Goal: Transaction & Acquisition: Subscribe to service/newsletter

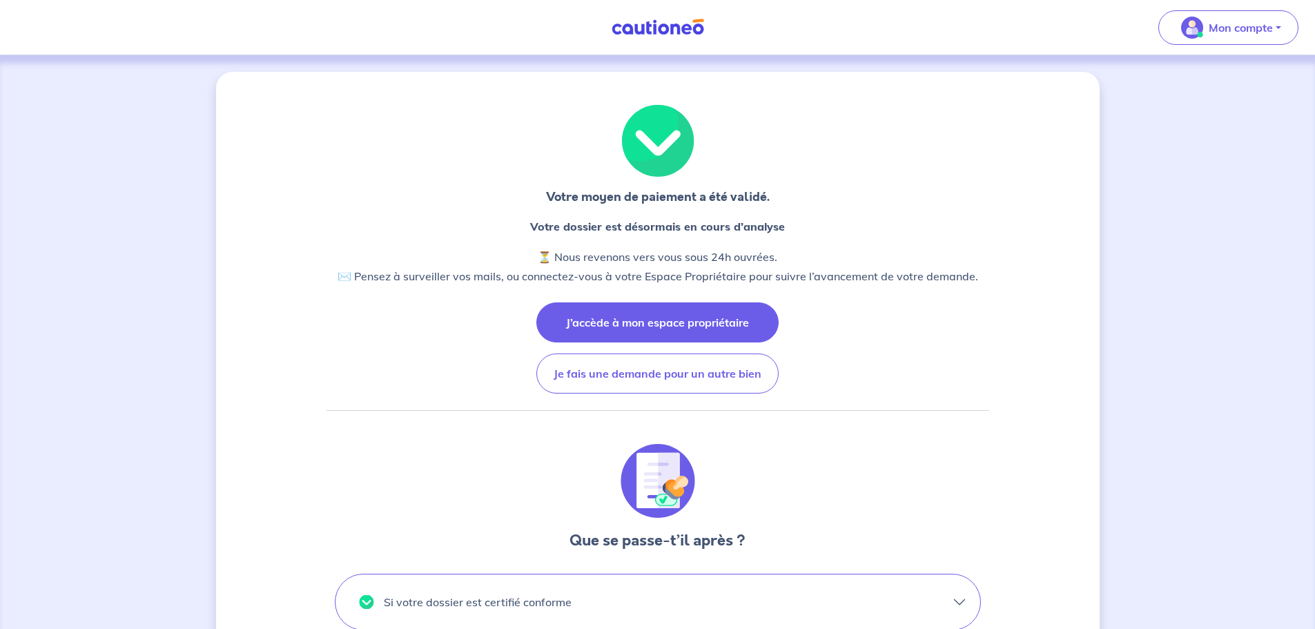
click at [706, 320] on button "J’accède à mon espace propriétaire" at bounding box center [657, 322] width 242 height 40
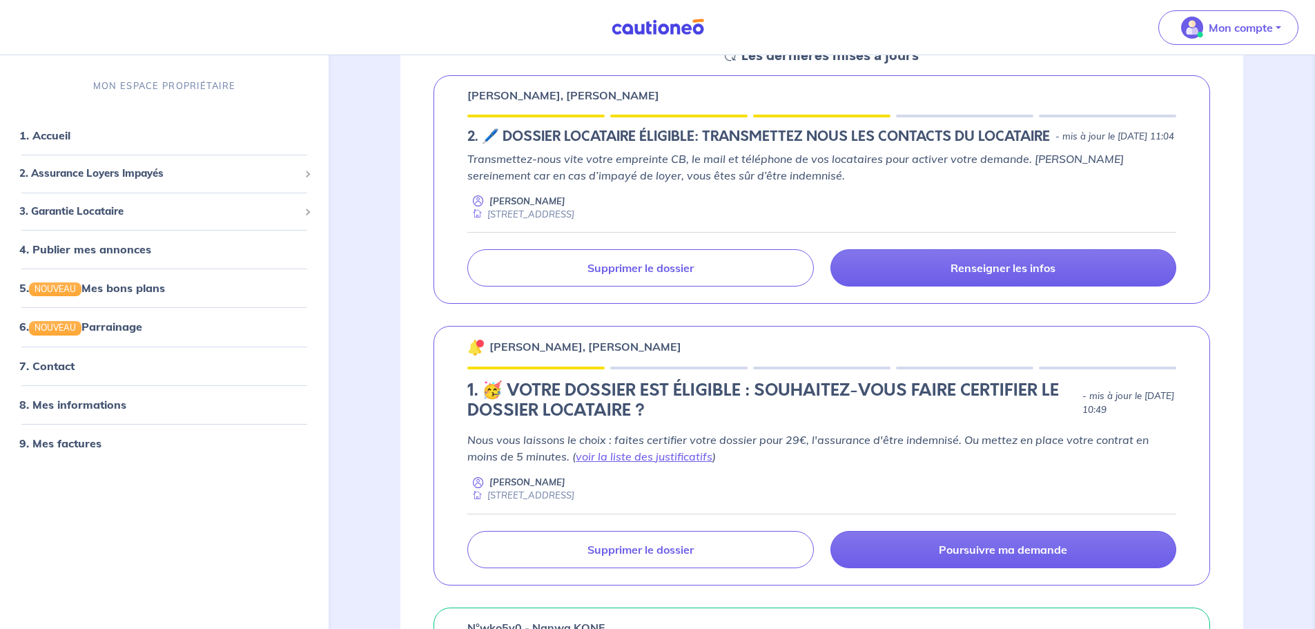
scroll to position [276, 0]
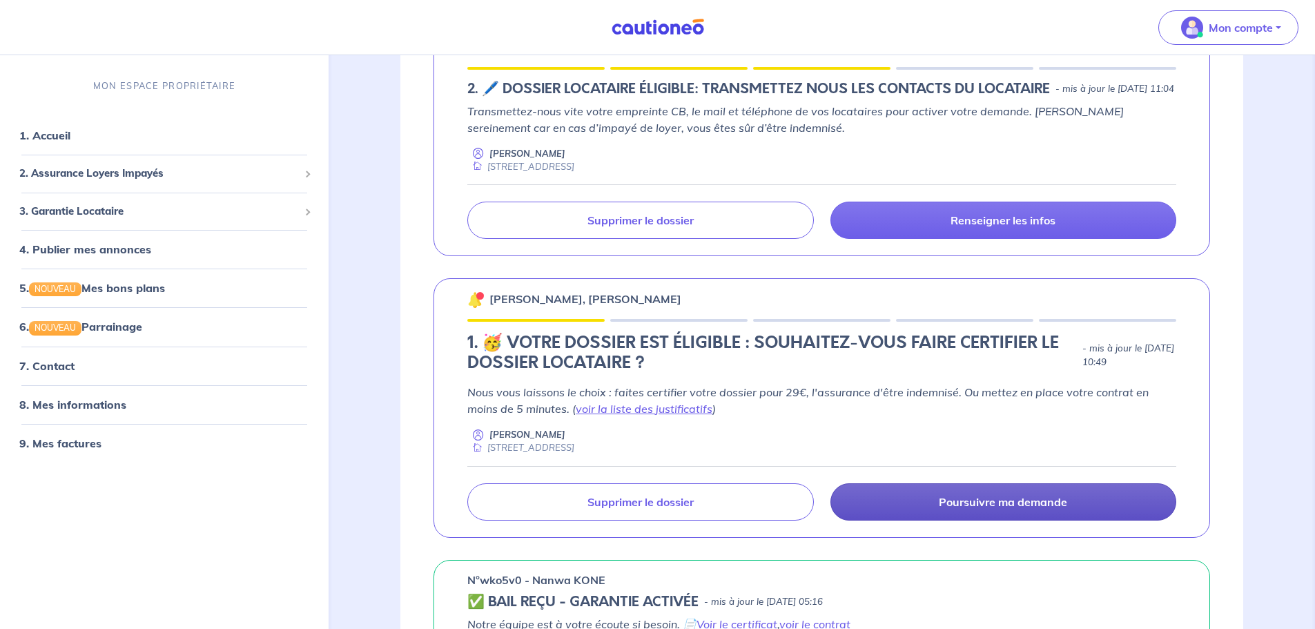
click at [1003, 520] on link "Poursuivre ma demande" at bounding box center [1003, 501] width 346 height 37
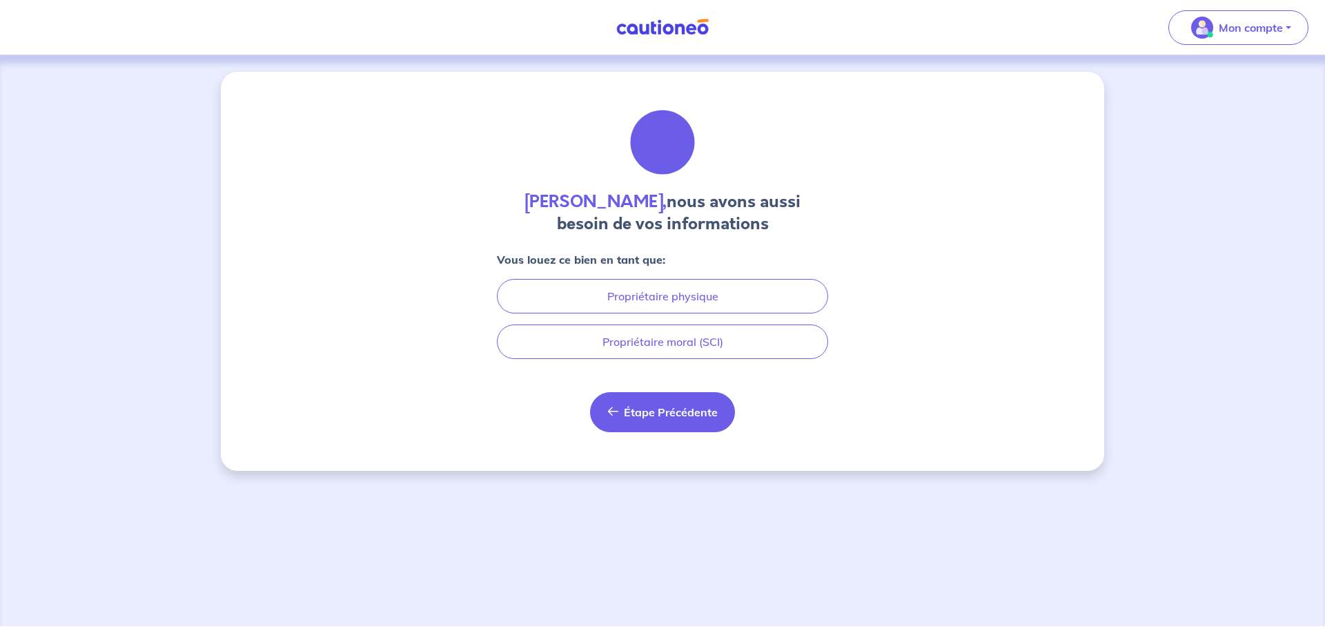
click at [682, 402] on button "Étape Précédente Précédent" at bounding box center [662, 412] width 145 height 40
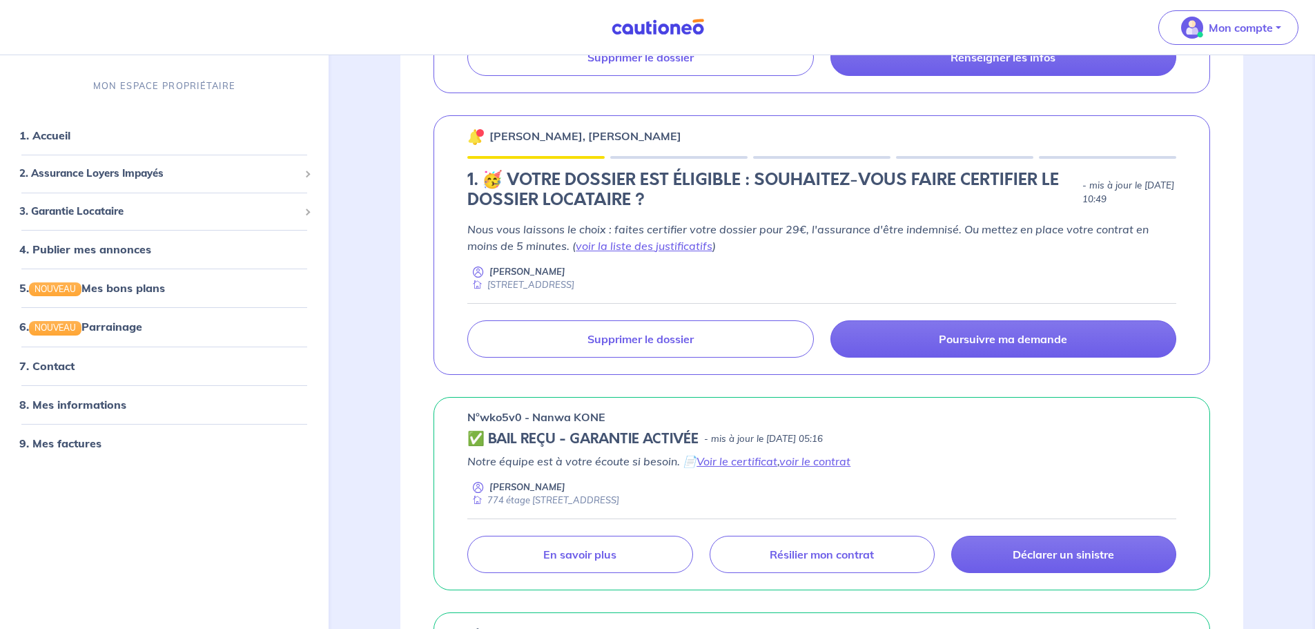
scroll to position [345, 0]
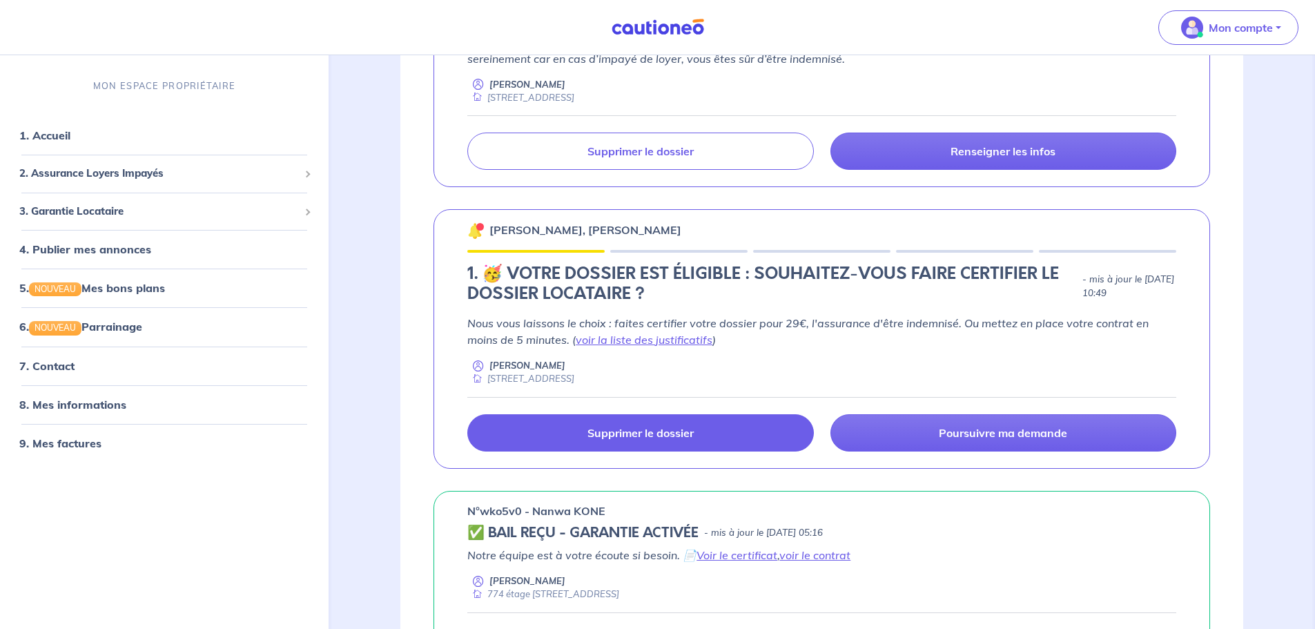
click at [732, 450] on link "Supprimer le dossier" at bounding box center [640, 432] width 346 height 37
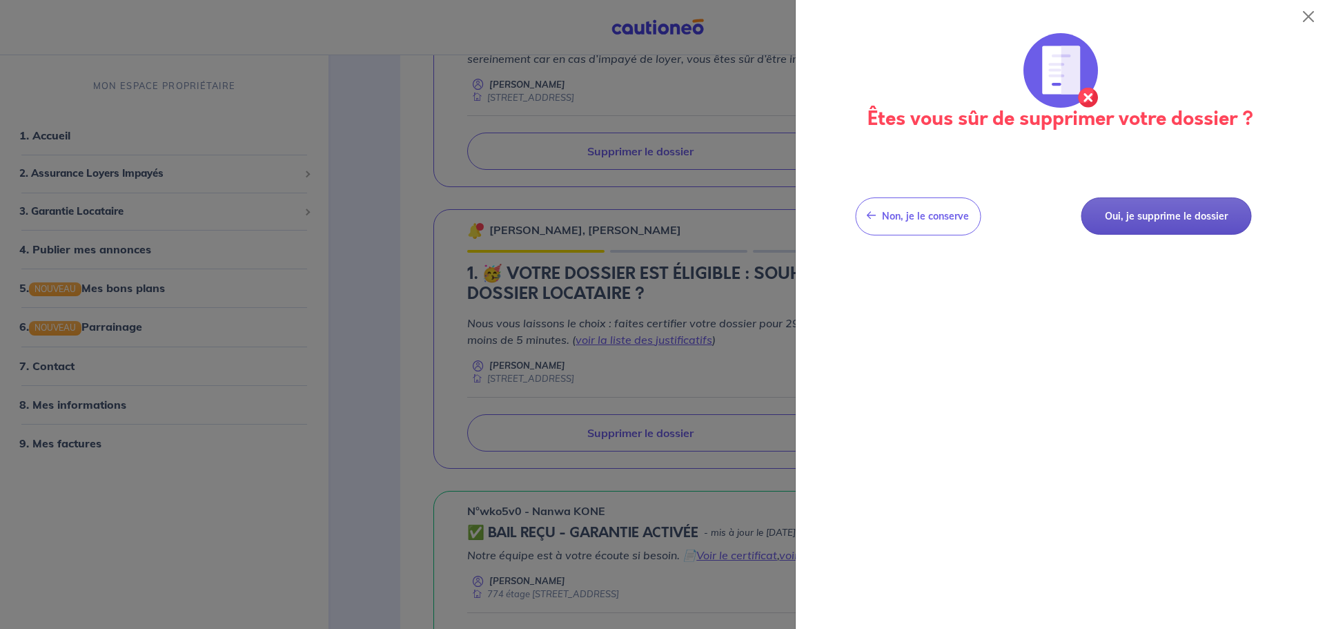
click at [1170, 215] on button "Oui, je supprime le dossier" at bounding box center [1166, 216] width 170 height 38
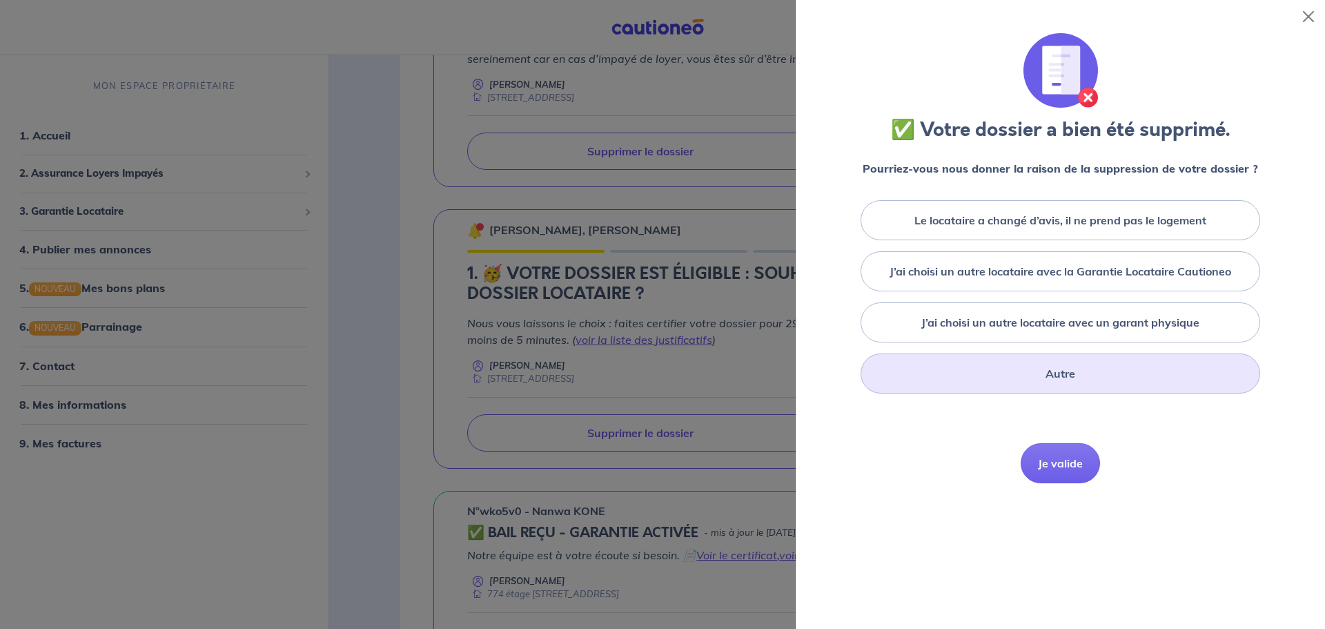
click at [1072, 370] on div "Autre" at bounding box center [1061, 373] width 400 height 40
click at [1052, 550] on button "Je valide" at bounding box center [1060, 557] width 79 height 40
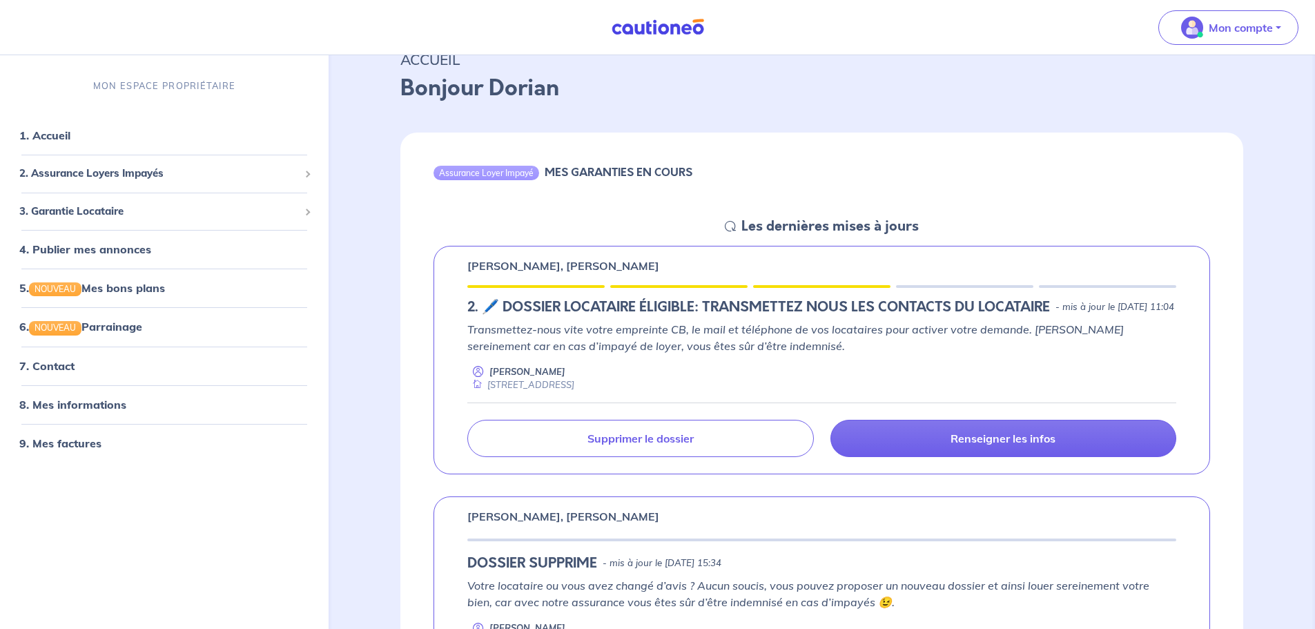
scroll to position [0, 0]
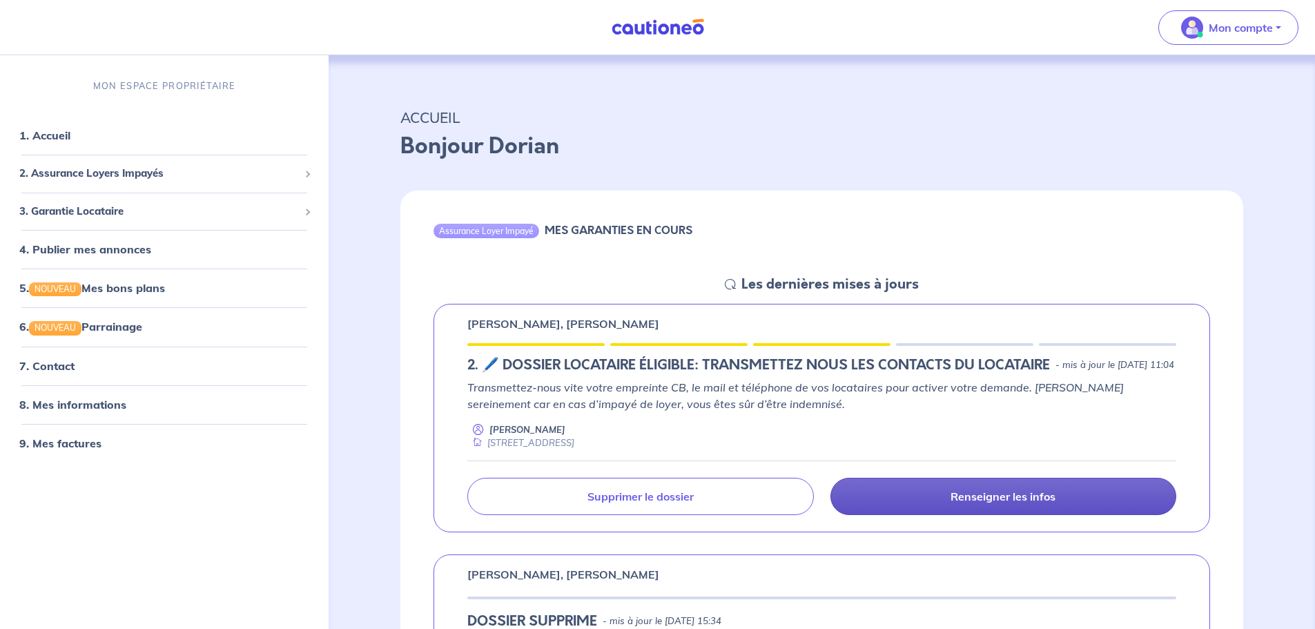
click at [955, 503] on p "Renseigner les infos" at bounding box center [1002, 496] width 105 height 14
select select "FR"
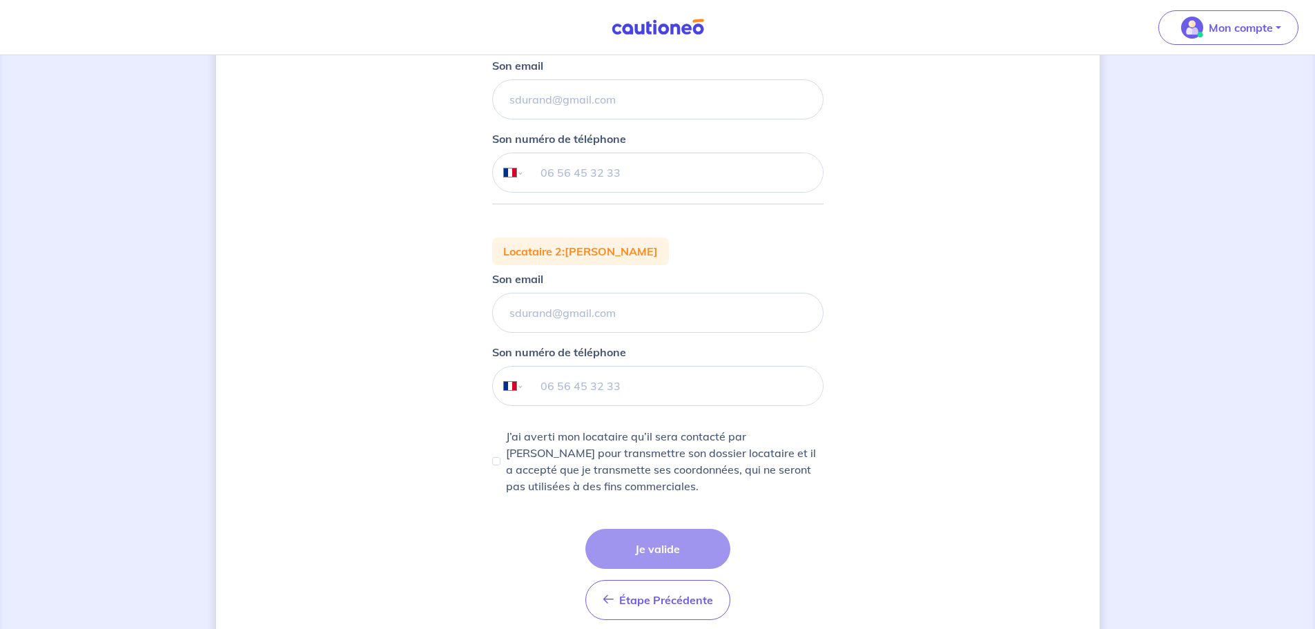
scroll to position [326, 0]
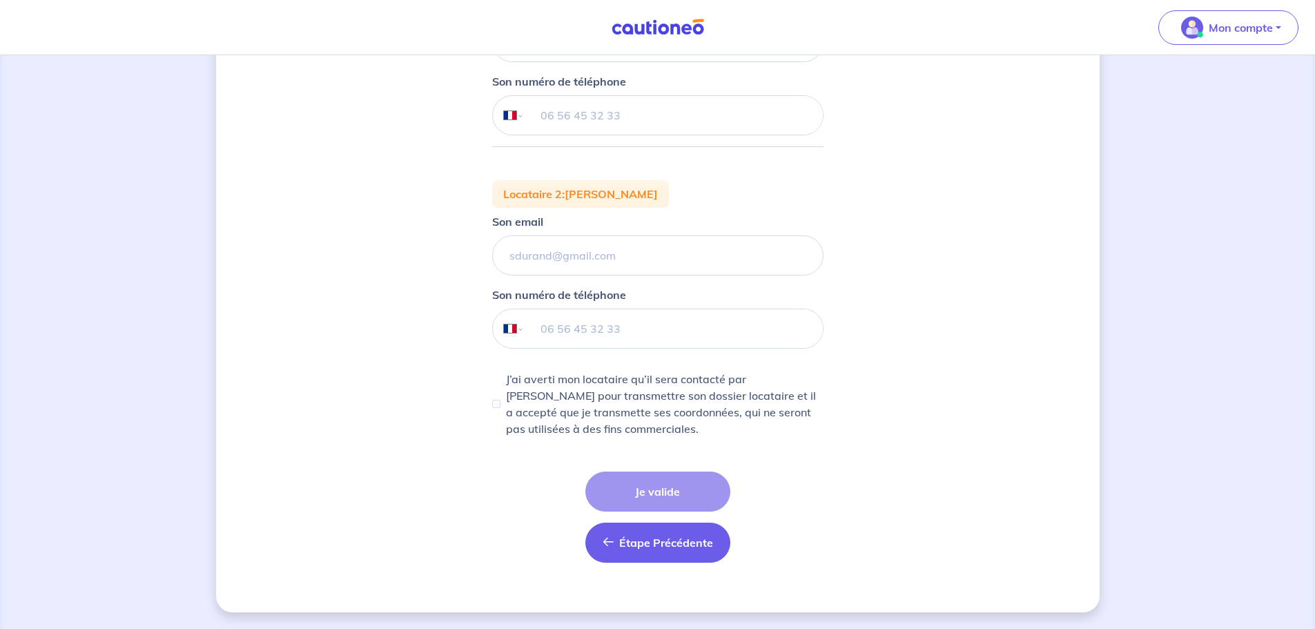
click at [672, 546] on span "Étape Précédente" at bounding box center [666, 543] width 94 height 14
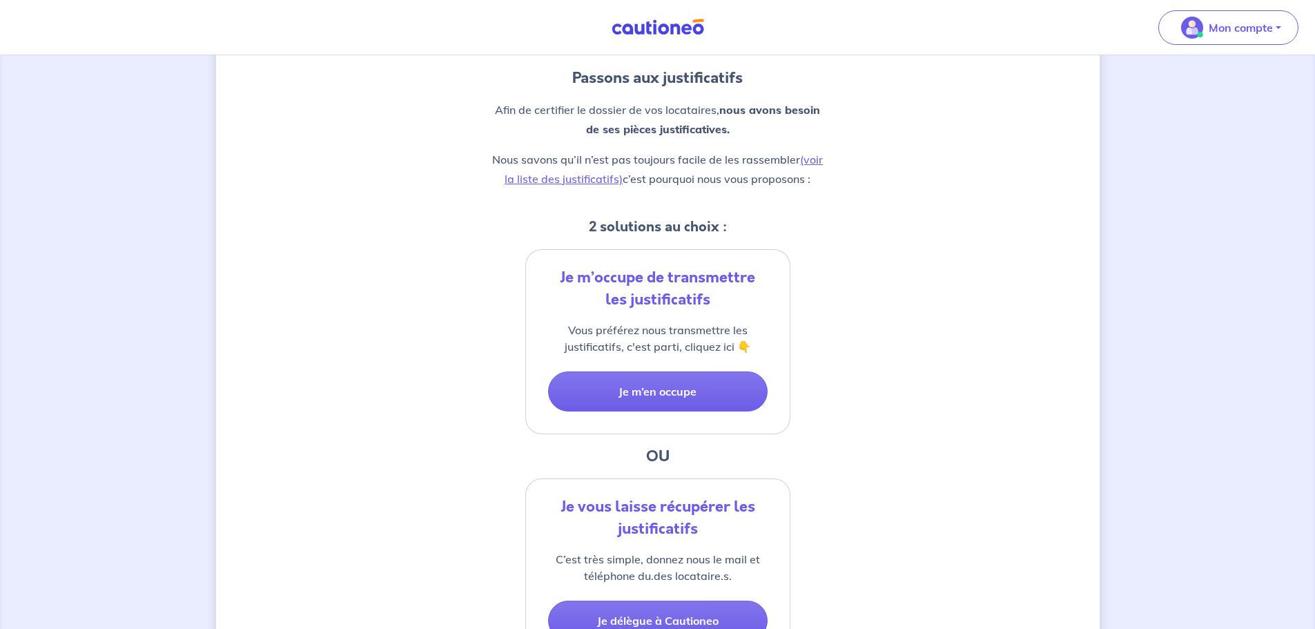
scroll to position [138, 0]
click at [679, 395] on button "Je m’en occupe" at bounding box center [657, 391] width 219 height 40
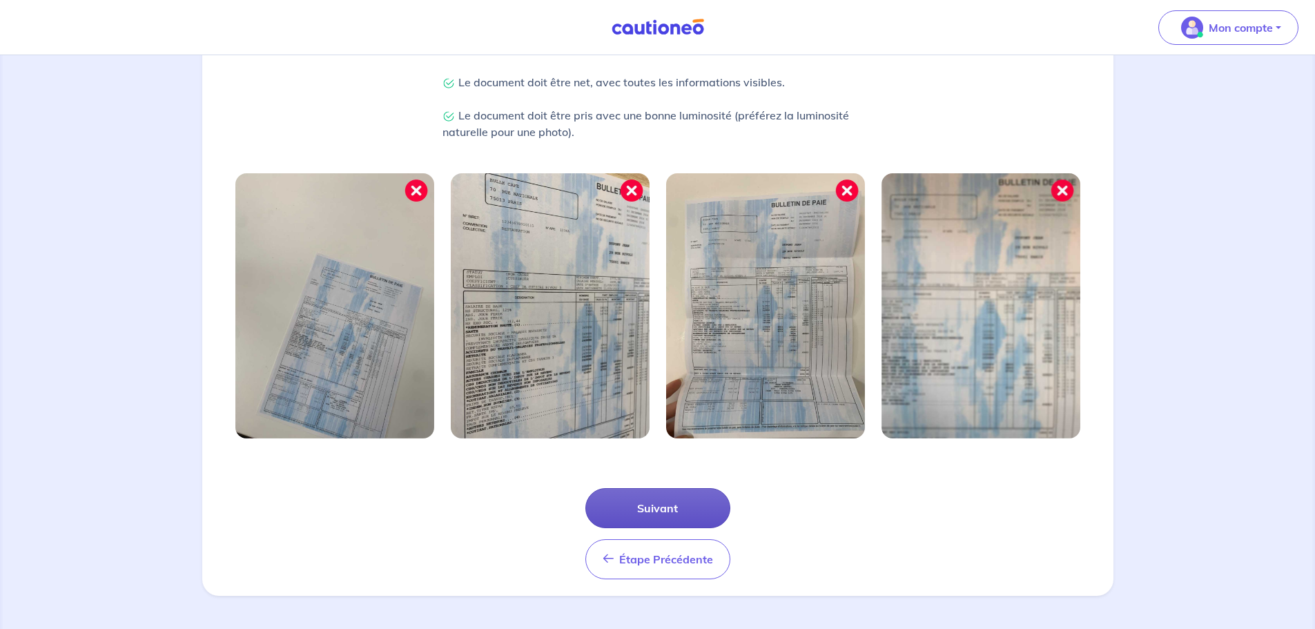
click at [664, 506] on button "Suivant" at bounding box center [657, 508] width 145 height 40
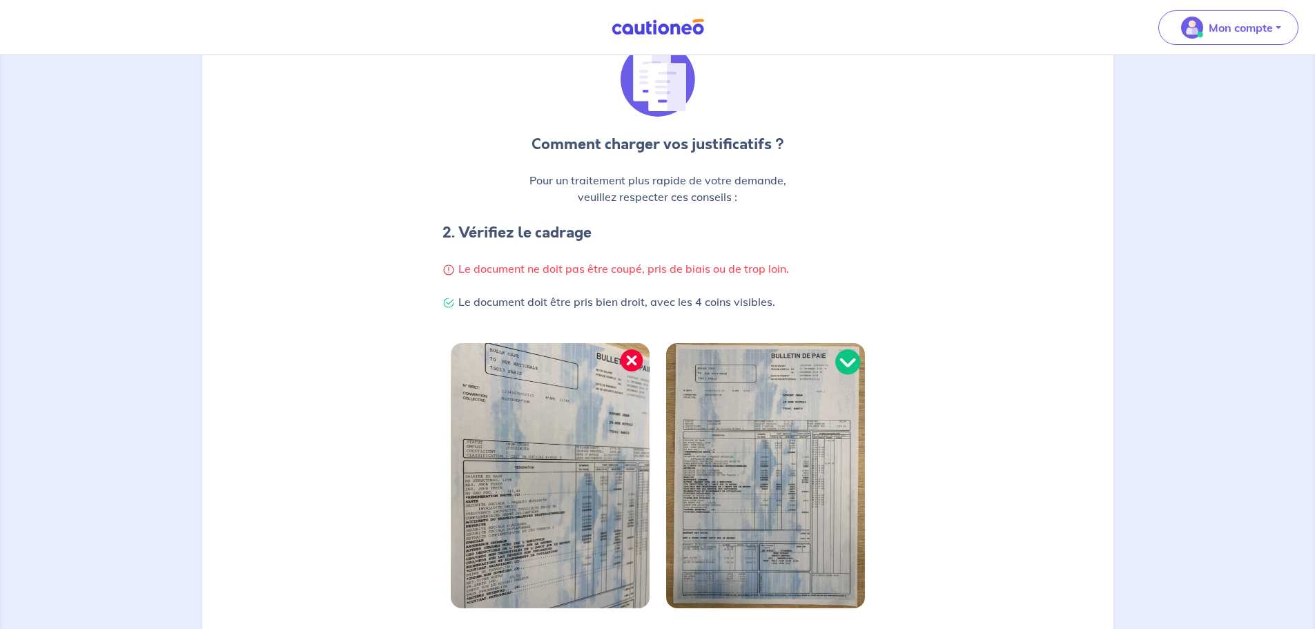
scroll to position [293, 0]
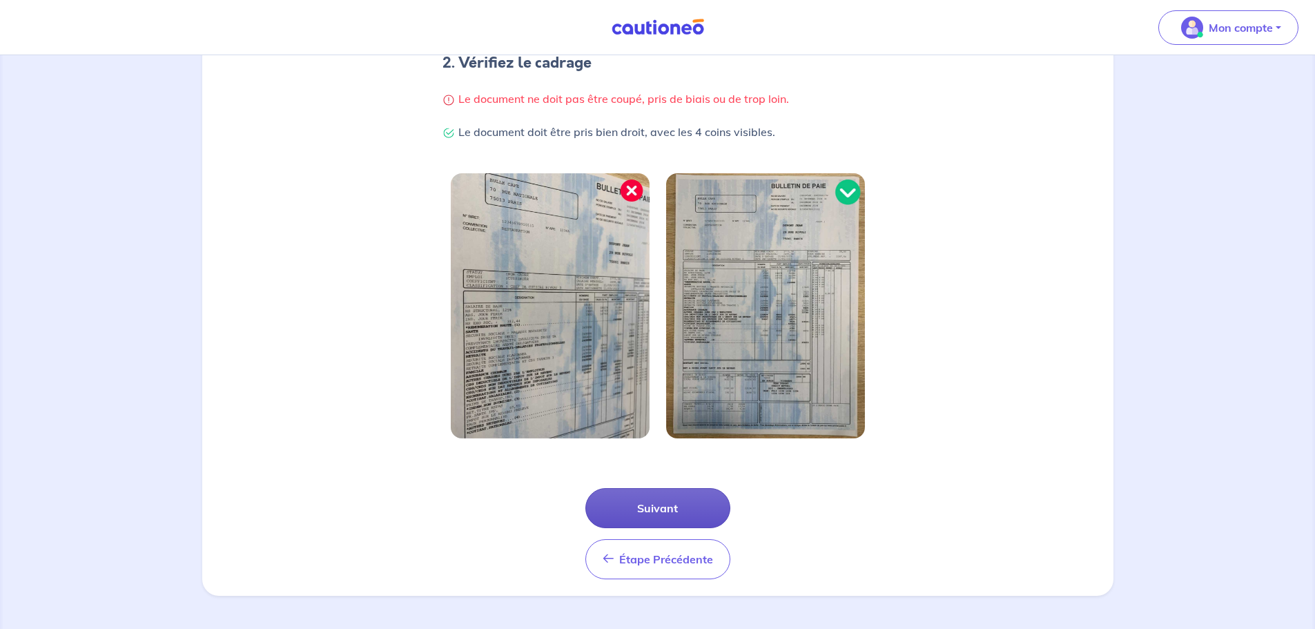
click at [669, 525] on button "Suivant" at bounding box center [657, 508] width 145 height 40
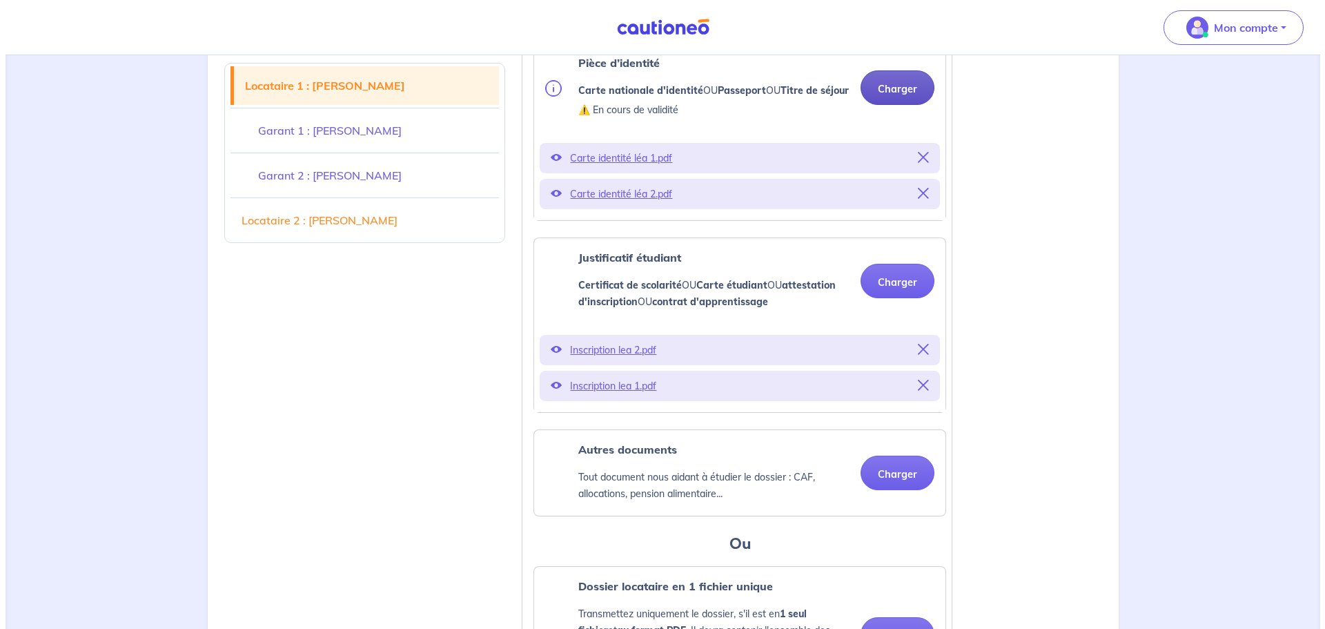
scroll to position [414, 0]
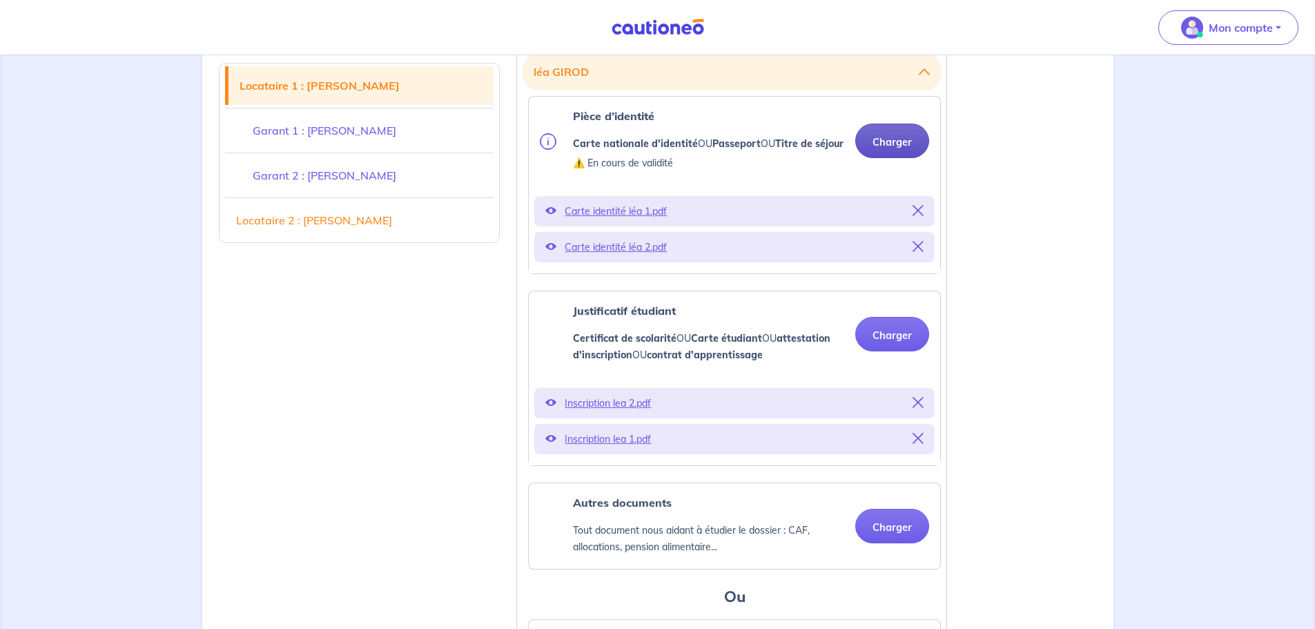
click at [890, 143] on button "Charger" at bounding box center [892, 141] width 74 height 35
click at [549, 147] on img at bounding box center [548, 141] width 17 height 17
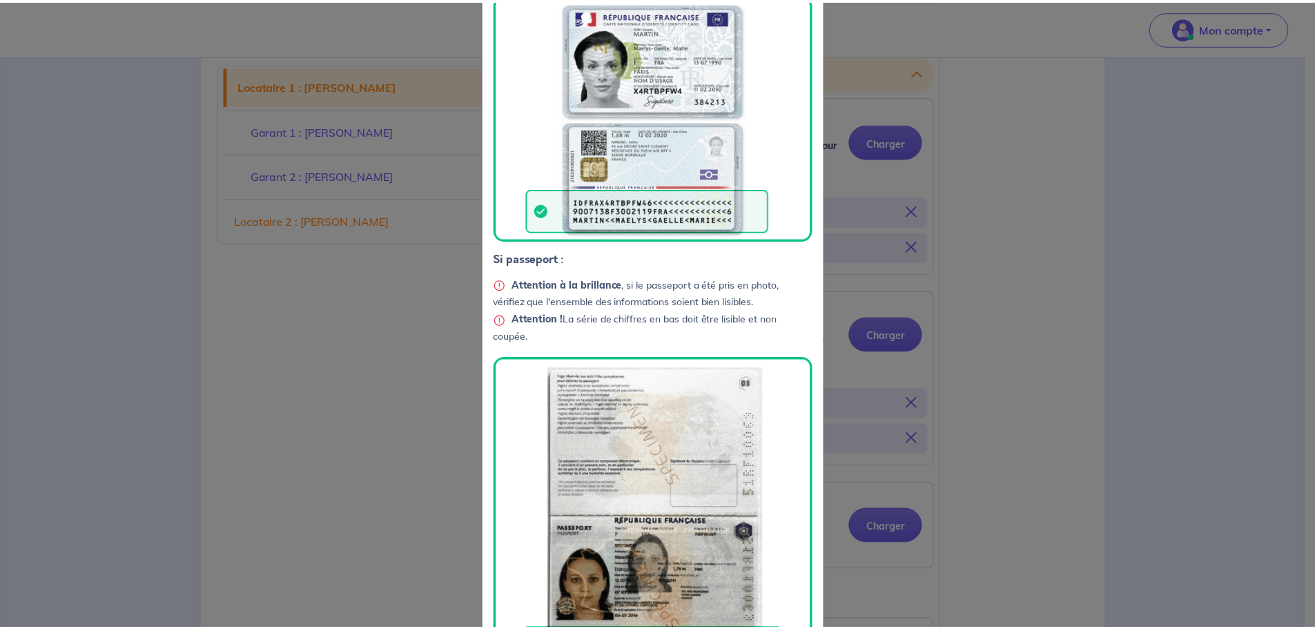
scroll to position [0, 0]
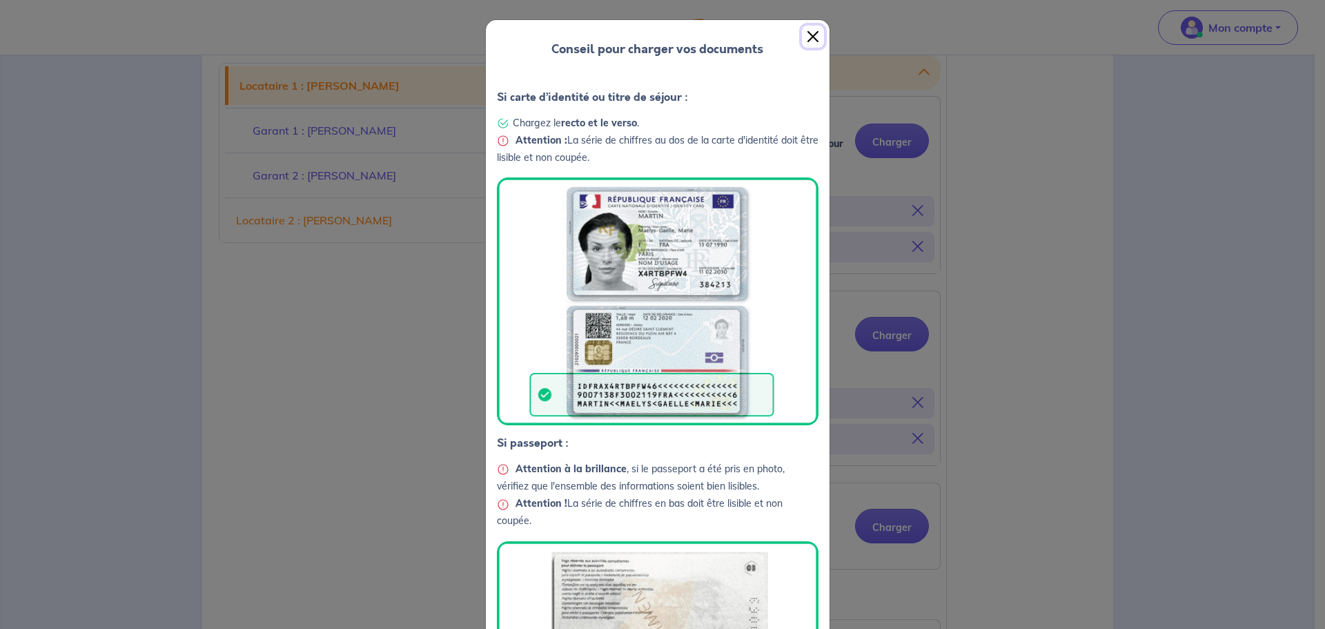
click at [803, 35] on button "Close" at bounding box center [813, 37] width 22 height 22
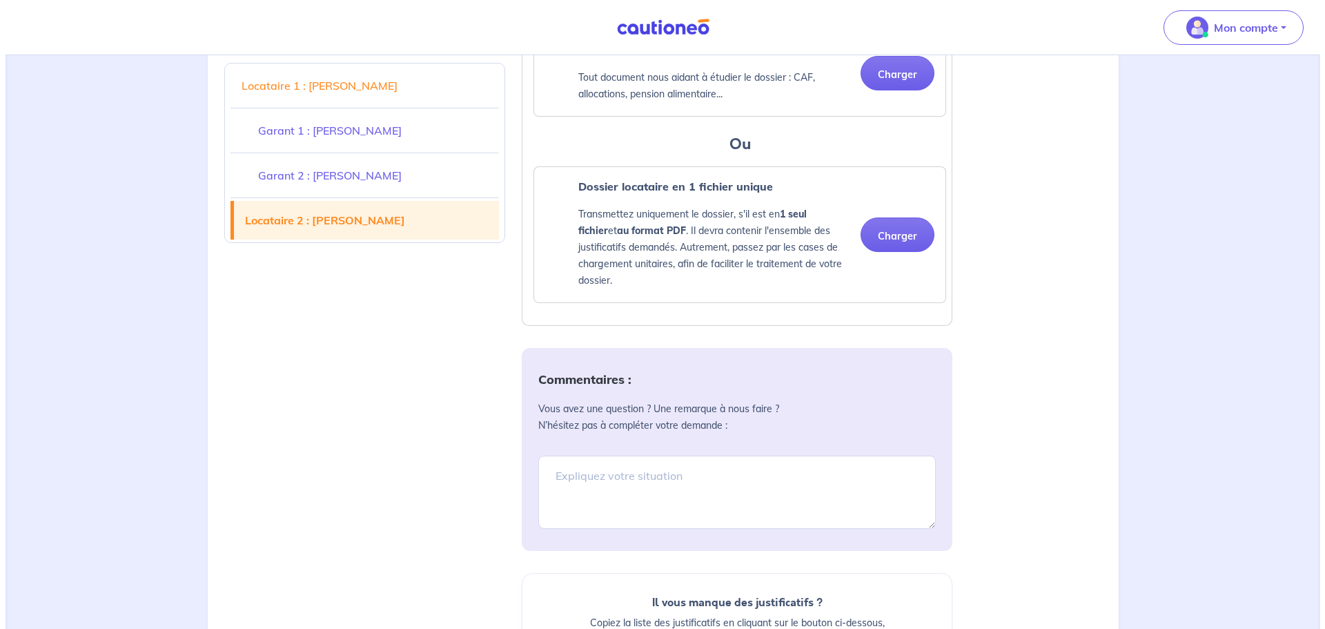
scroll to position [4742, 0]
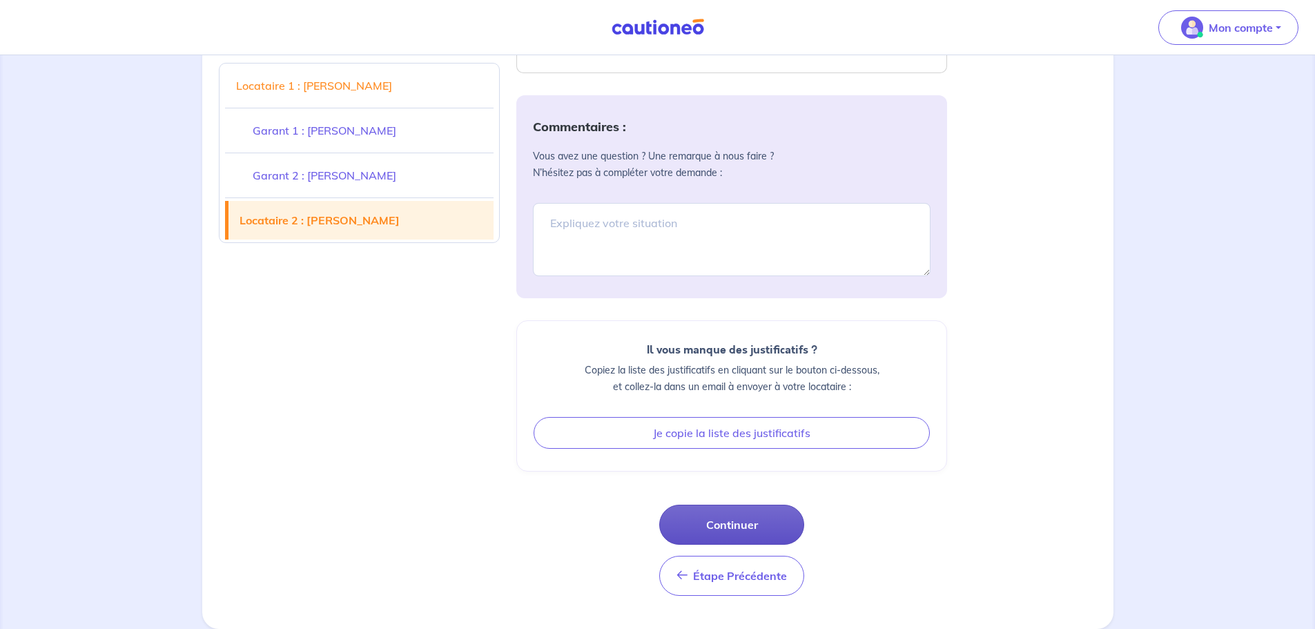
click at [747, 528] on button "Continuer" at bounding box center [731, 524] width 145 height 40
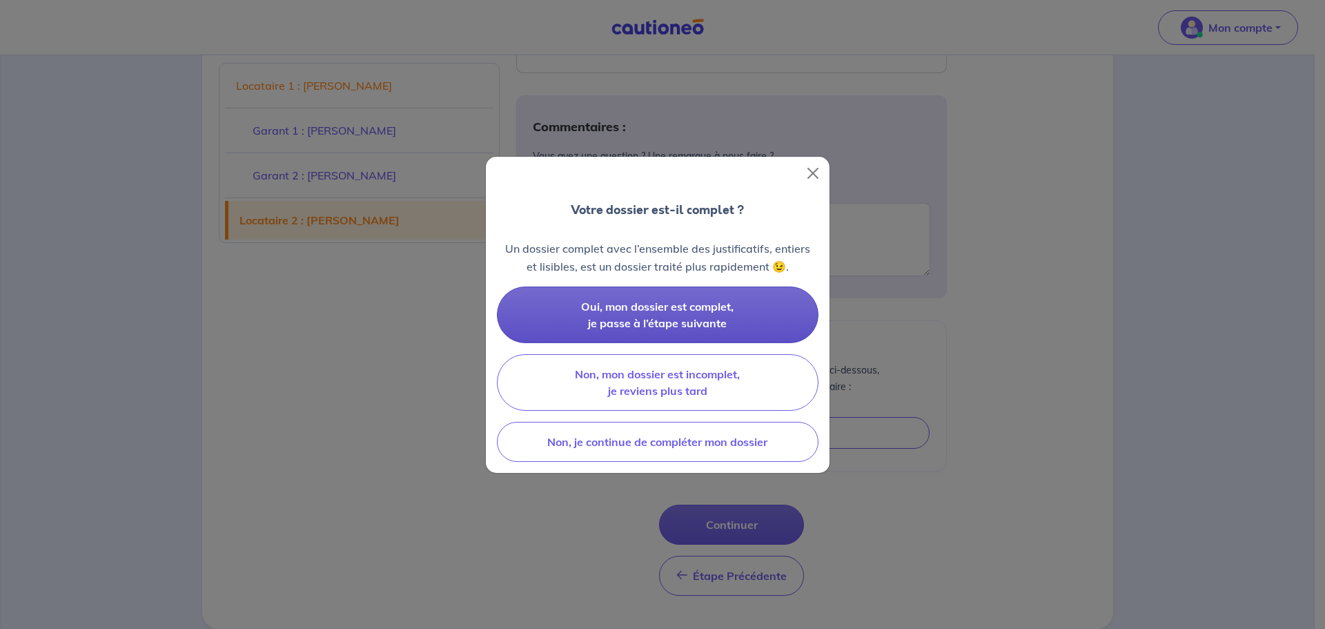
click at [700, 315] on button "Oui, mon dossier est complet, je passe à l’étape suivante" at bounding box center [658, 314] width 322 height 57
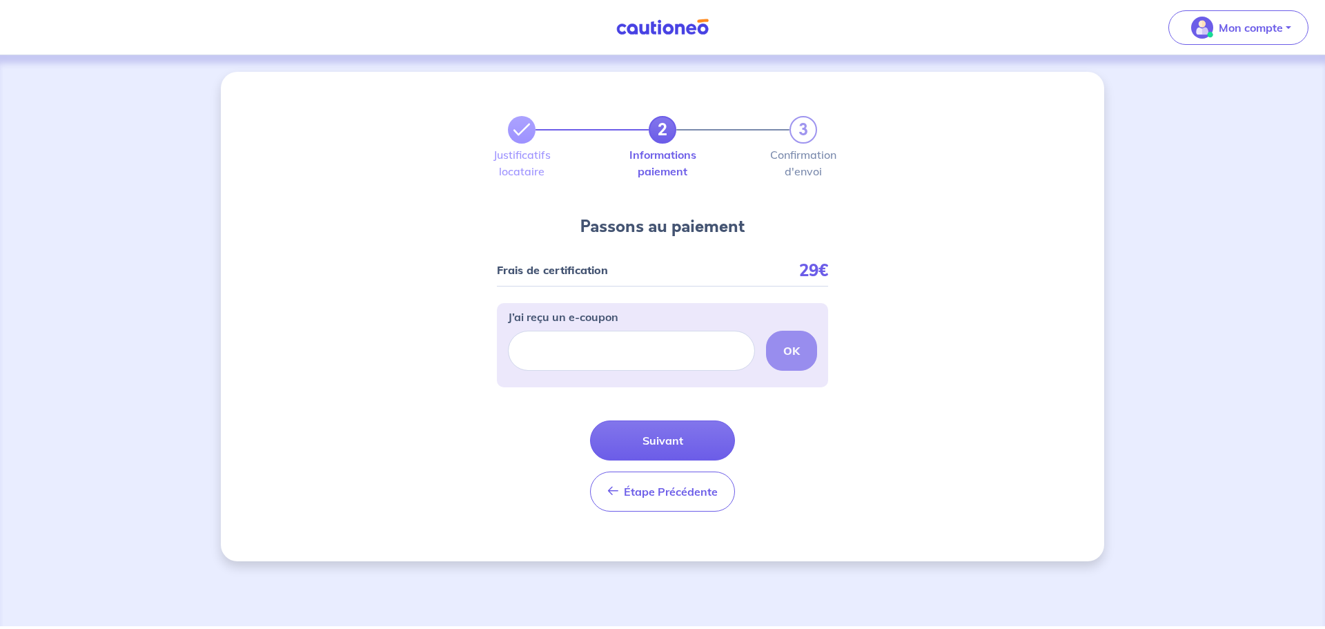
click at [555, 271] on p "Frais de certification" at bounding box center [552, 270] width 111 height 10
click at [645, 349] on input "J’ai reçu un e-coupon" at bounding box center [631, 351] width 247 height 40
click at [784, 357] on div "OK" at bounding box center [662, 351] width 309 height 40
click at [679, 438] on button "Suivant" at bounding box center [662, 440] width 145 height 40
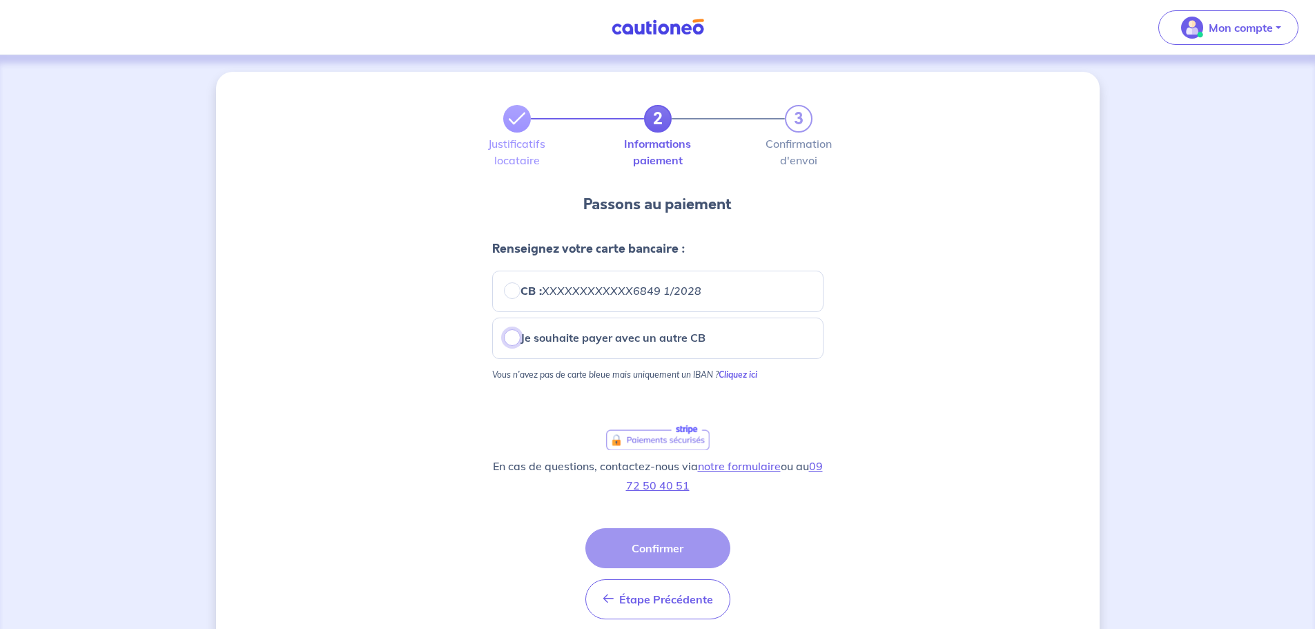
click at [513, 340] on input "Je souhaite payer avec un autre CB" at bounding box center [512, 337] width 17 height 17
radio input "true"
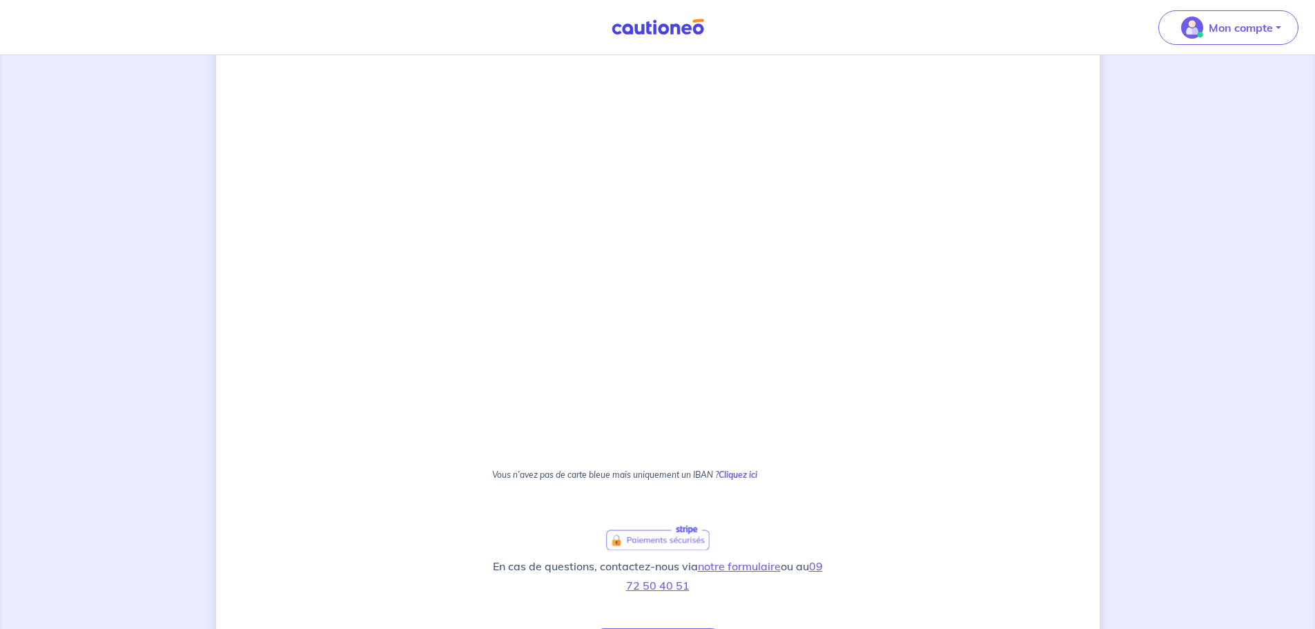
scroll to position [744, 0]
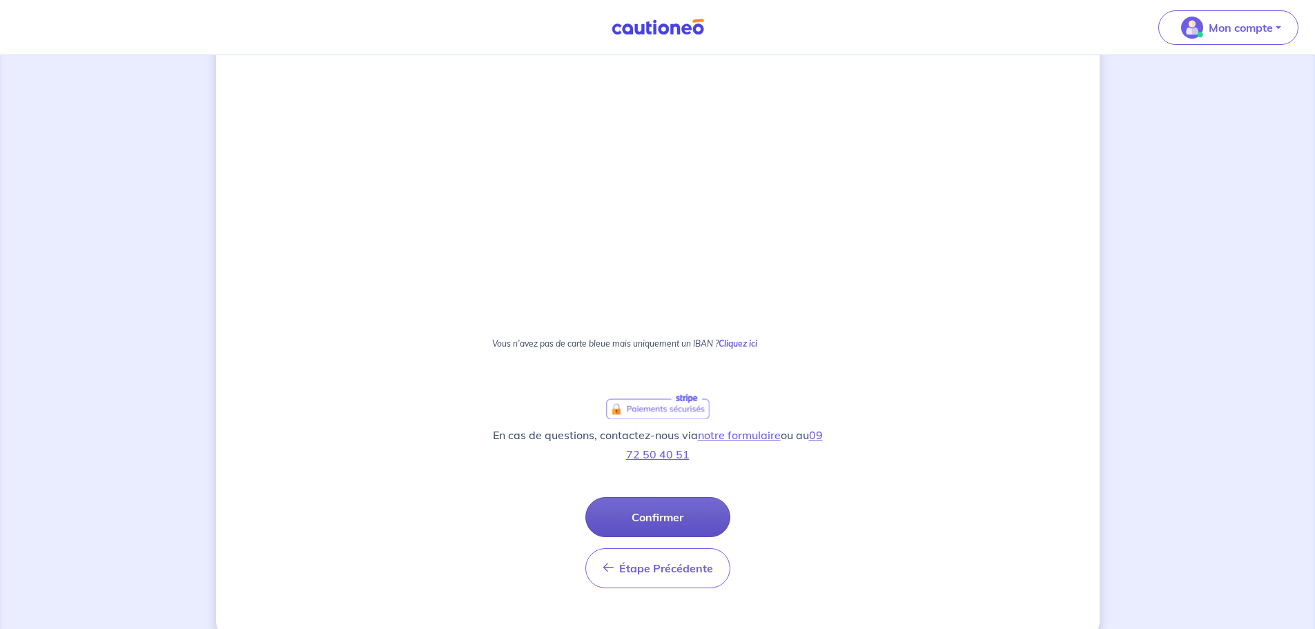
click at [653, 513] on button "Confirmer" at bounding box center [657, 517] width 145 height 40
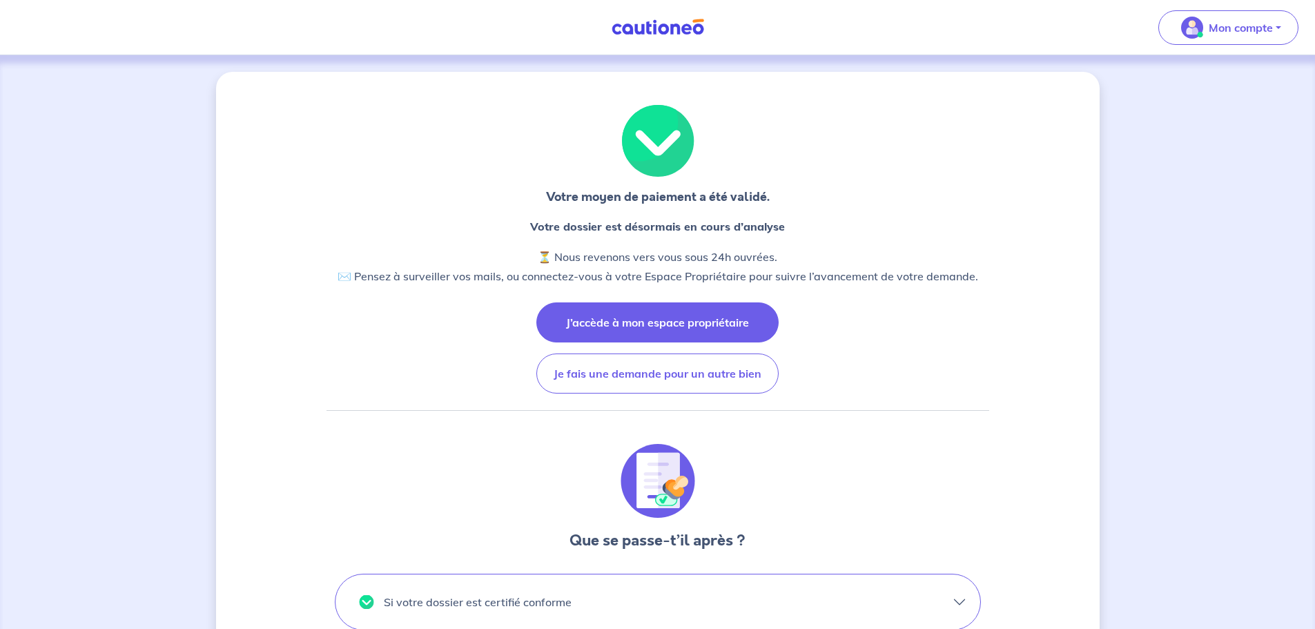
click at [712, 315] on button "J’accède à mon espace propriétaire" at bounding box center [657, 322] width 242 height 40
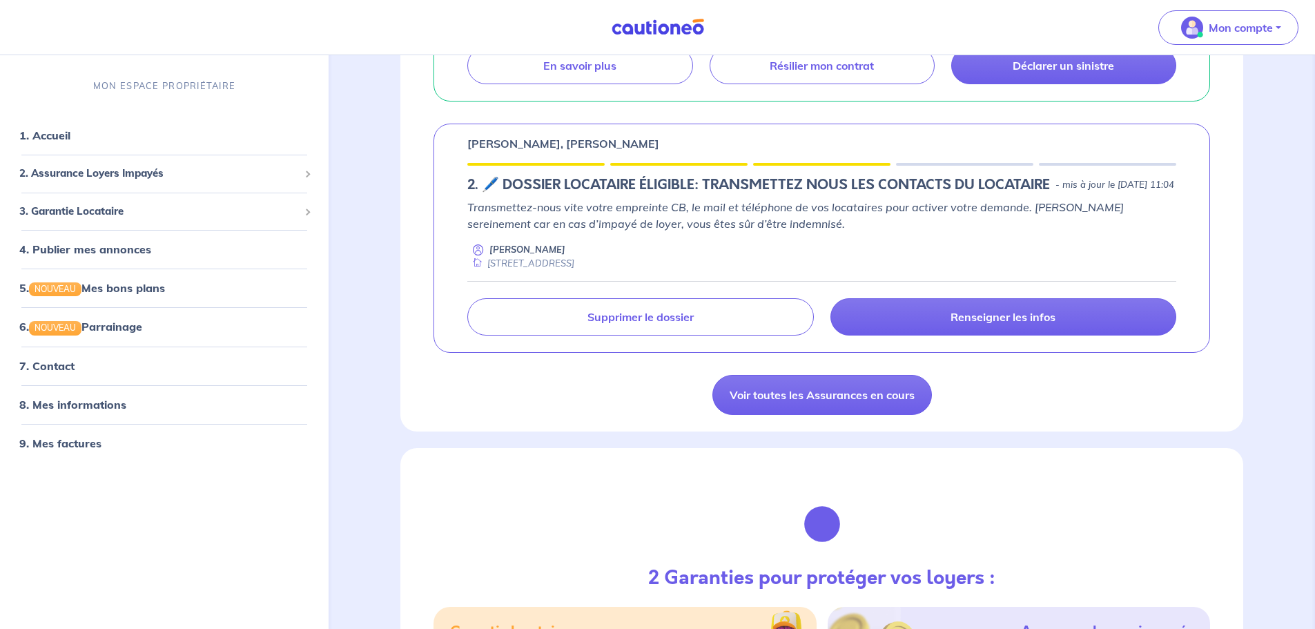
scroll to position [759, 0]
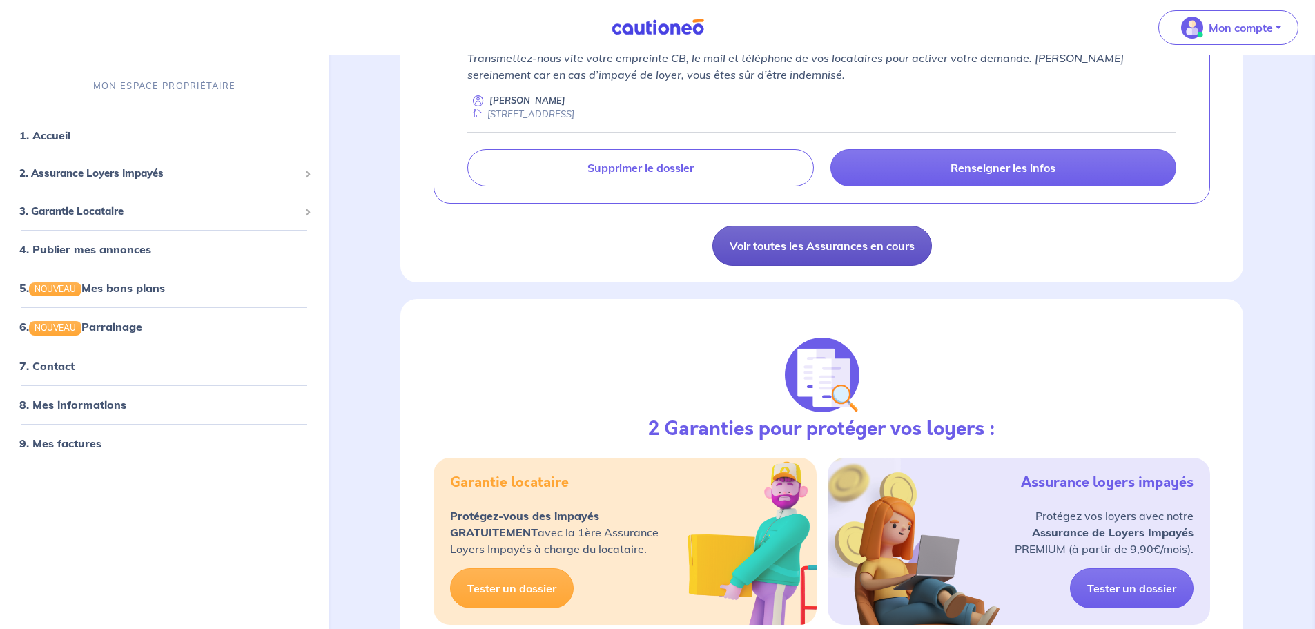
click at [828, 259] on link "Voir toutes les Assurances en cours" at bounding box center [821, 246] width 219 height 40
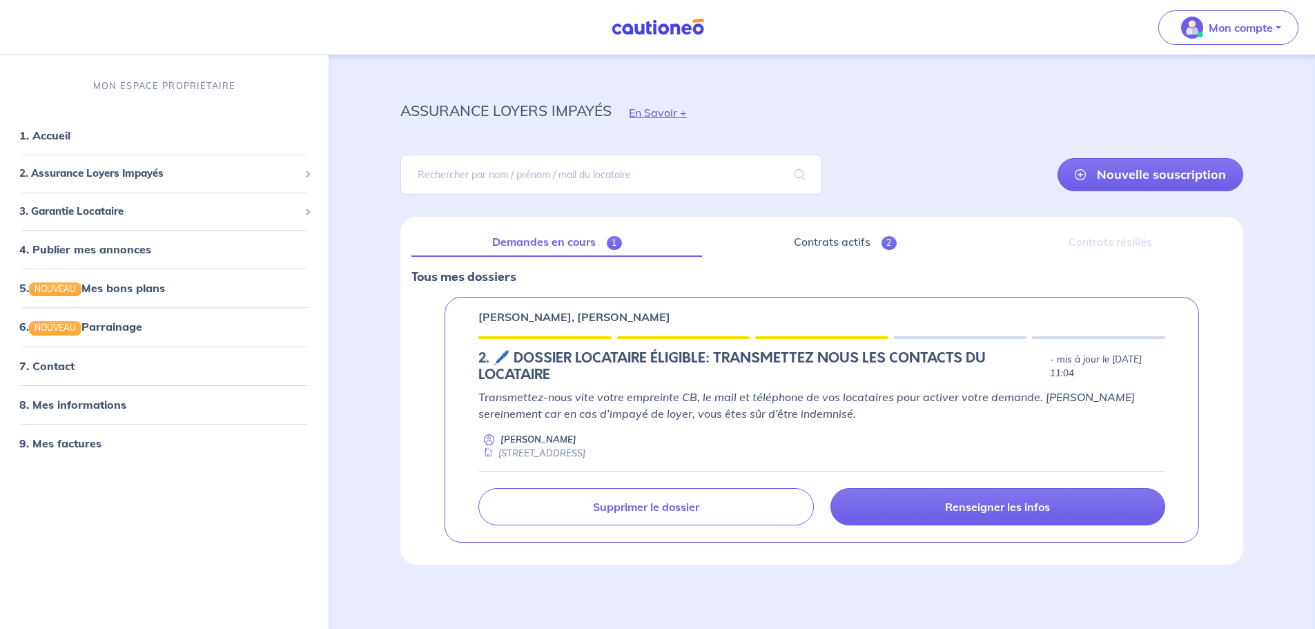
scroll to position [9, 0]
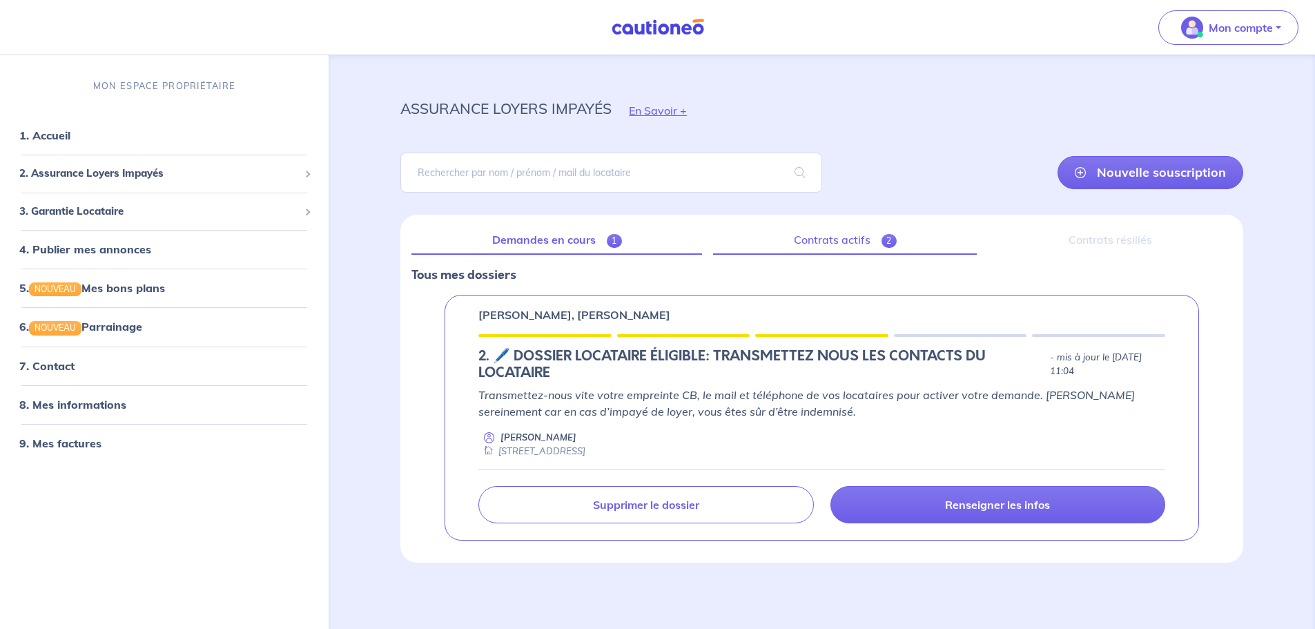
click at [815, 236] on link "Contrats actifs 2" at bounding box center [845, 240] width 264 height 29
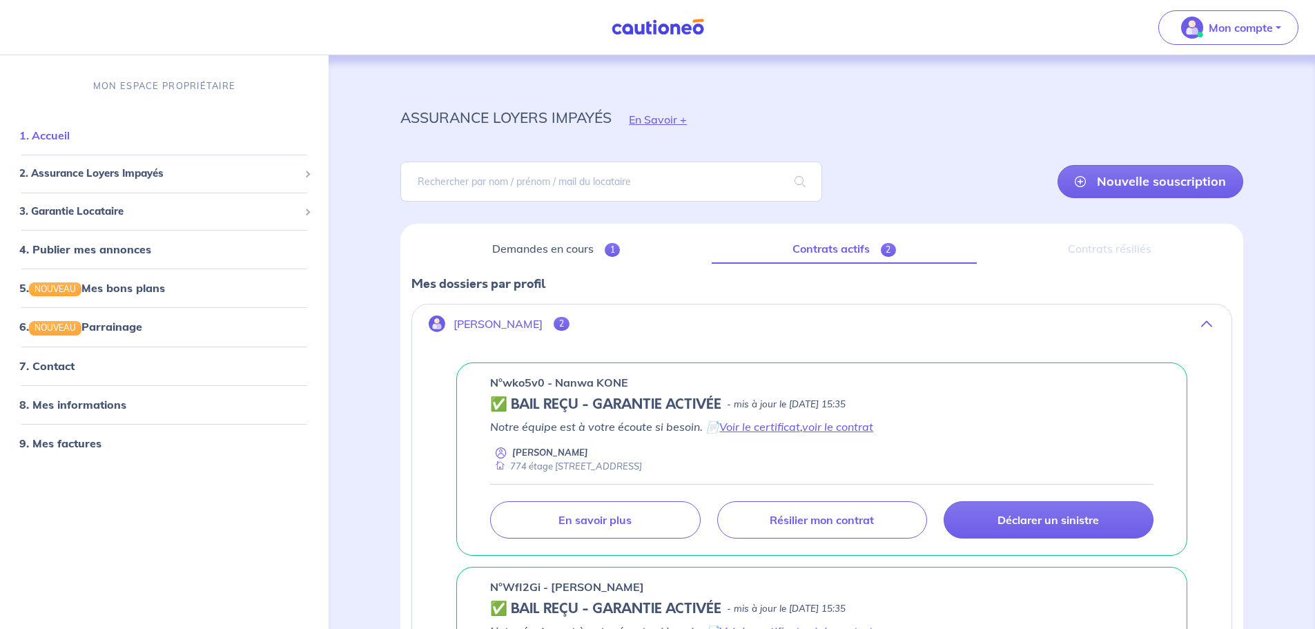
click at [70, 140] on link "1. Accueil" at bounding box center [44, 135] width 50 height 14
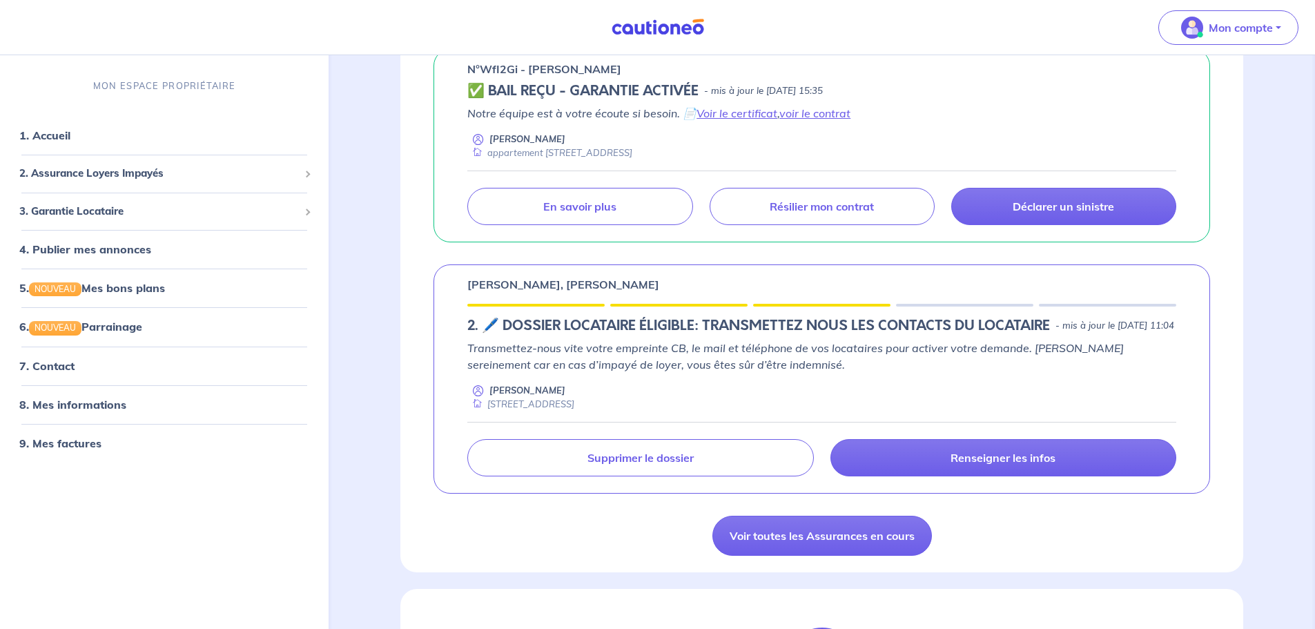
scroll to position [483, 0]
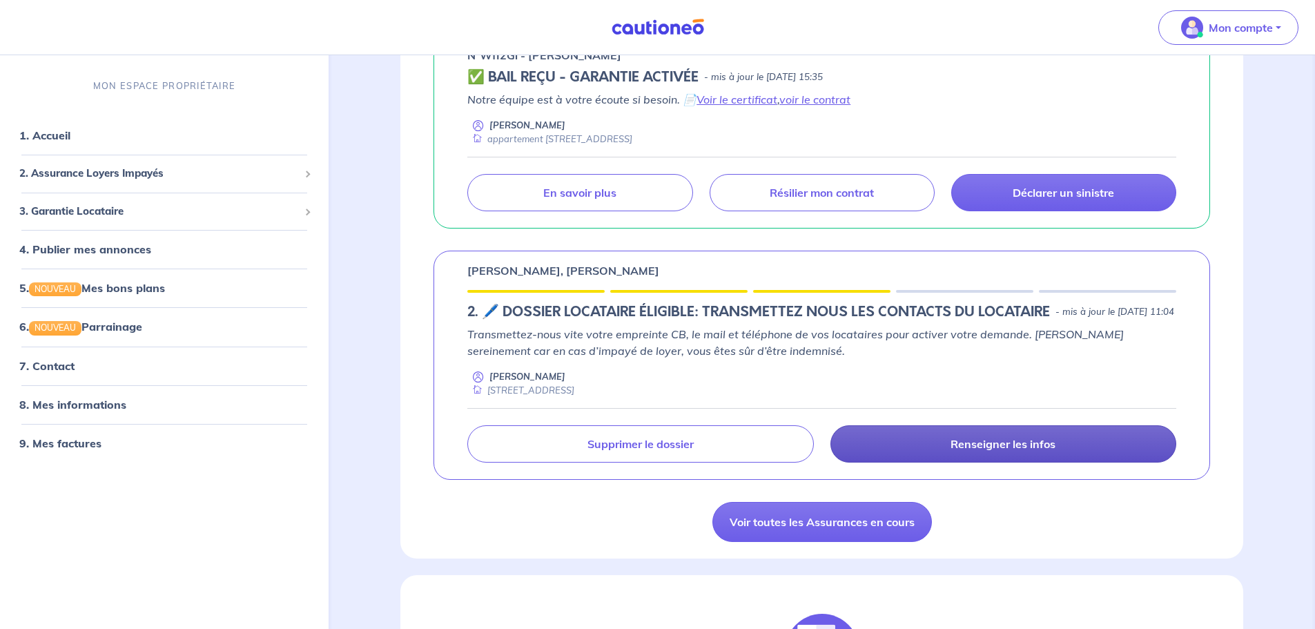
click at [968, 451] on p "Renseigner les infos" at bounding box center [1002, 444] width 105 height 14
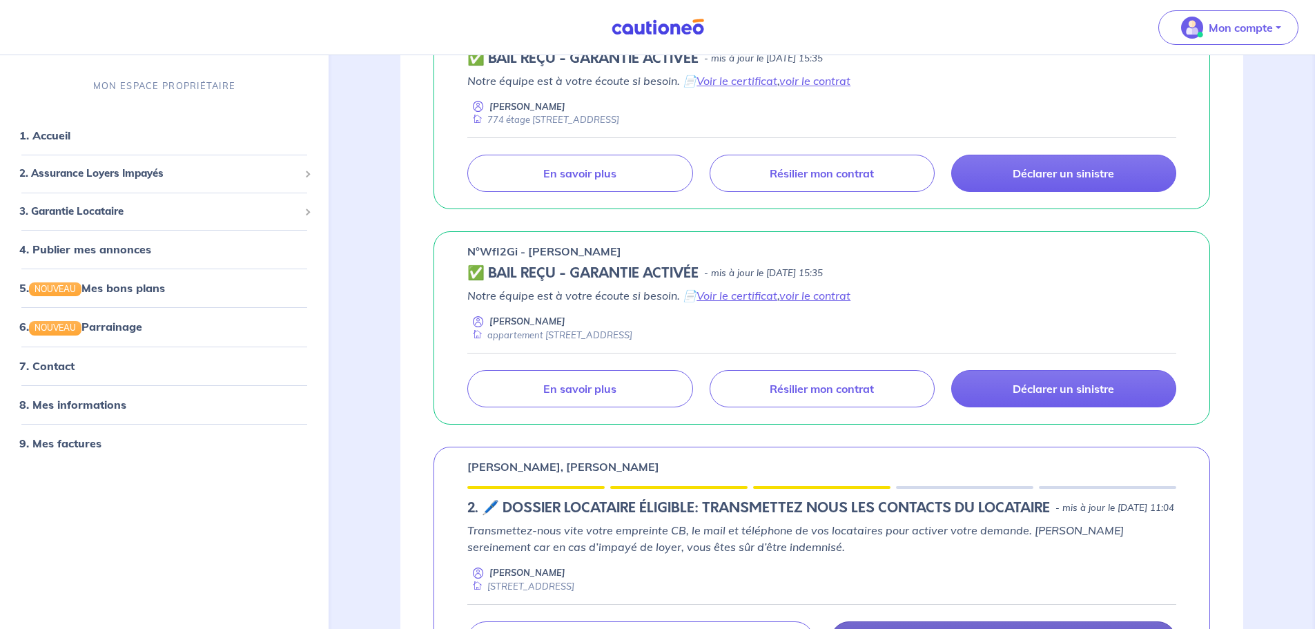
select select "FR"
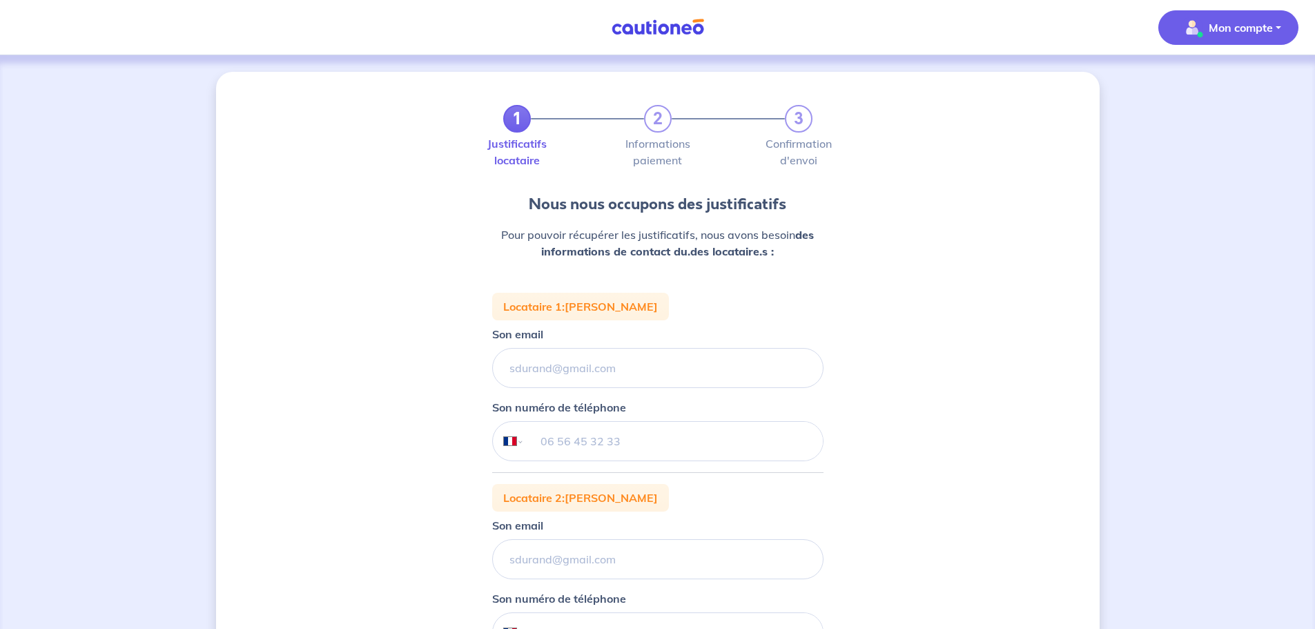
click at [1284, 24] on button "Mon compte" at bounding box center [1228, 27] width 140 height 35
drag, startPoint x: 1213, startPoint y: 279, endPoint x: 874, endPoint y: 178, distance: 353.5
click at [1213, 279] on div "1 2 3 Justificatifs locataire Informations paiement Confirmation d'envoi Nous n…" at bounding box center [657, 485] width 1315 height 861
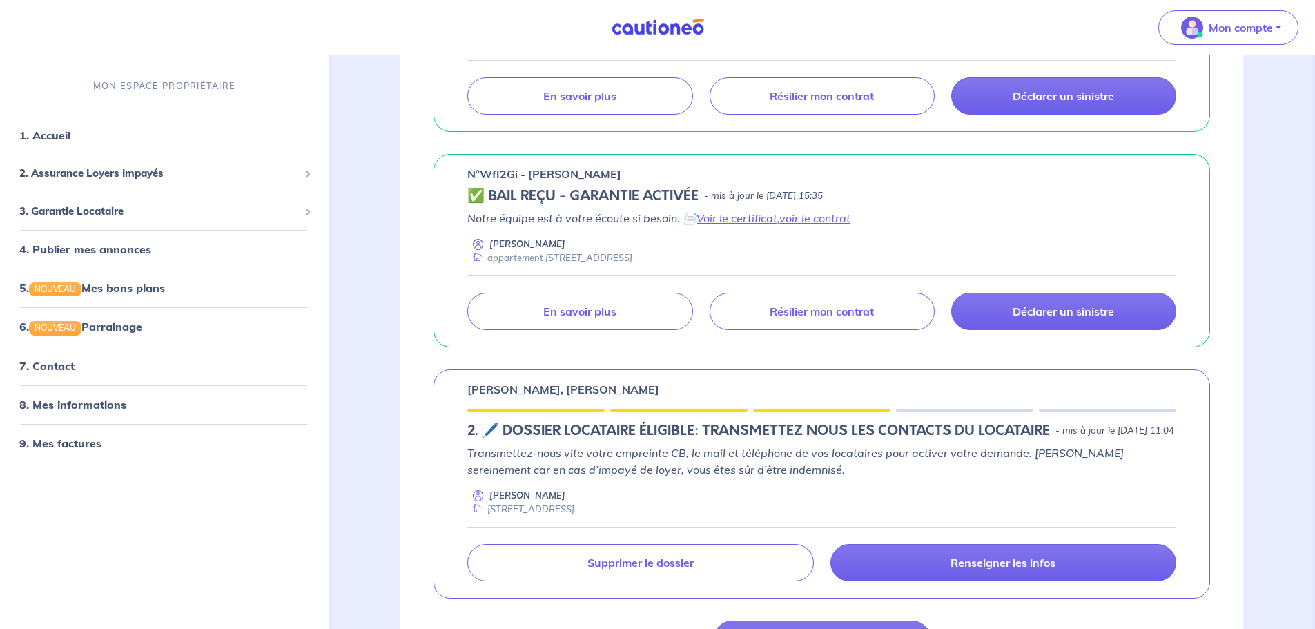
scroll to position [483, 0]
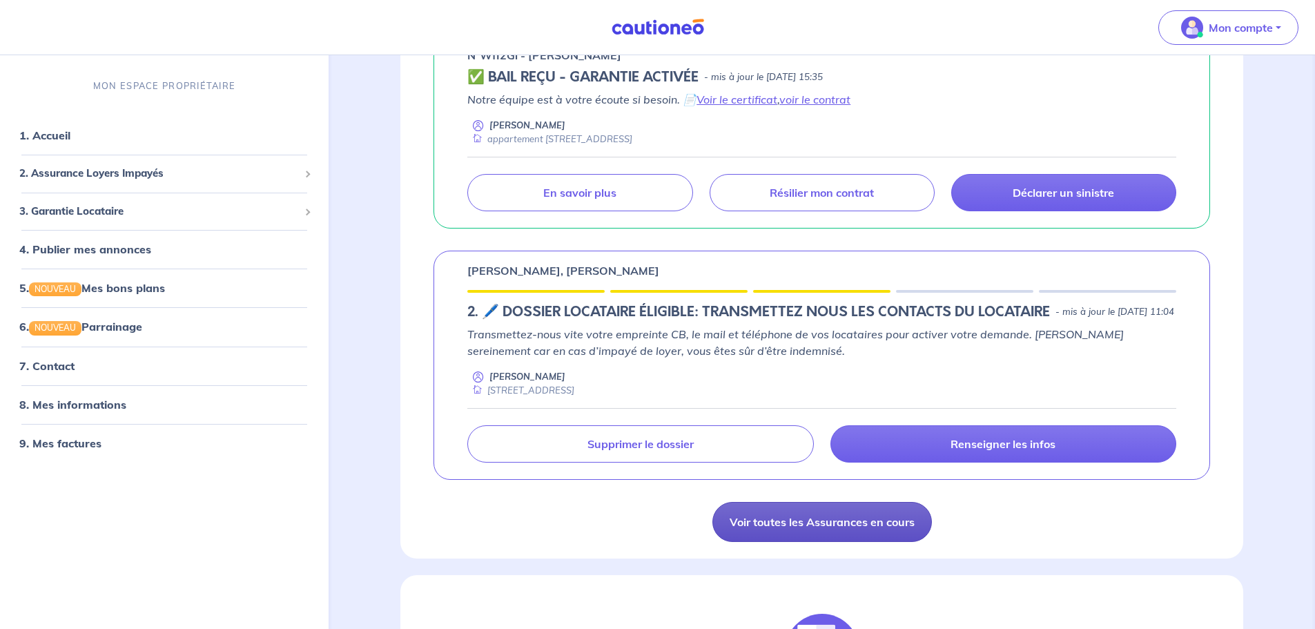
click at [831, 533] on link "Voir toutes les Assurances en cours" at bounding box center [821, 522] width 219 height 40
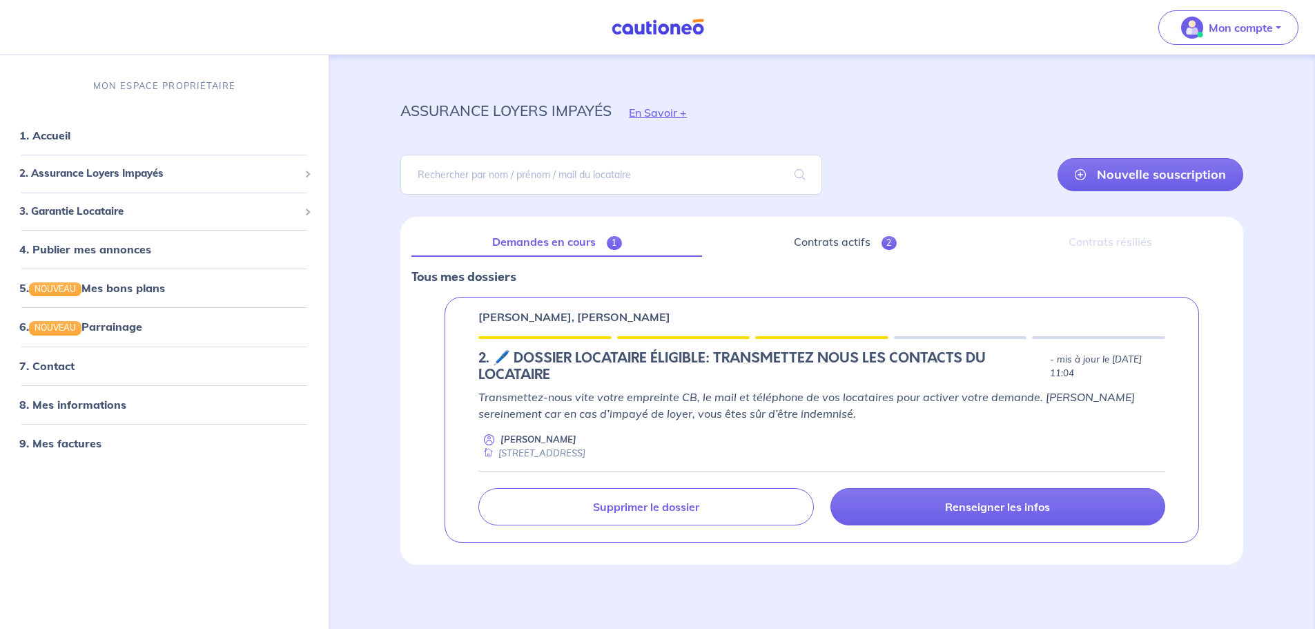
scroll to position [9, 0]
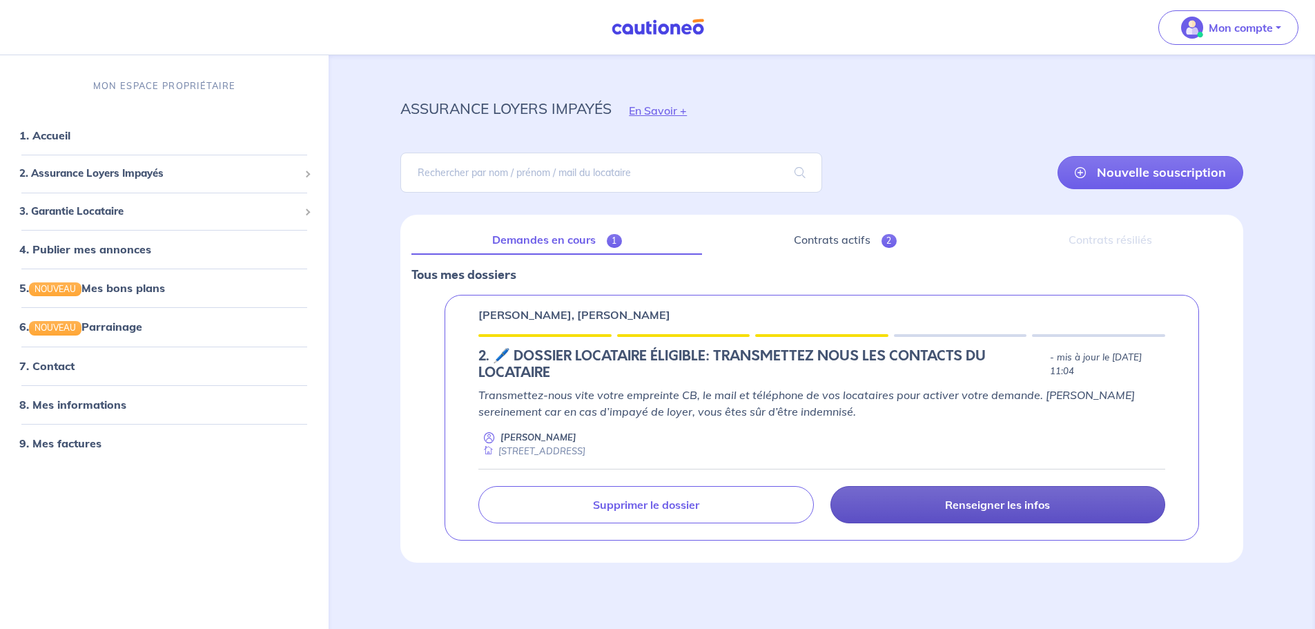
click at [1034, 509] on p "Renseigner les infos" at bounding box center [997, 505] width 105 height 14
select select "FR"
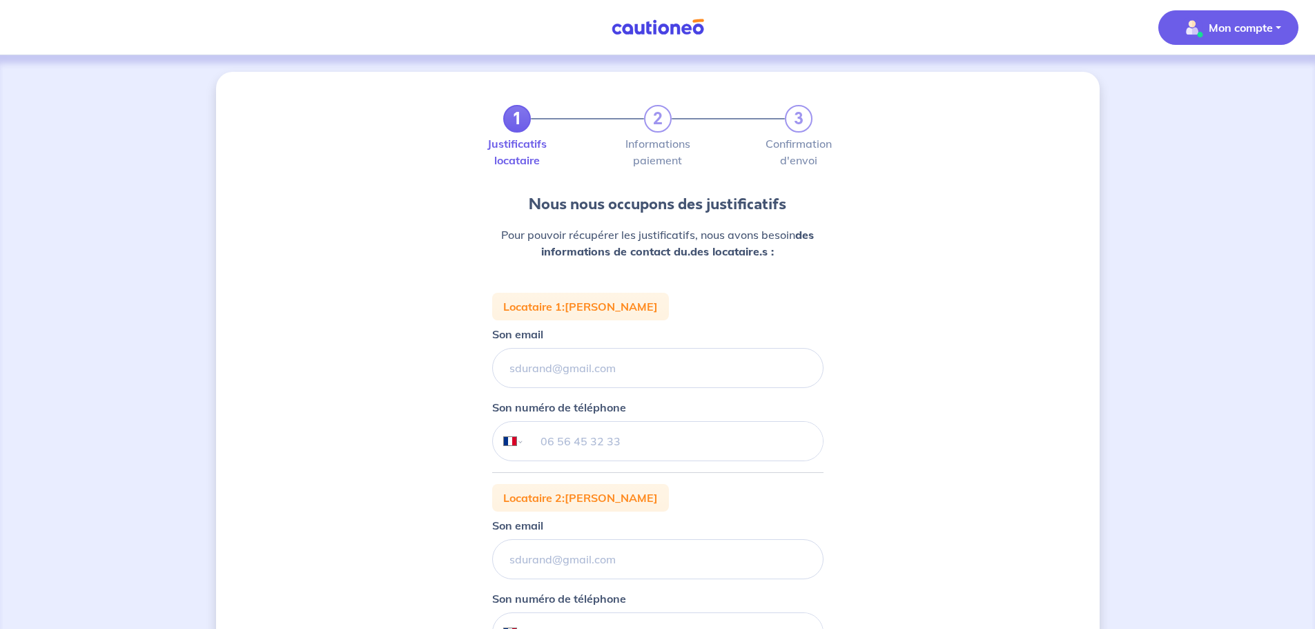
click at [1219, 33] on p "Mon compte" at bounding box center [1240, 27] width 64 height 17
click at [673, 27] on img at bounding box center [658, 27] width 104 height 17
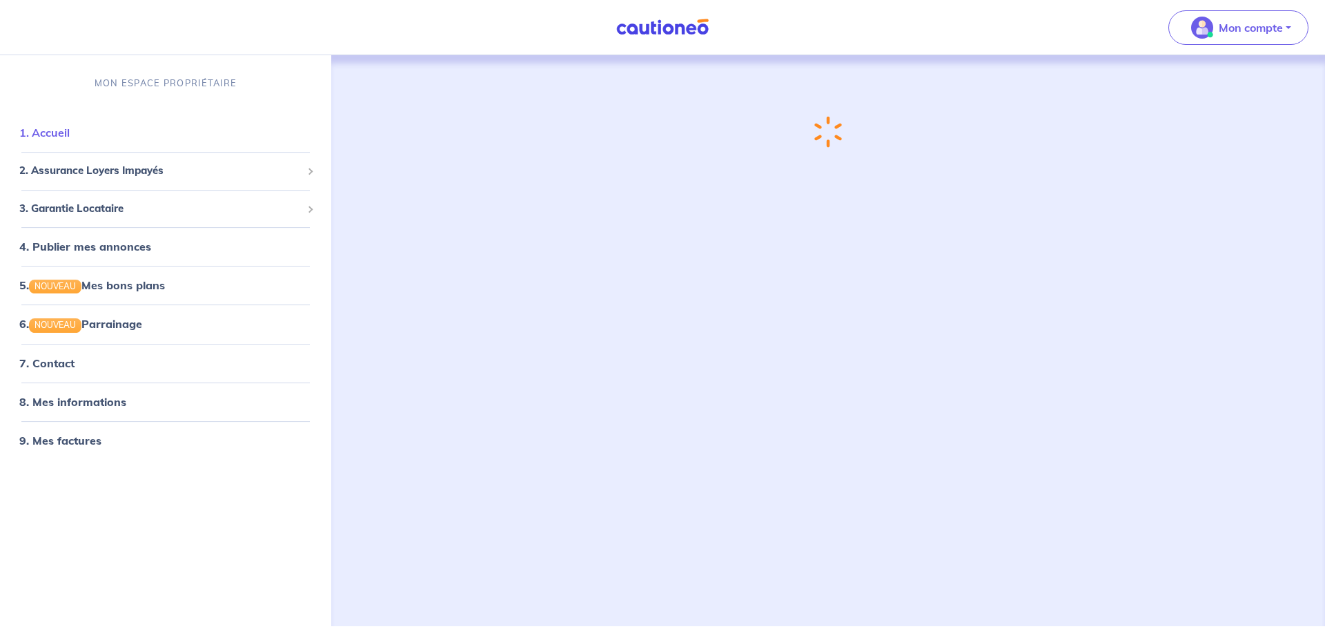
click at [70, 133] on link "1. Accueil" at bounding box center [44, 133] width 50 height 14
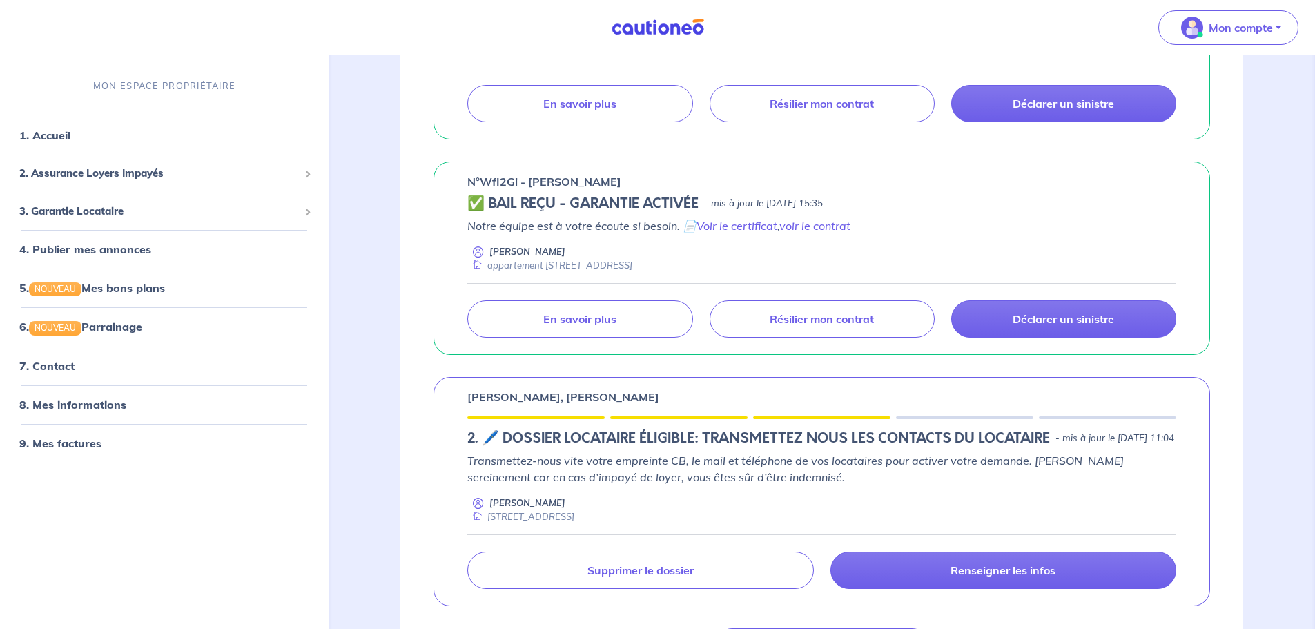
scroll to position [483, 0]
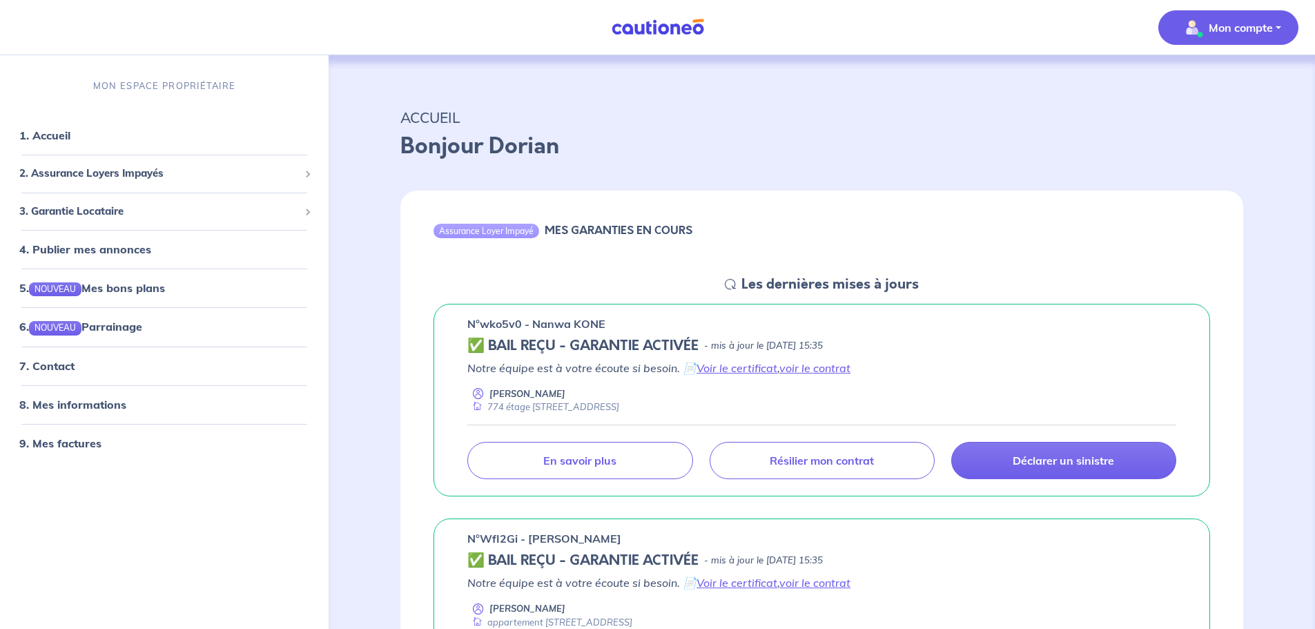
click at [1287, 30] on button "Mon compte" at bounding box center [1228, 27] width 140 height 35
click at [1077, 105] on p "ACCUEIL" at bounding box center [821, 117] width 843 height 25
click at [730, 281] on icon at bounding box center [730, 284] width 11 height 11
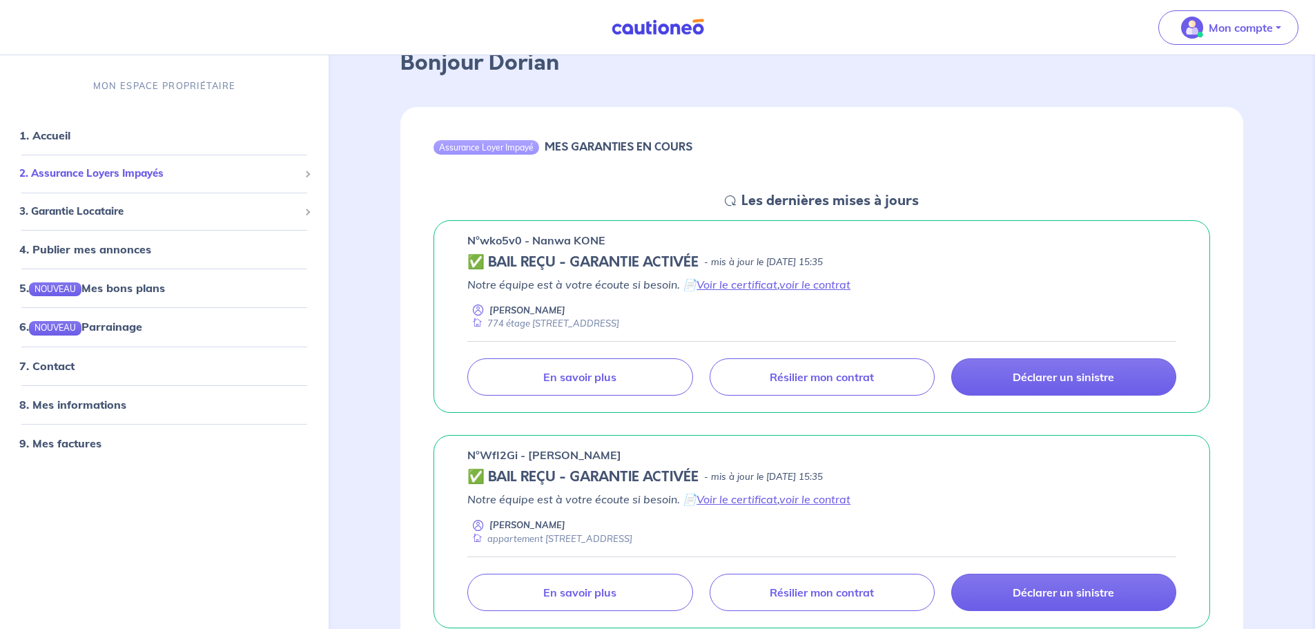
scroll to position [69, 0]
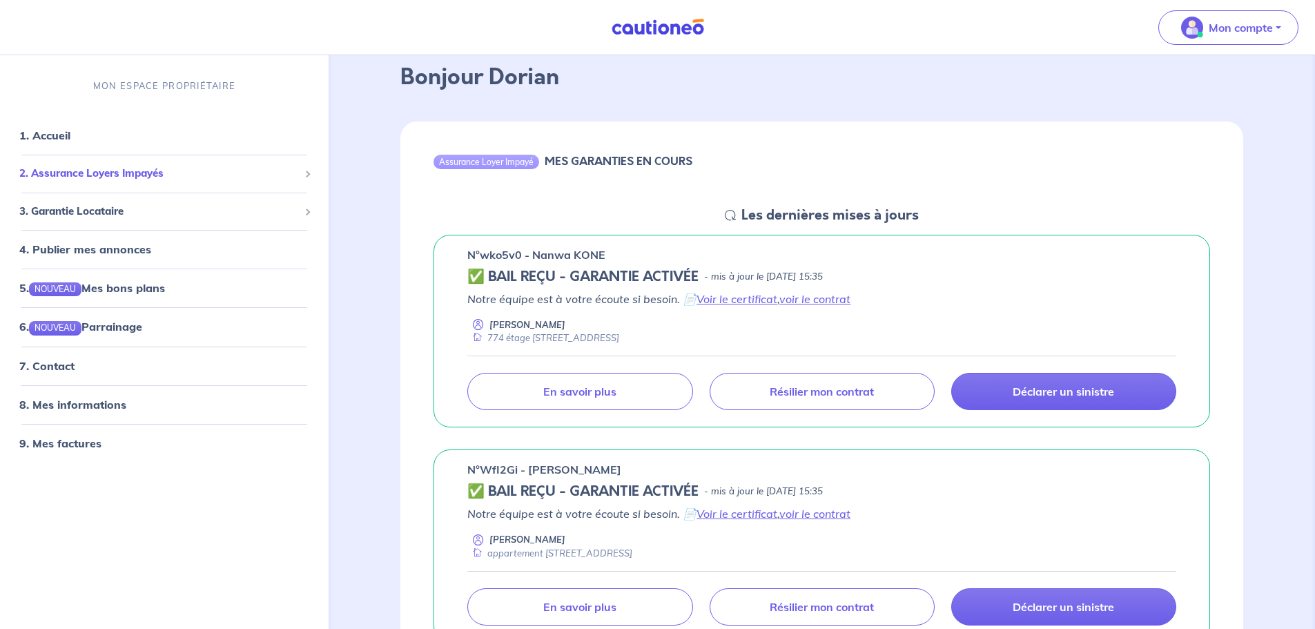
click at [95, 173] on span "2. Assurance Loyers Impayés" at bounding box center [158, 174] width 279 height 16
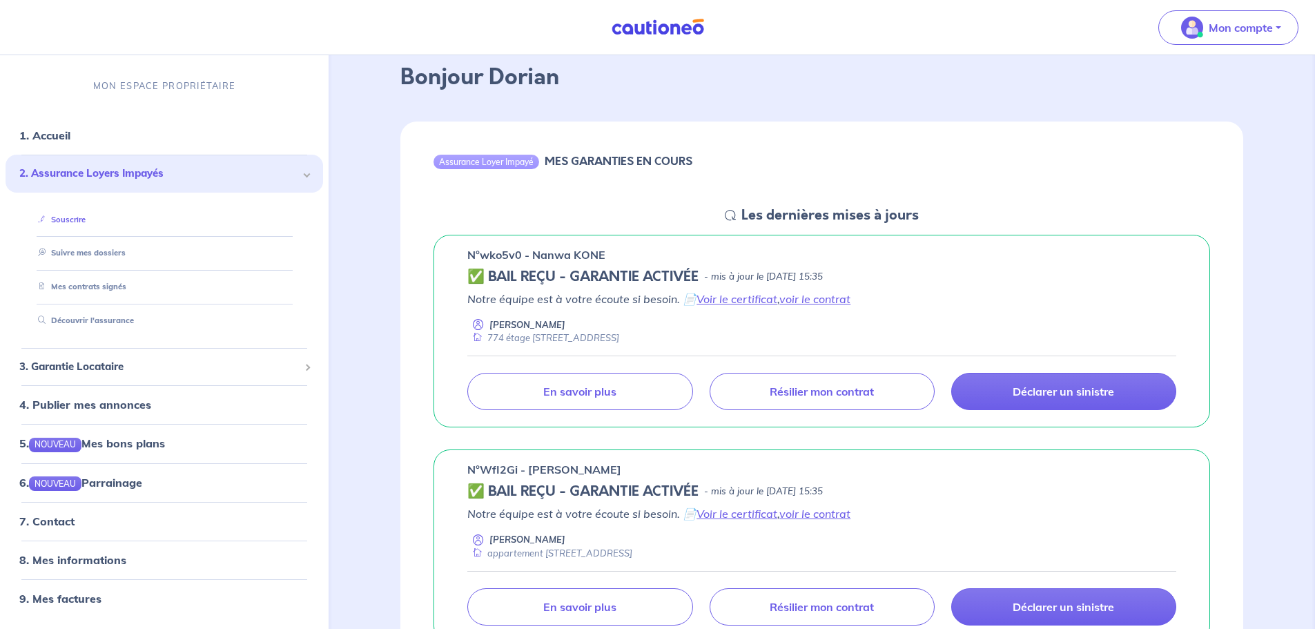
click at [77, 217] on link "Souscrire" at bounding box center [58, 220] width 53 height 10
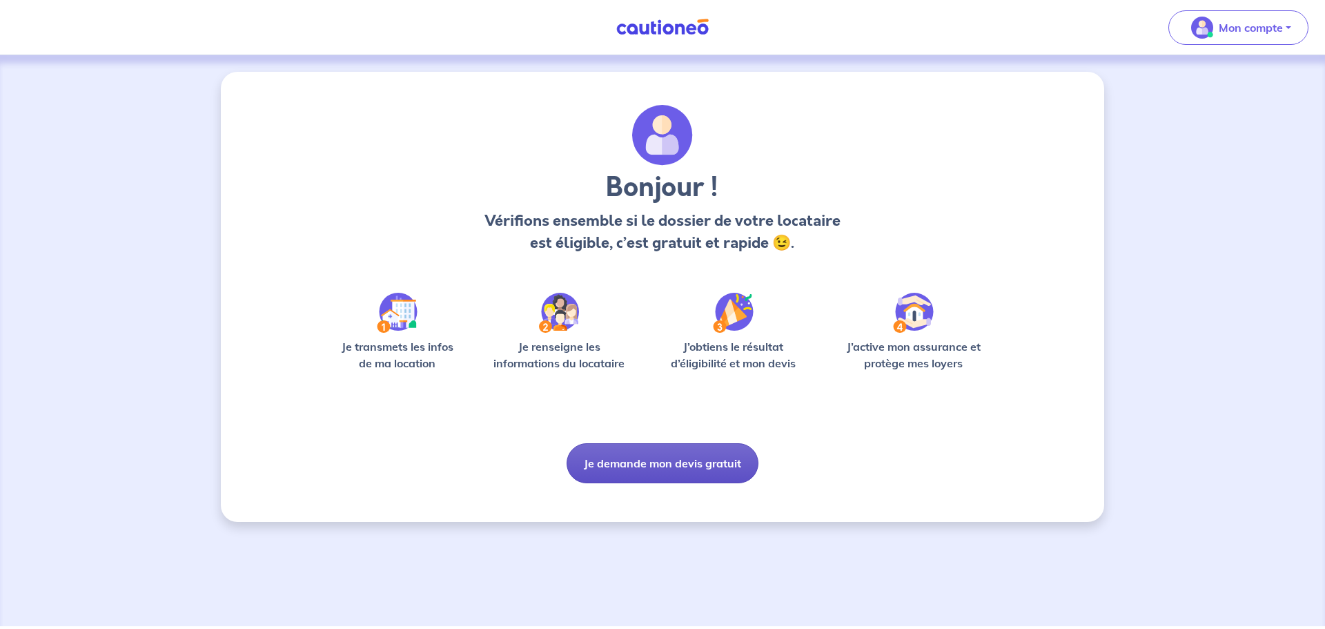
click at [676, 467] on button "Je demande mon devis gratuit" at bounding box center [663, 463] width 192 height 40
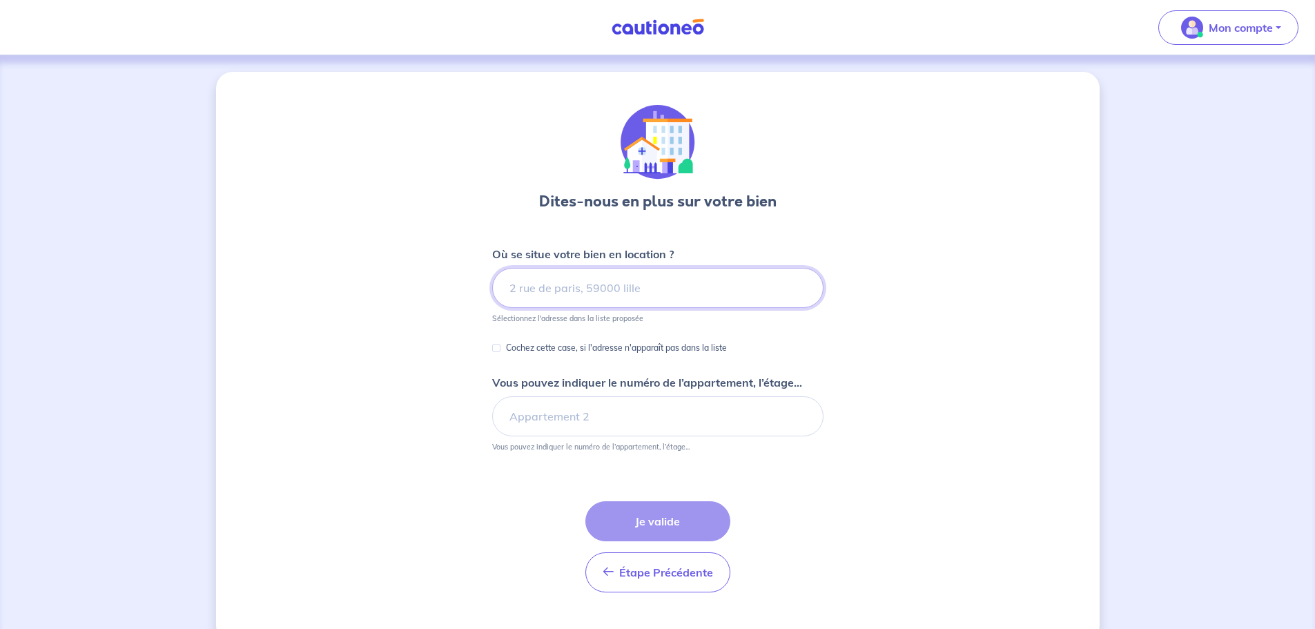
click at [593, 290] on input at bounding box center [657, 288] width 331 height 40
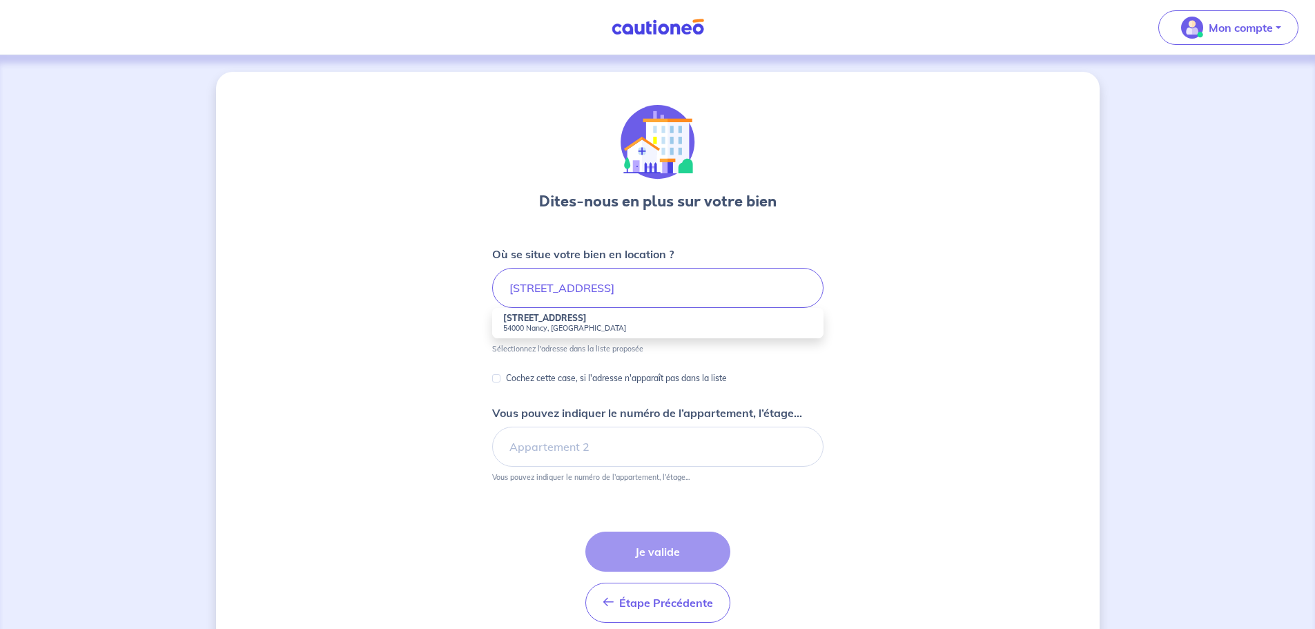
click at [590, 325] on small "54000 Nancy, [GEOGRAPHIC_DATA]" at bounding box center [657, 328] width 309 height 10
type input "[STREET_ADDRESS]"
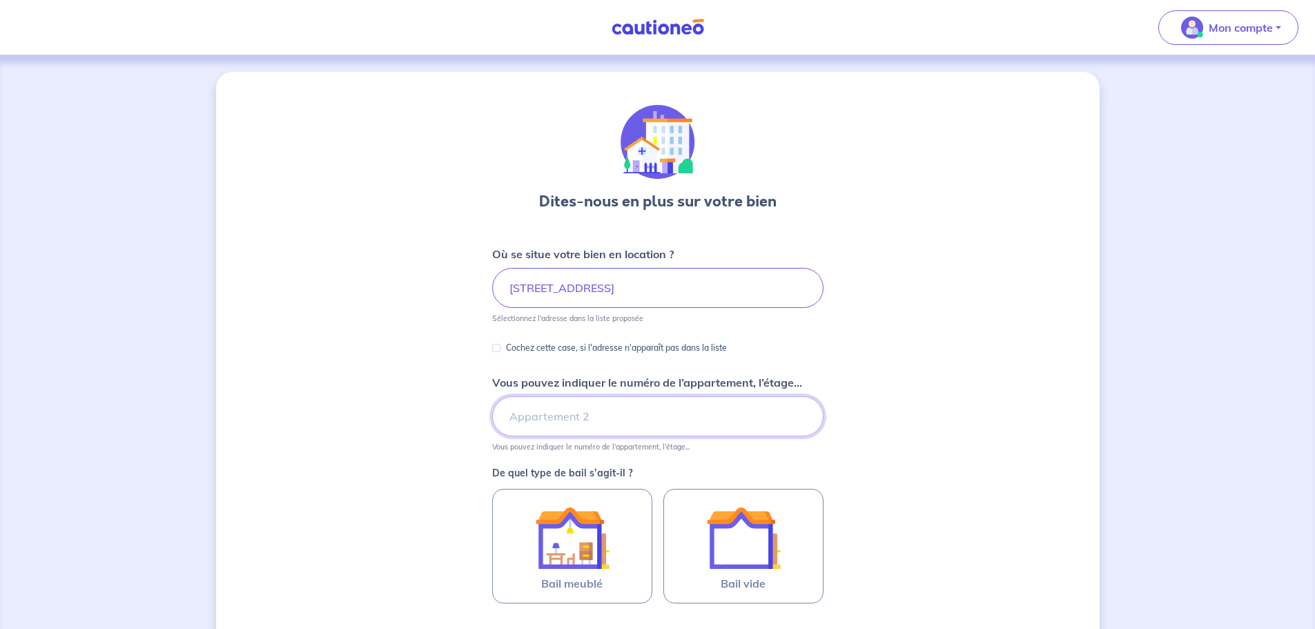
click at [573, 416] on input "Vous pouvez indiquer le numéro de l’appartement, l’étage..." at bounding box center [657, 416] width 331 height 40
type input "5014"
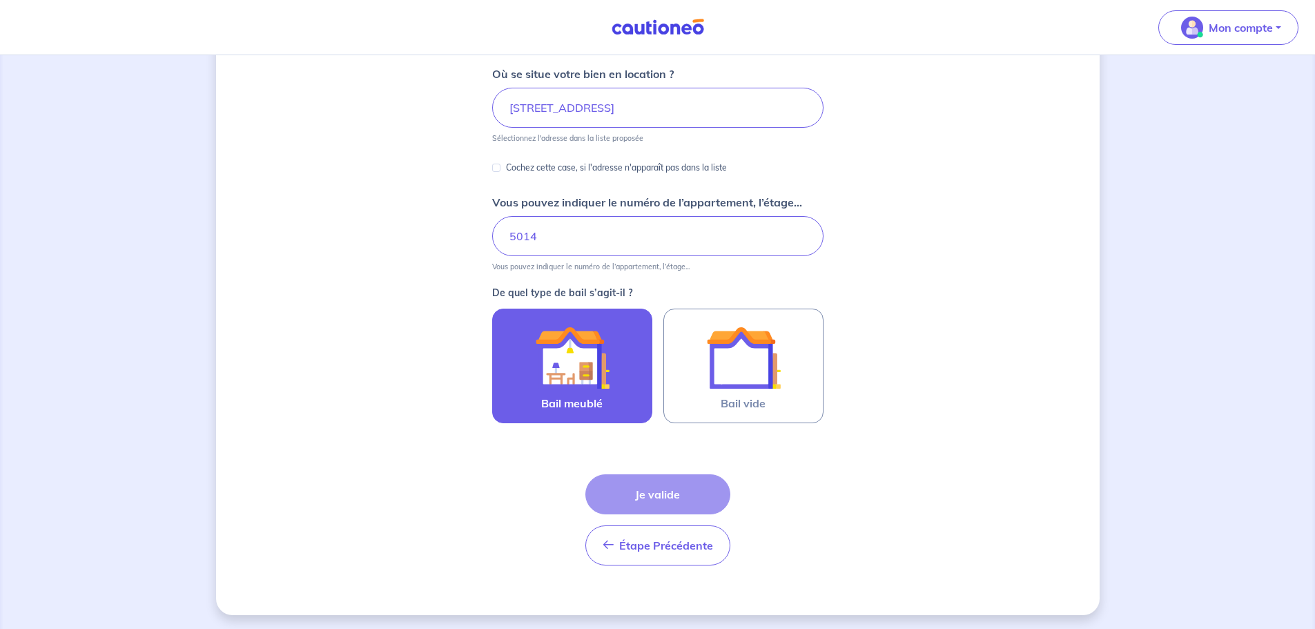
scroll to position [183, 0]
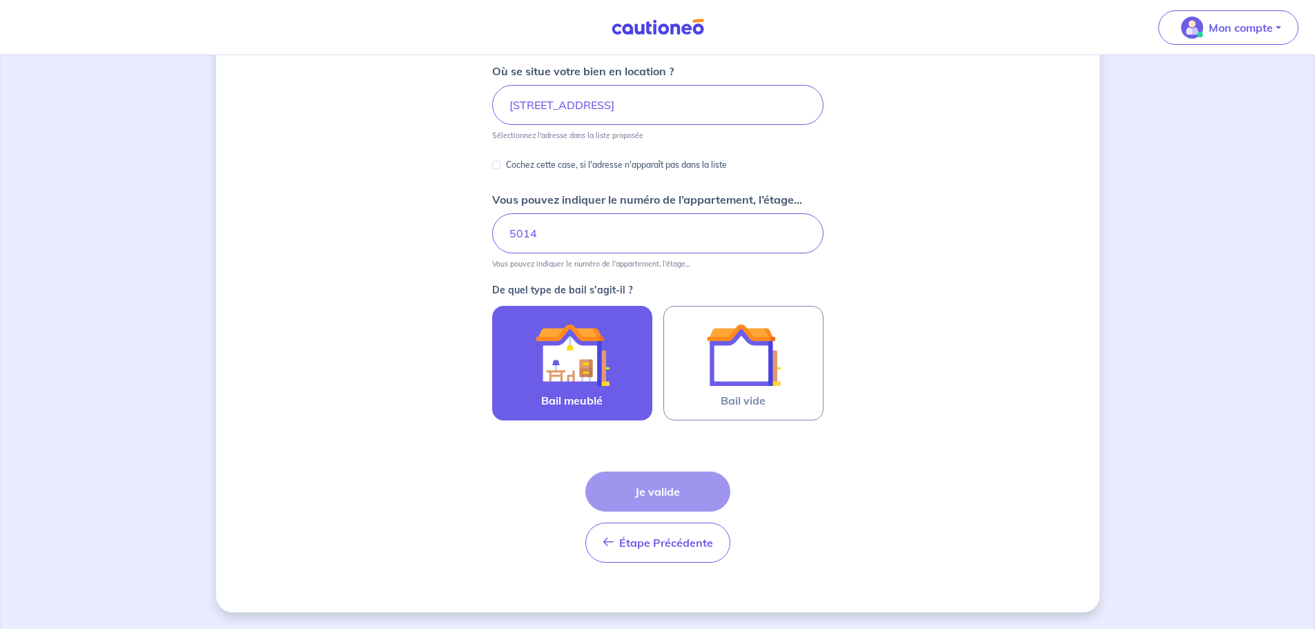
click at [596, 380] on img at bounding box center [572, 354] width 75 height 75
click at [0, 0] on input "Bail meublé" at bounding box center [0, 0] width 0 height 0
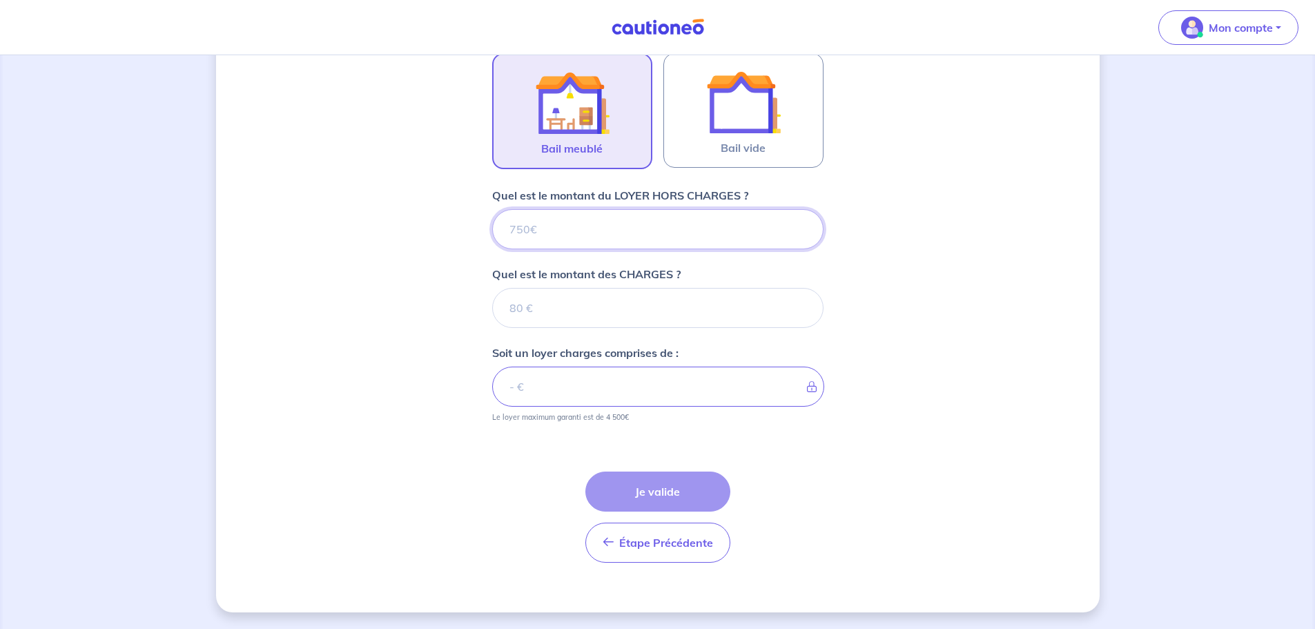
scroll to position [435, 0]
click at [542, 230] on input "Quel est le montant du LOYER HORS CHARGES ?" at bounding box center [657, 230] width 331 height 40
click at [545, 310] on input "Quel est le montant des CHARGES ?" at bounding box center [657, 308] width 331 height 40
type input "80"
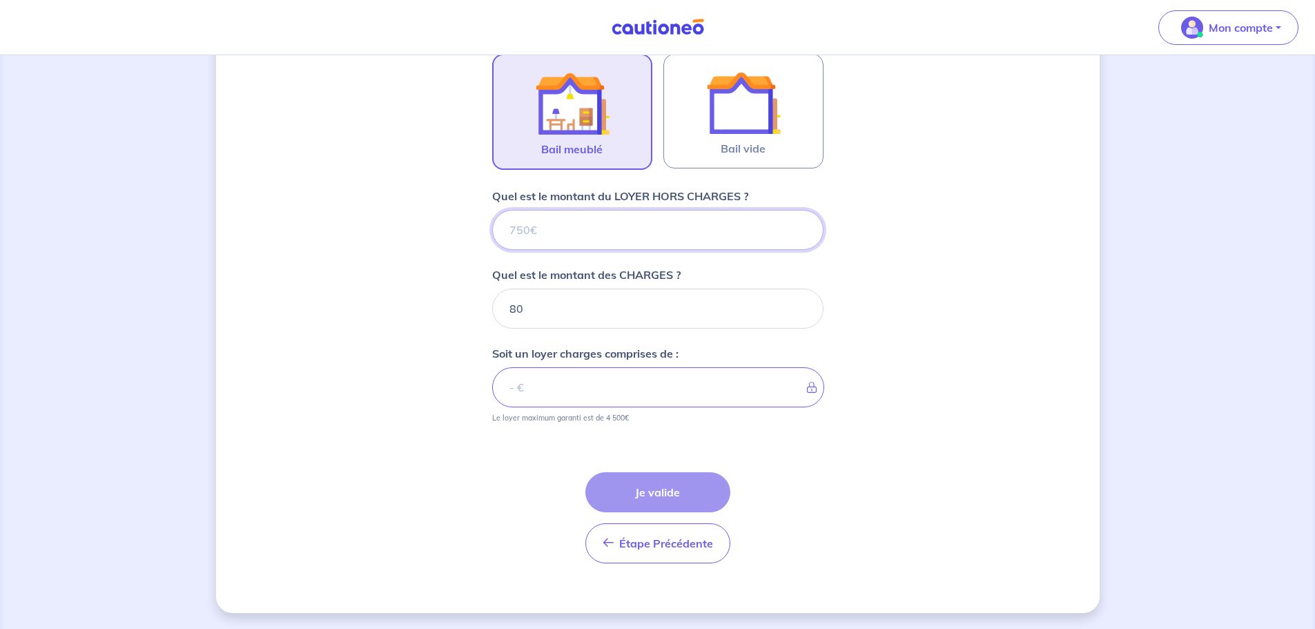
click at [529, 244] on input "Quel est le montant du LOYER HORS CHARGES ?" at bounding box center [657, 230] width 331 height 40
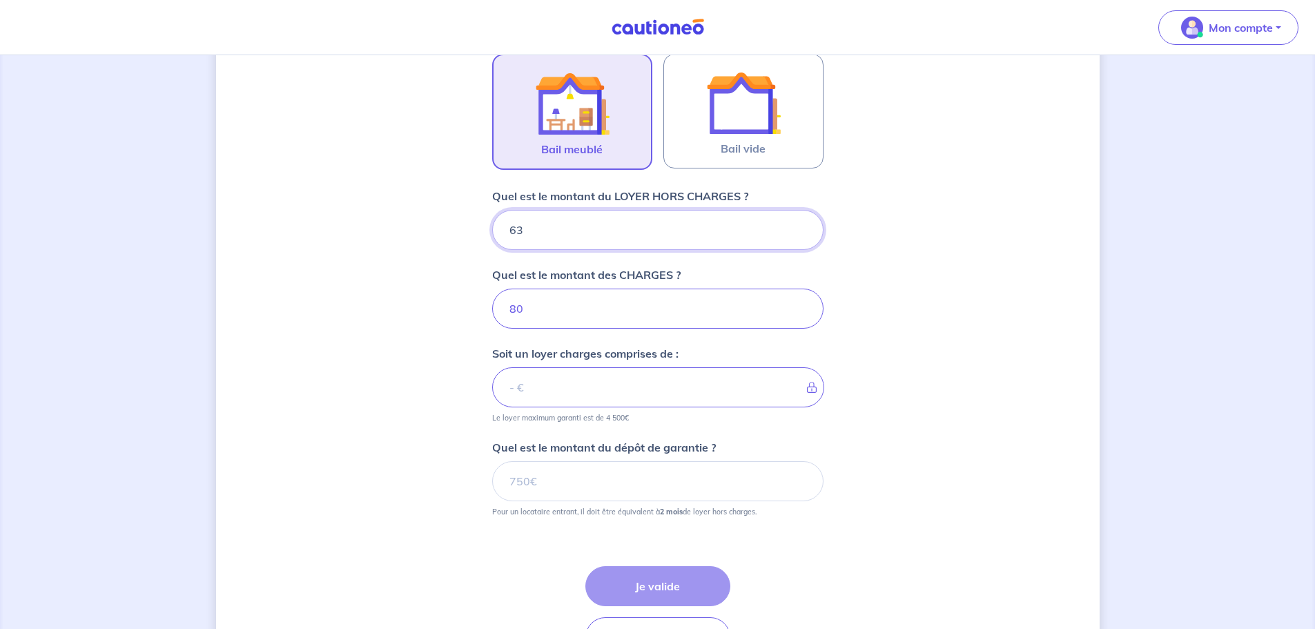
type input "630"
type input "710"
type input "630"
click at [574, 482] on input "Quel est le montant du dépôt de garantie ?" at bounding box center [657, 481] width 331 height 40
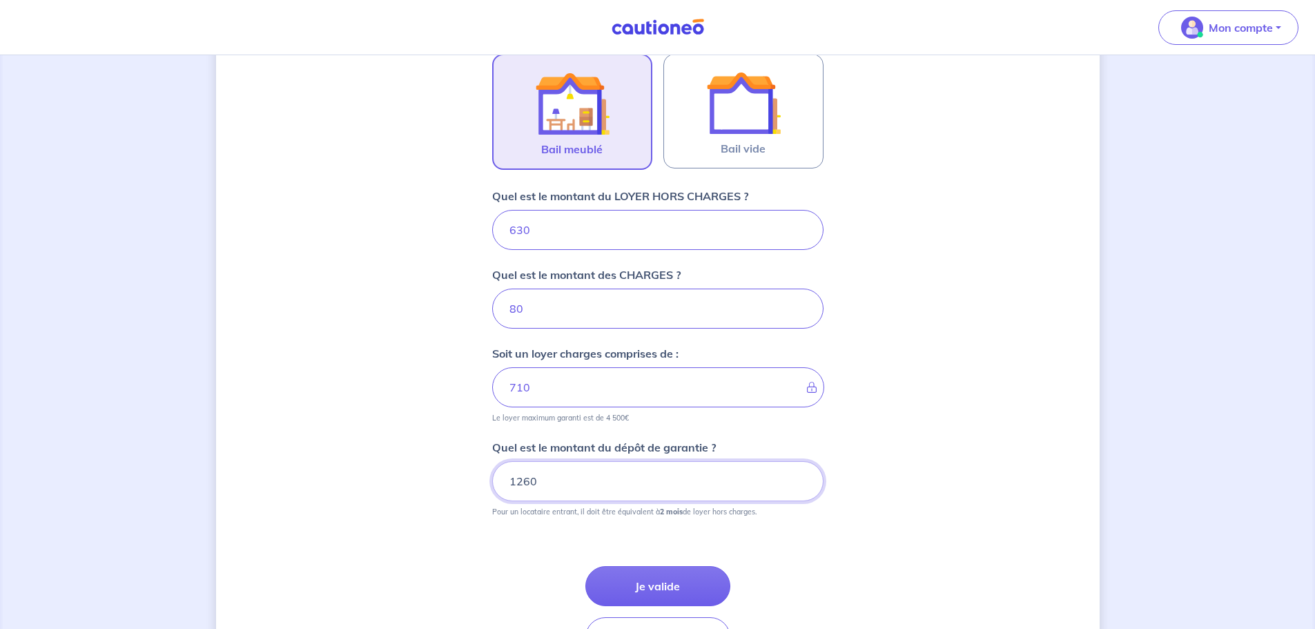
type input "1260"
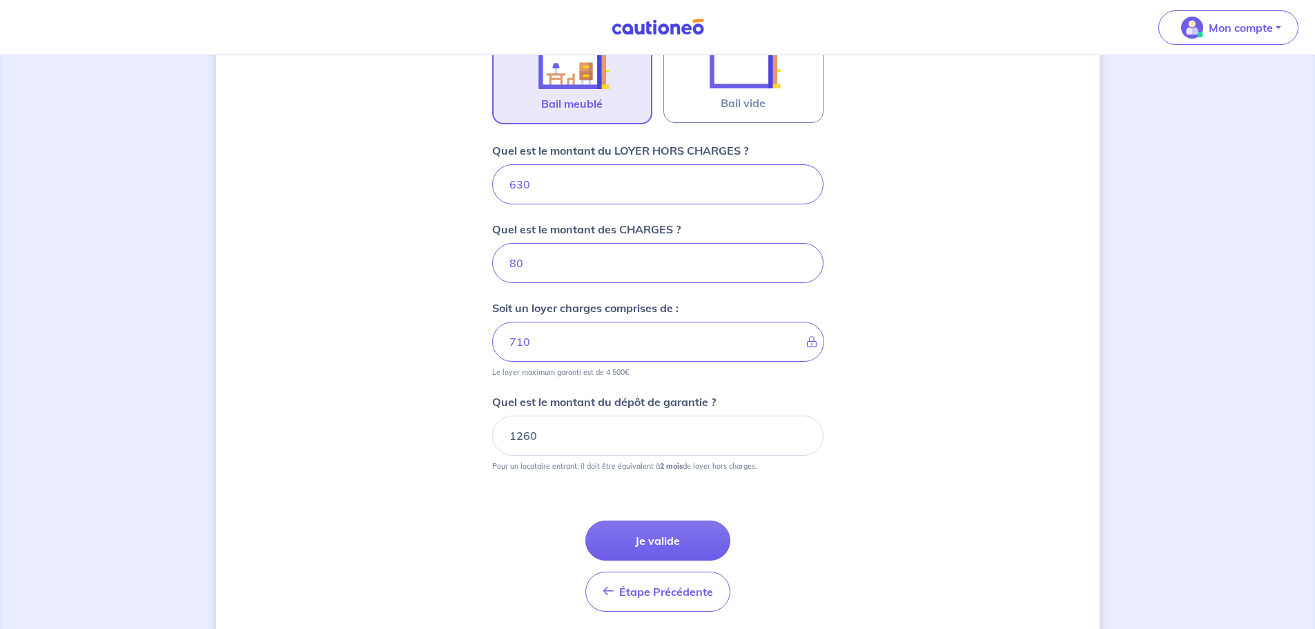
scroll to position [529, 0]
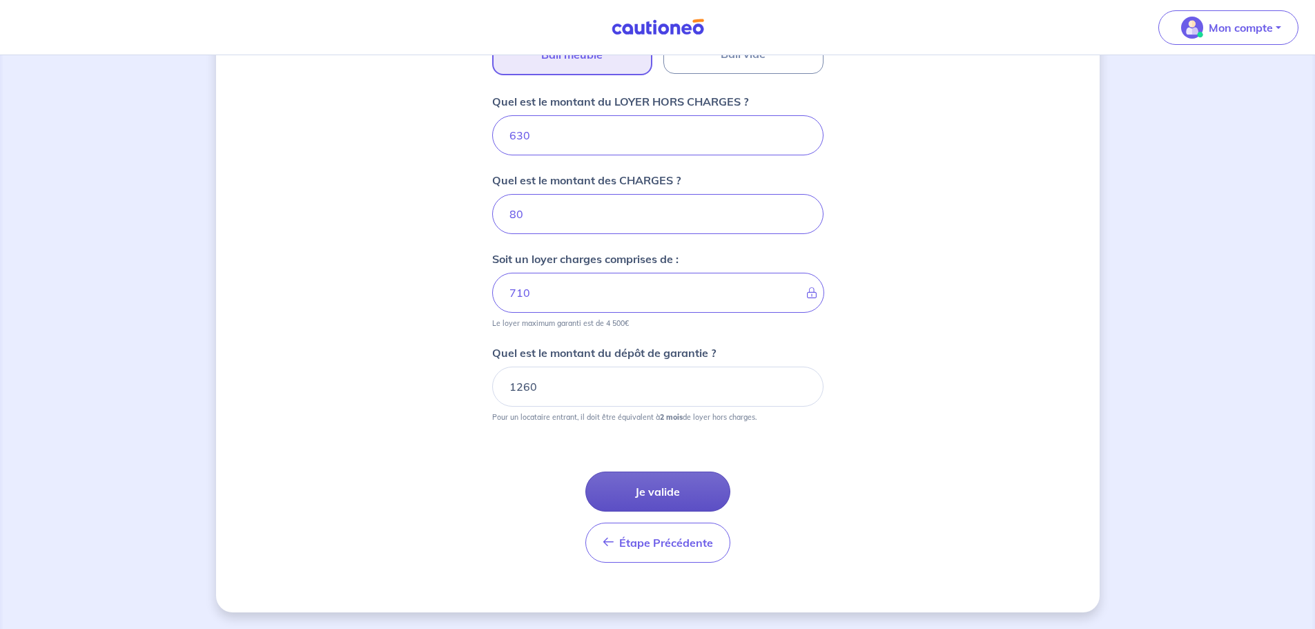
click at [672, 486] on button "Je valide" at bounding box center [657, 491] width 145 height 40
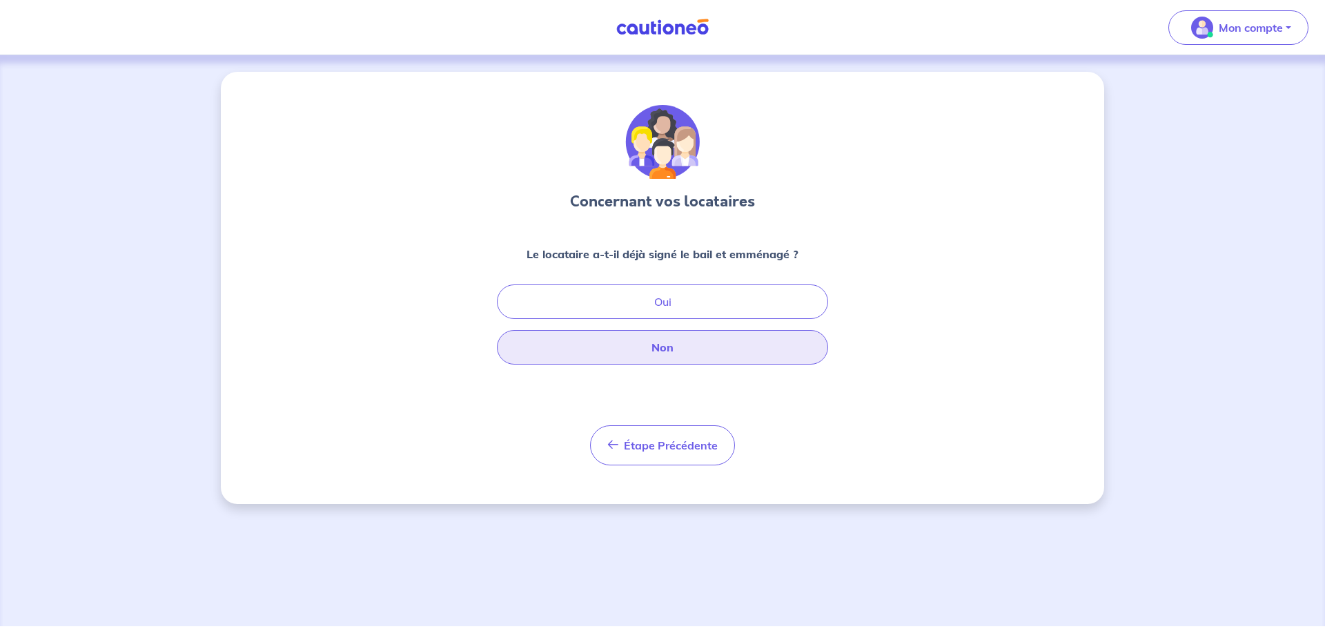
click at [669, 344] on button "Non" at bounding box center [662, 347] width 331 height 35
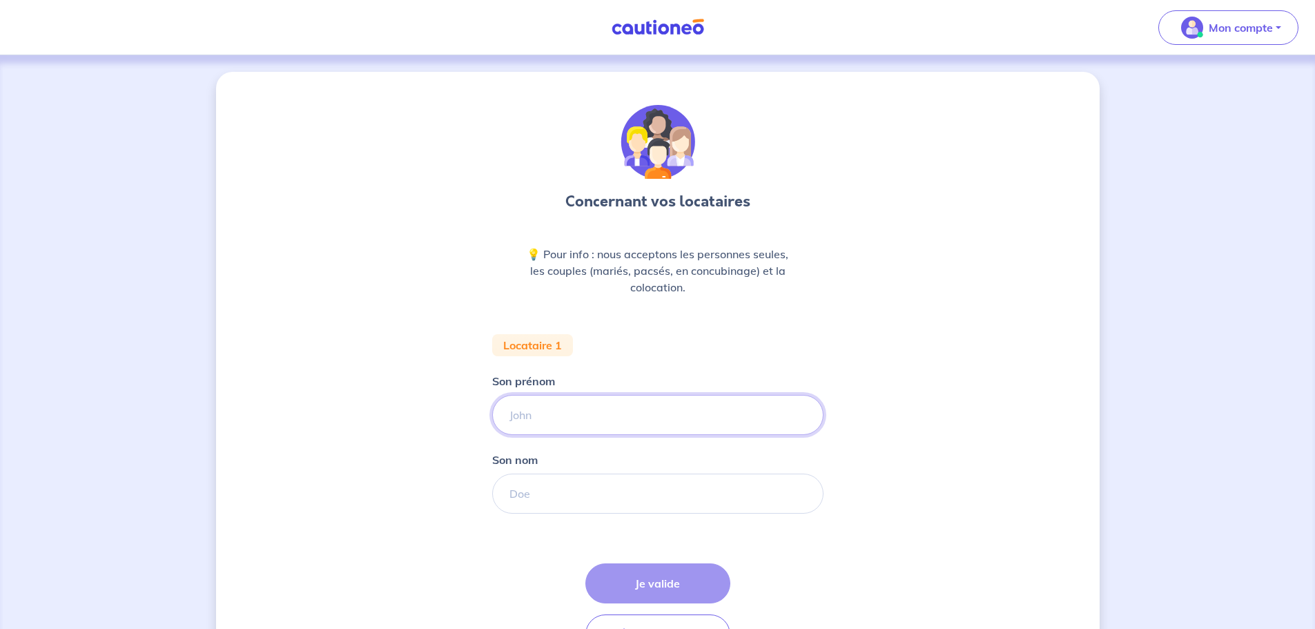
click at [552, 415] on input "Son prénom" at bounding box center [657, 415] width 331 height 40
click at [551, 415] on input "Son prénom" at bounding box center [657, 415] width 331 height 40
type input "léa"
click at [529, 491] on input "Son nom" at bounding box center [657, 493] width 331 height 40
click at [566, 496] on input "Son nom" at bounding box center [657, 493] width 331 height 40
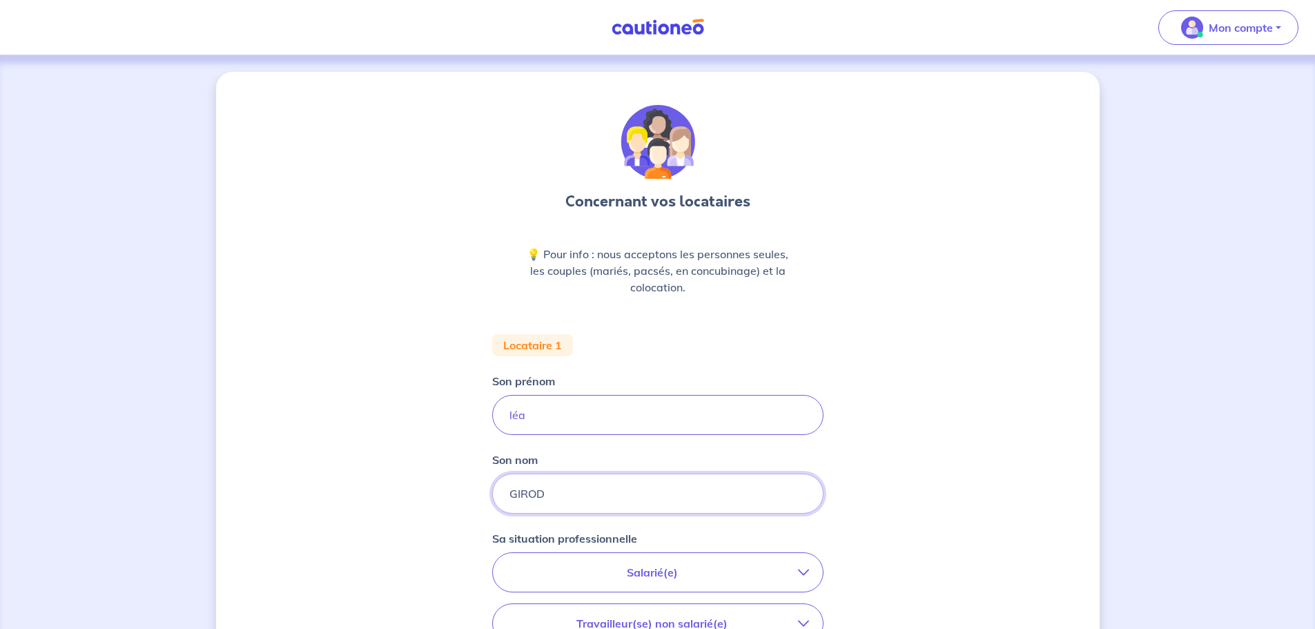
type input "GIROD"
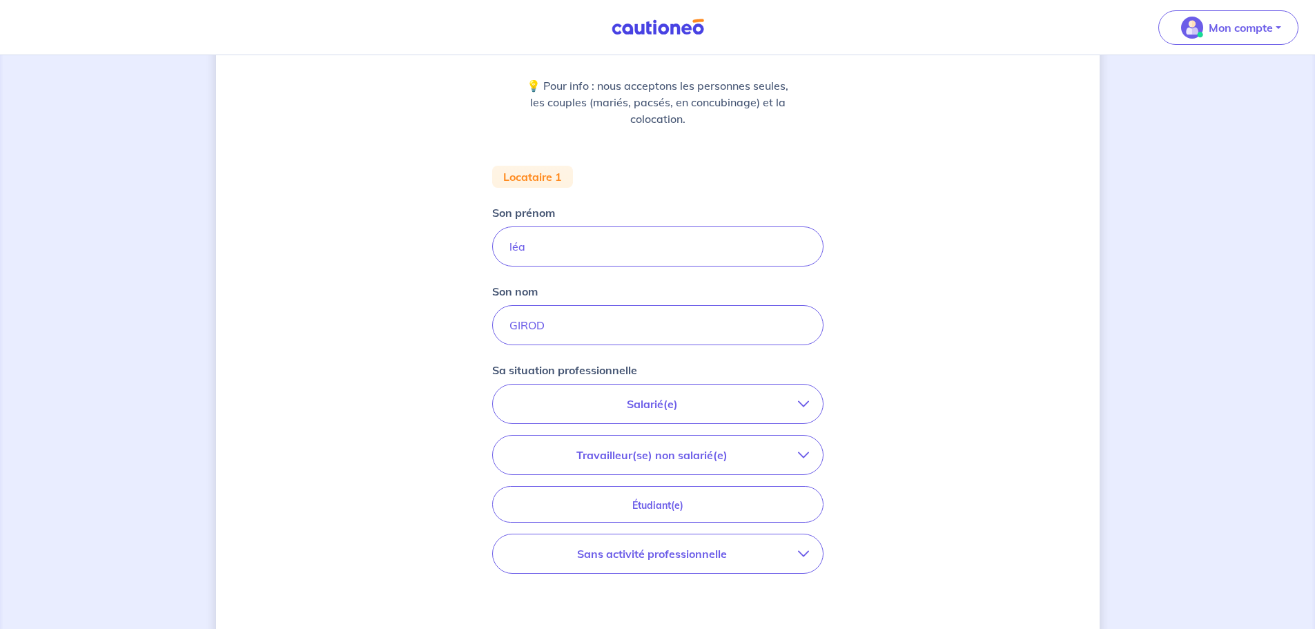
scroll to position [276, 0]
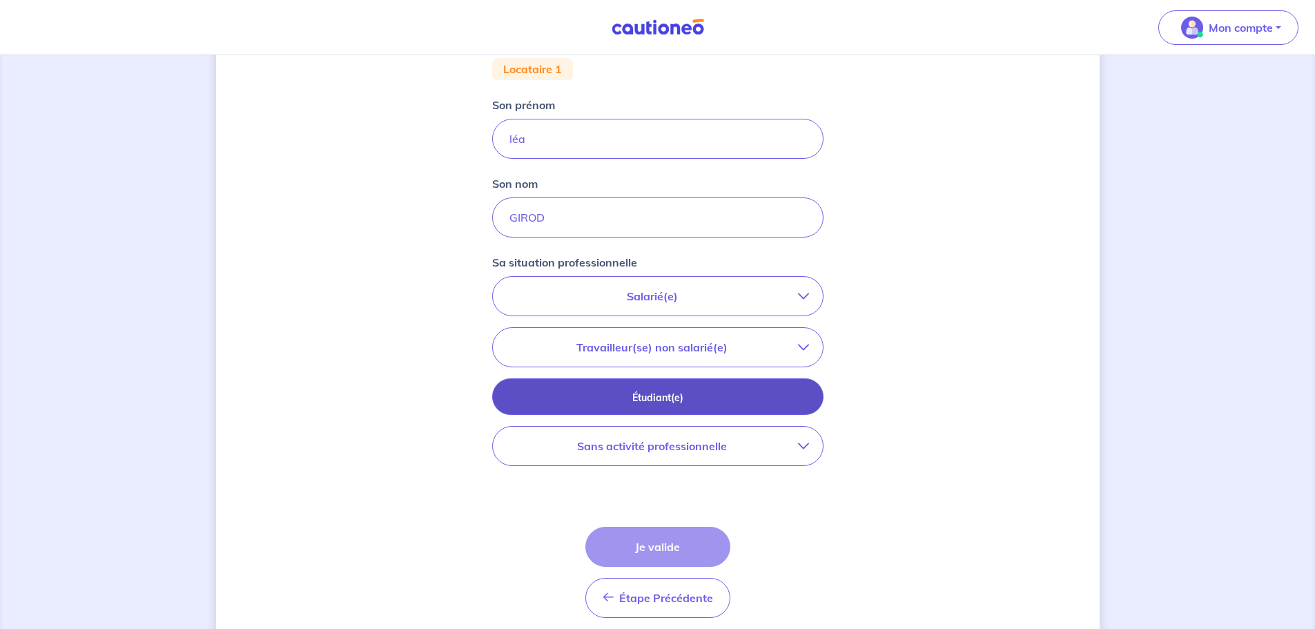
click at [647, 389] on button "Étudiant(e)" at bounding box center [657, 396] width 331 height 37
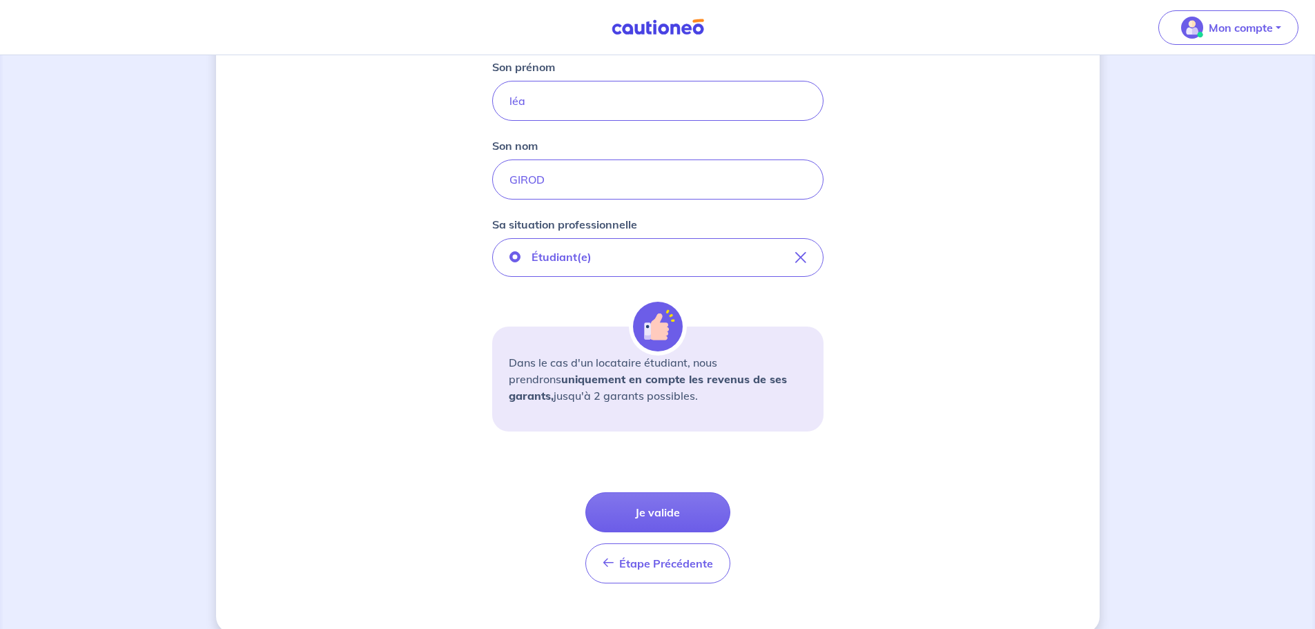
scroll to position [335, 0]
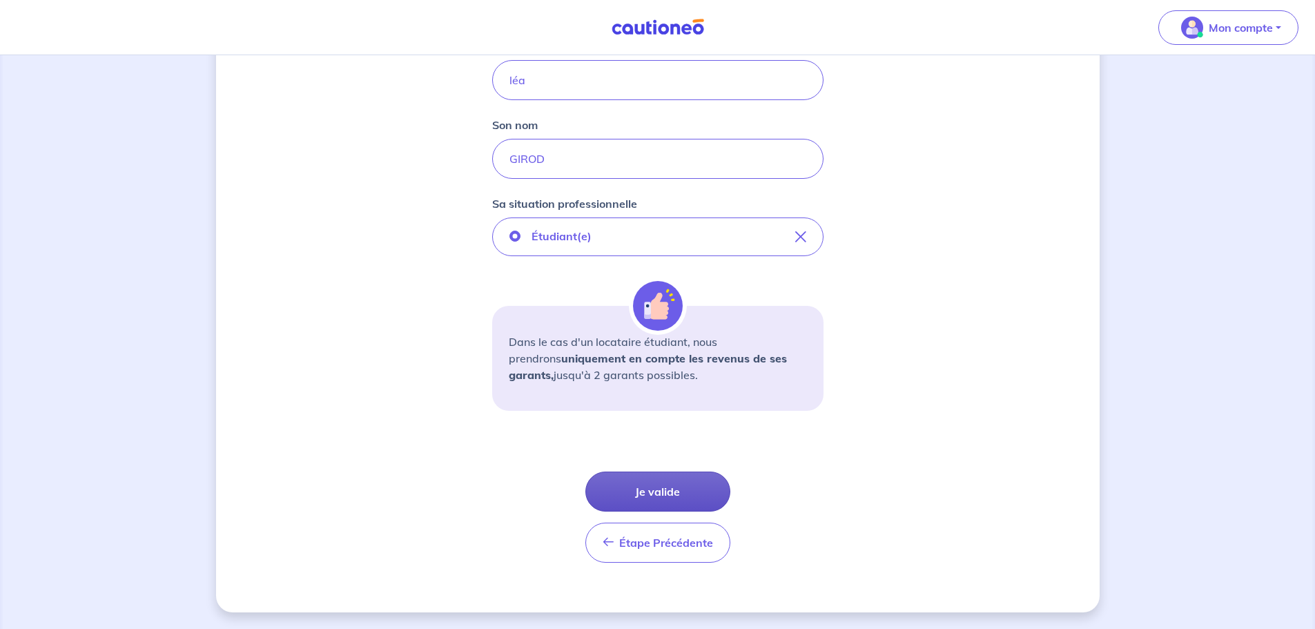
click at [666, 489] on button "Je valide" at bounding box center [657, 491] width 145 height 40
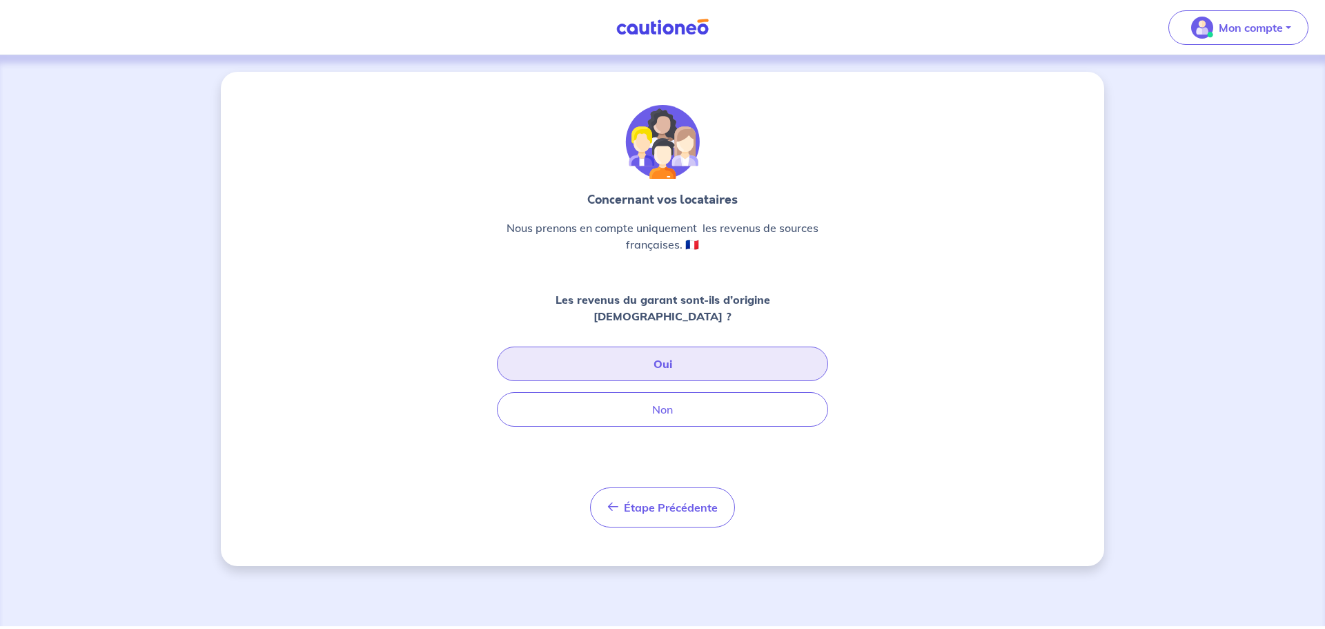
click at [663, 352] on button "Oui" at bounding box center [662, 363] width 331 height 35
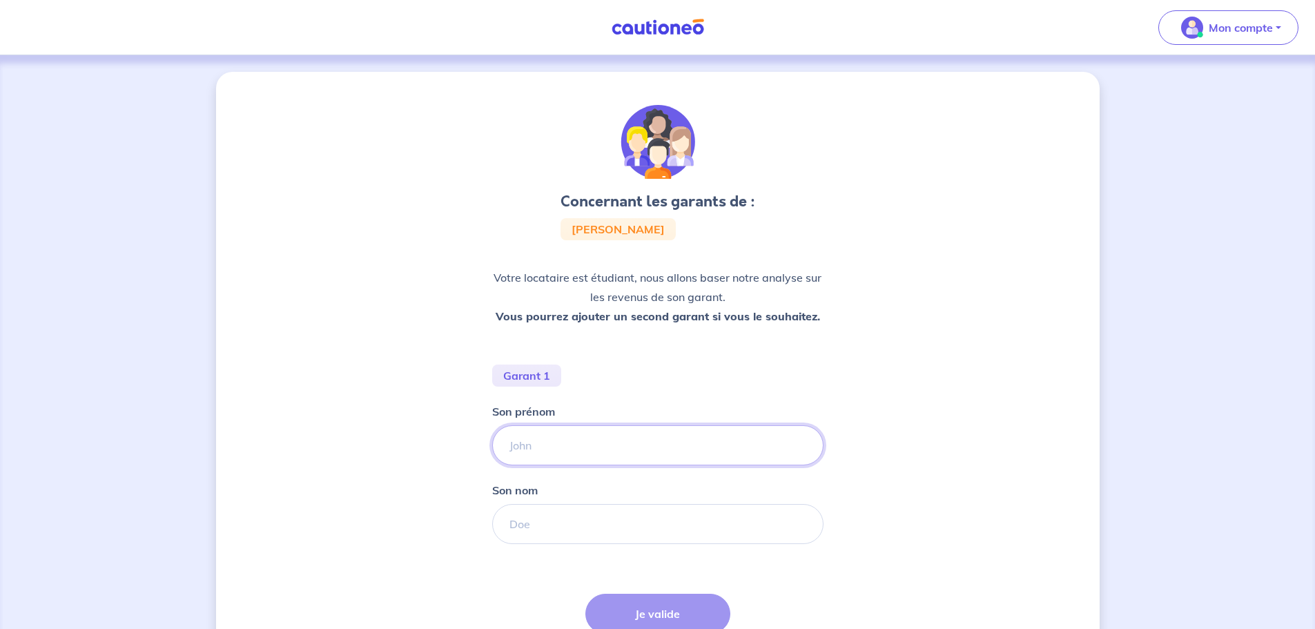
click at [542, 438] on input "Son prénom" at bounding box center [657, 445] width 331 height 40
type input "[PERSON_NAME]"
click at [536, 528] on input "Son nom" at bounding box center [657, 524] width 331 height 40
click at [550, 526] on input "Son nom" at bounding box center [657, 524] width 331 height 40
click at [549, 526] on input "Son nom" at bounding box center [657, 524] width 331 height 40
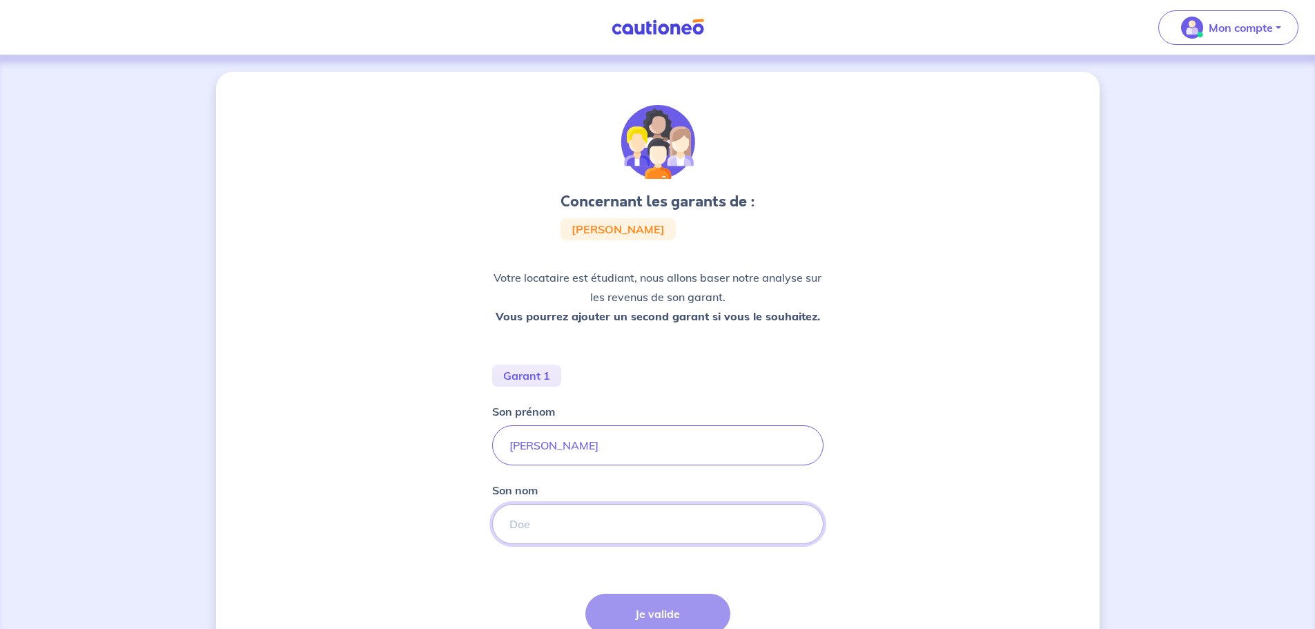
click at [549, 526] on input "Son nom" at bounding box center [657, 524] width 331 height 40
click at [548, 526] on input "Son nom" at bounding box center [657, 524] width 331 height 40
type input "Girod"
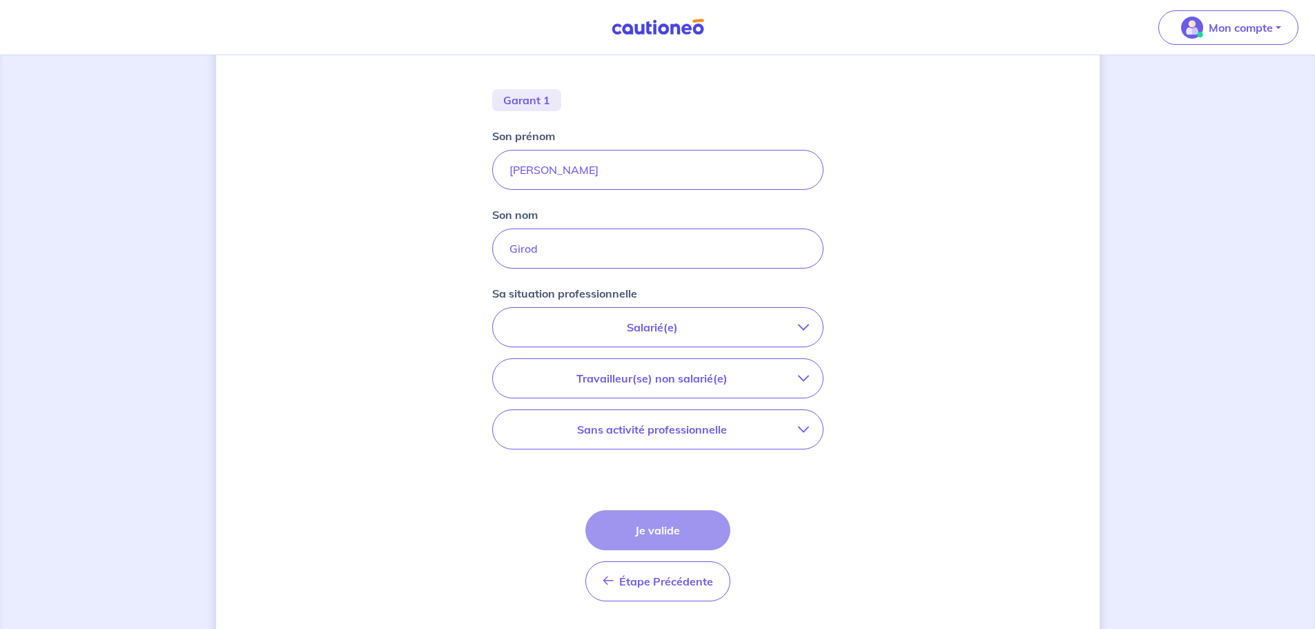
scroll to position [276, 0]
click at [667, 333] on p "Salarié(e)" at bounding box center [652, 326] width 291 height 17
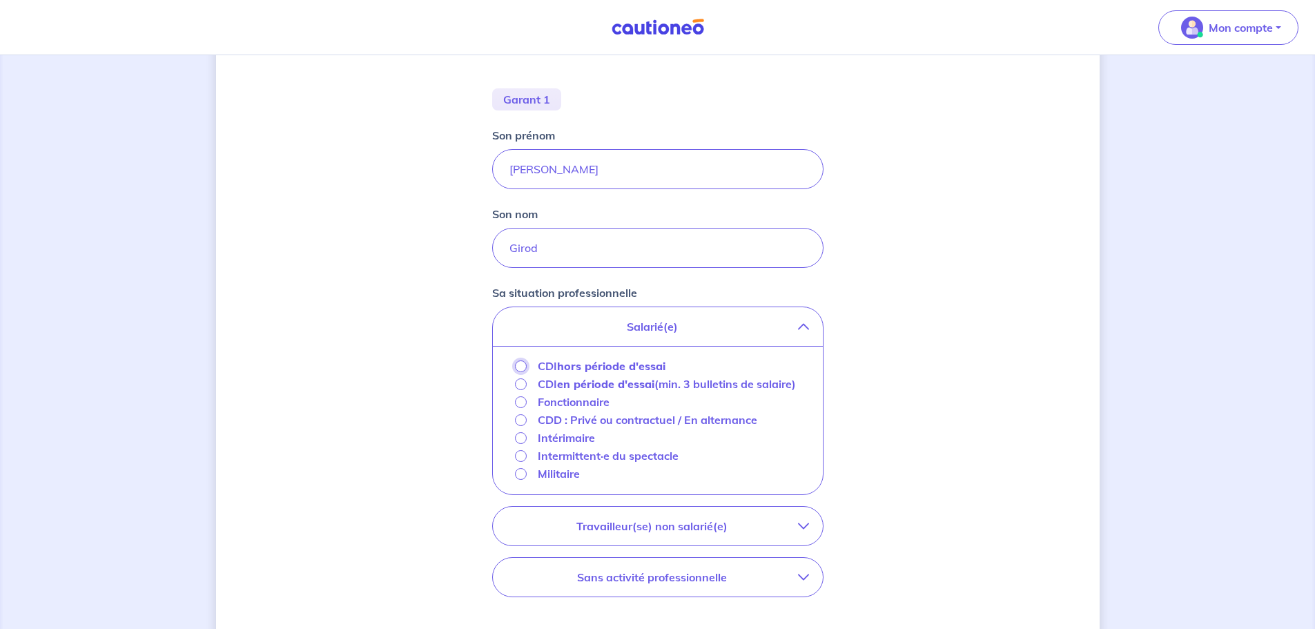
click at [523, 365] on input "CDI hors période d'essai" at bounding box center [521, 366] width 12 height 12
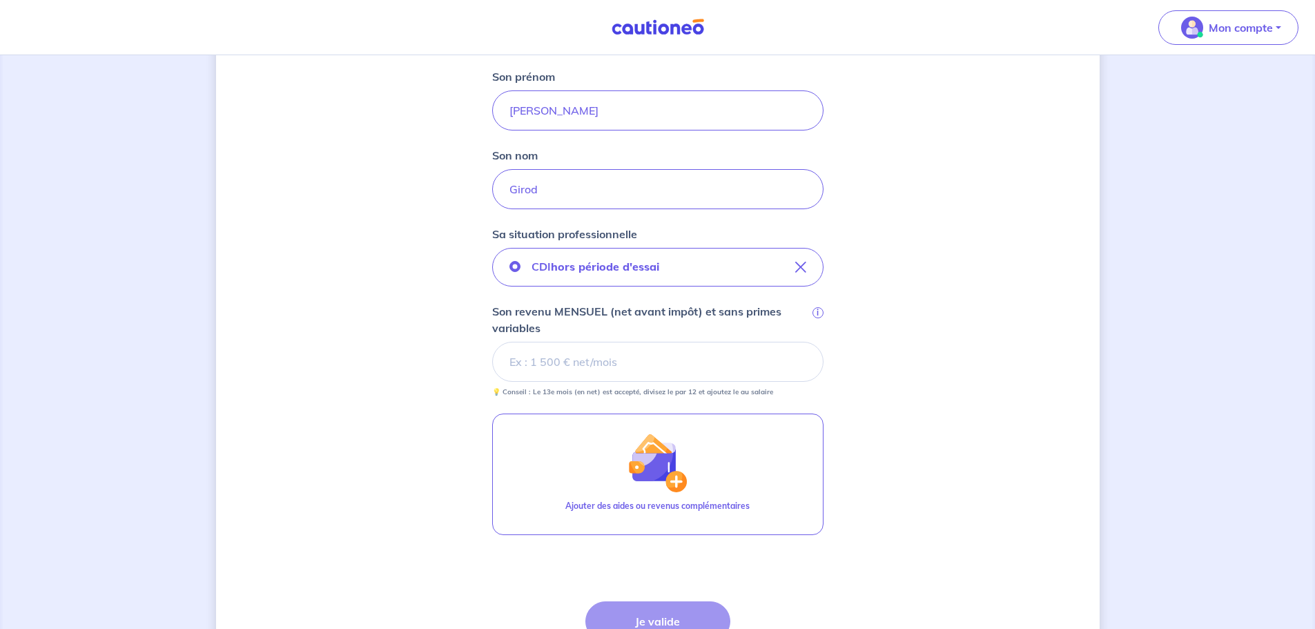
scroll to position [414, 0]
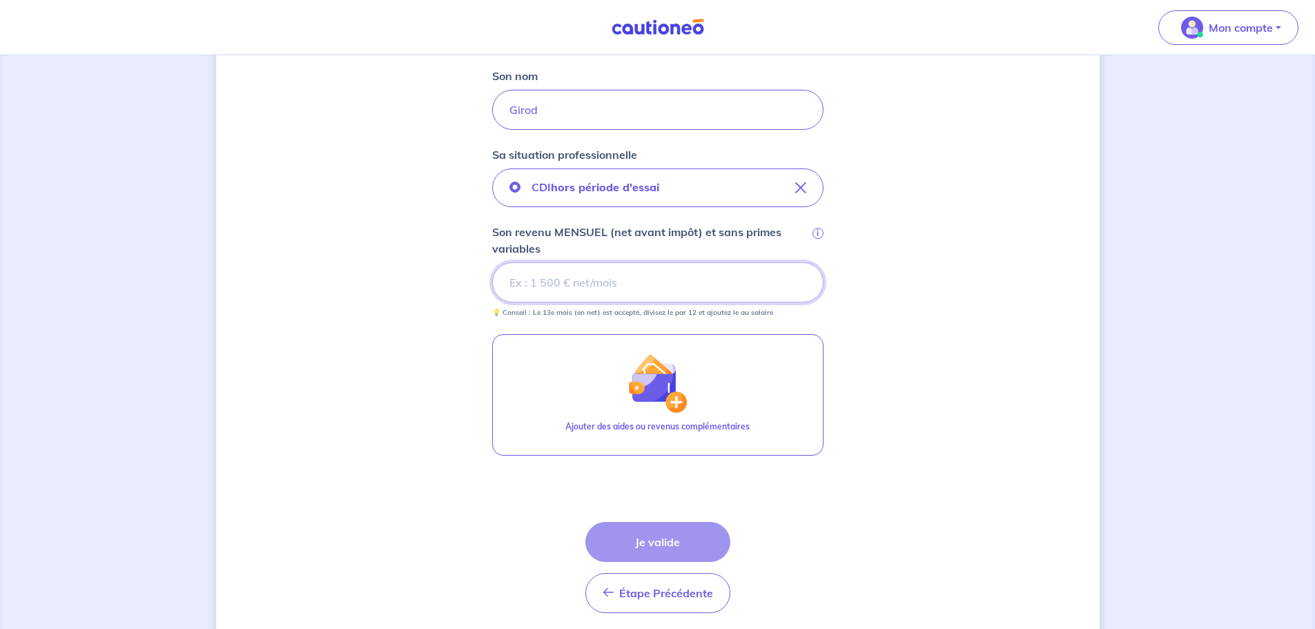
click at [567, 282] on input "Son revenu MENSUEL (net avant impôt) et sans primes variables i" at bounding box center [657, 282] width 331 height 40
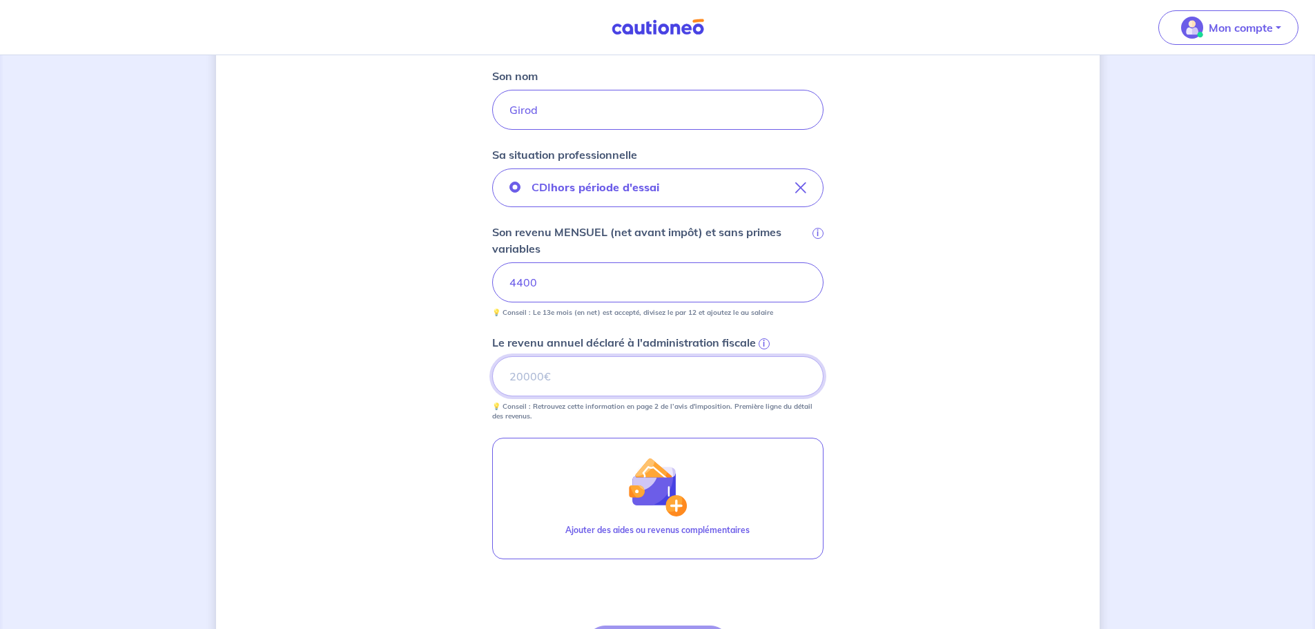
click at [577, 359] on input "Le revenu annuel déclaré à l'administration fiscale i" at bounding box center [657, 376] width 331 height 40
type input "104000"
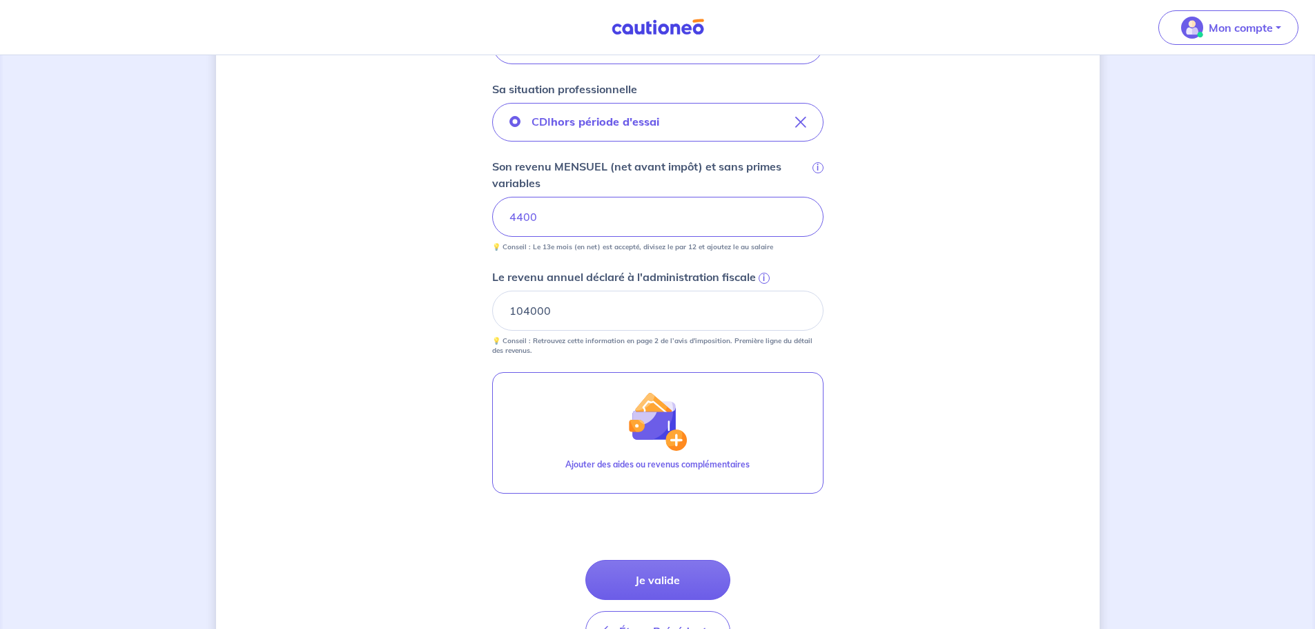
scroll to position [568, 0]
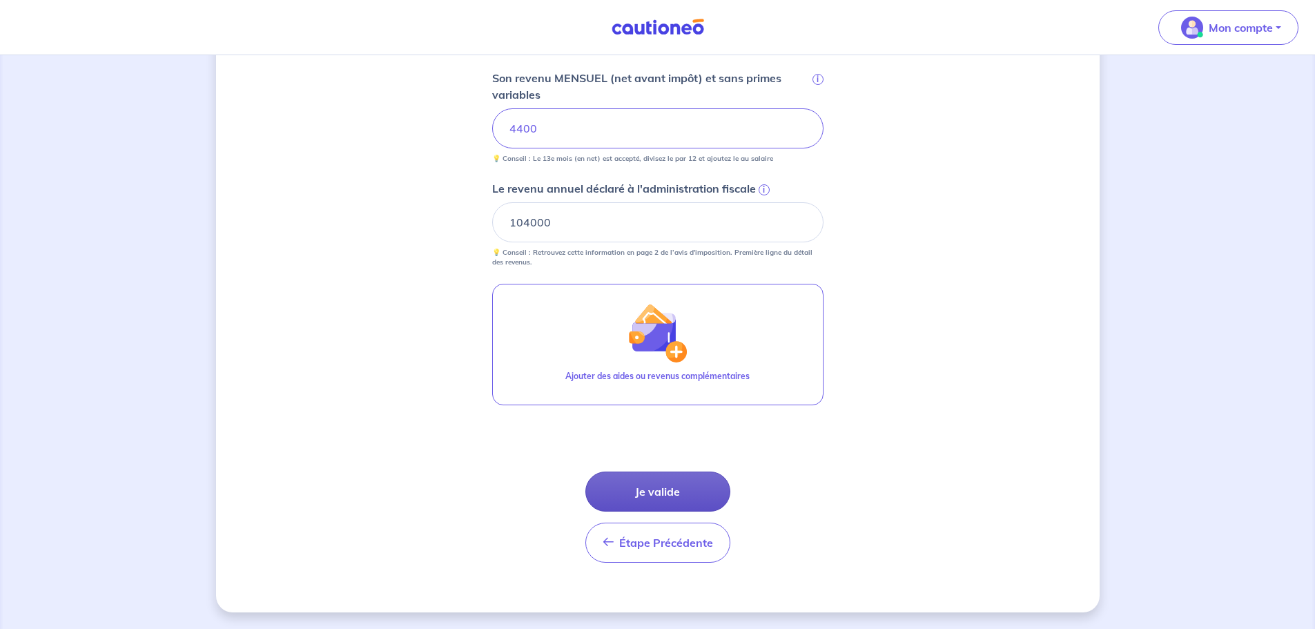
click at [658, 489] on button "Je valide" at bounding box center [657, 491] width 145 height 40
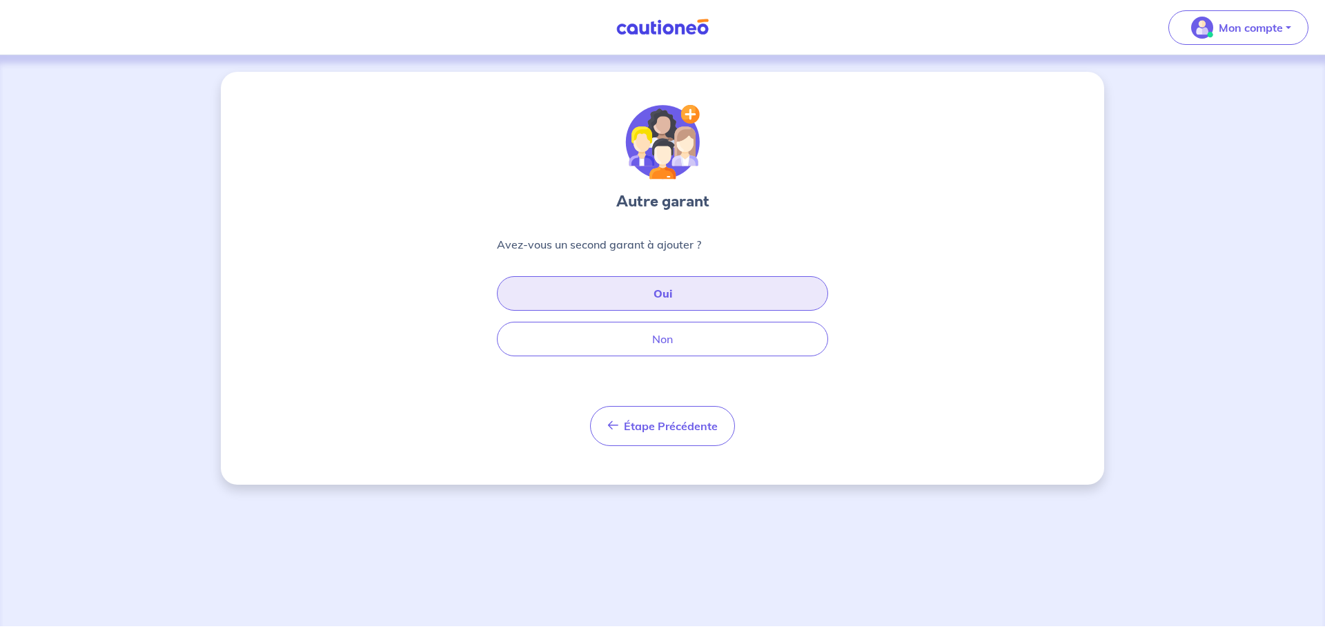
click at [670, 287] on button "Oui" at bounding box center [662, 293] width 331 height 35
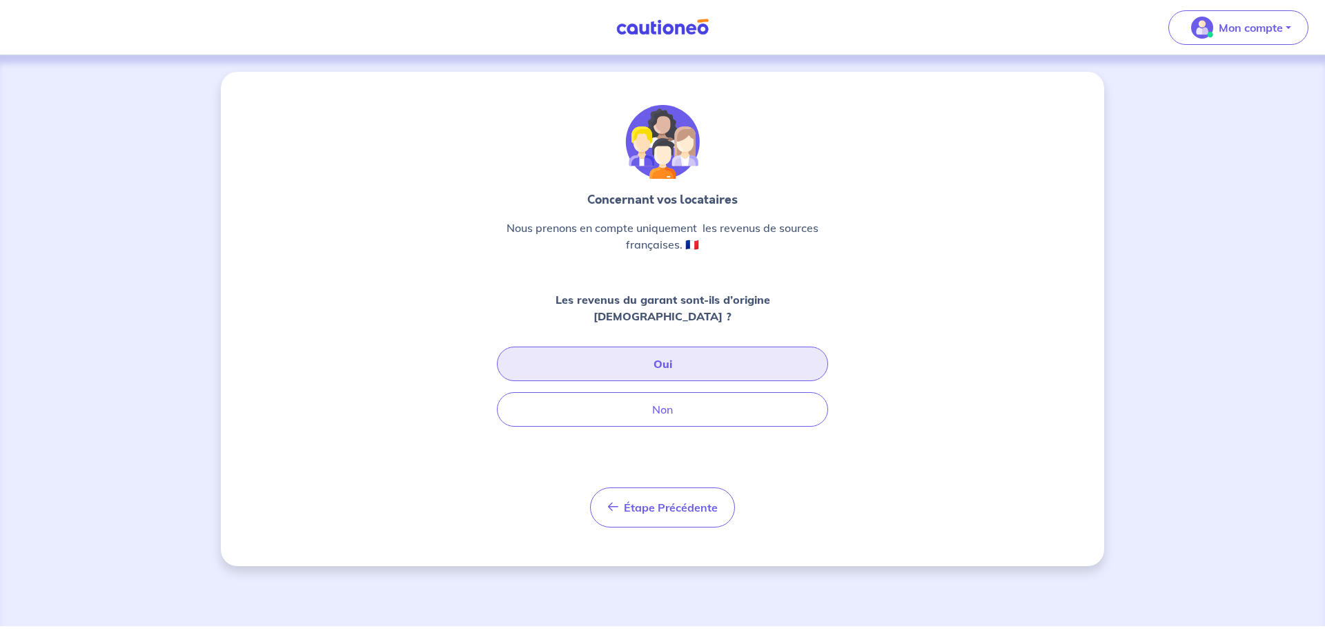
click at [668, 352] on button "Oui" at bounding box center [662, 363] width 331 height 35
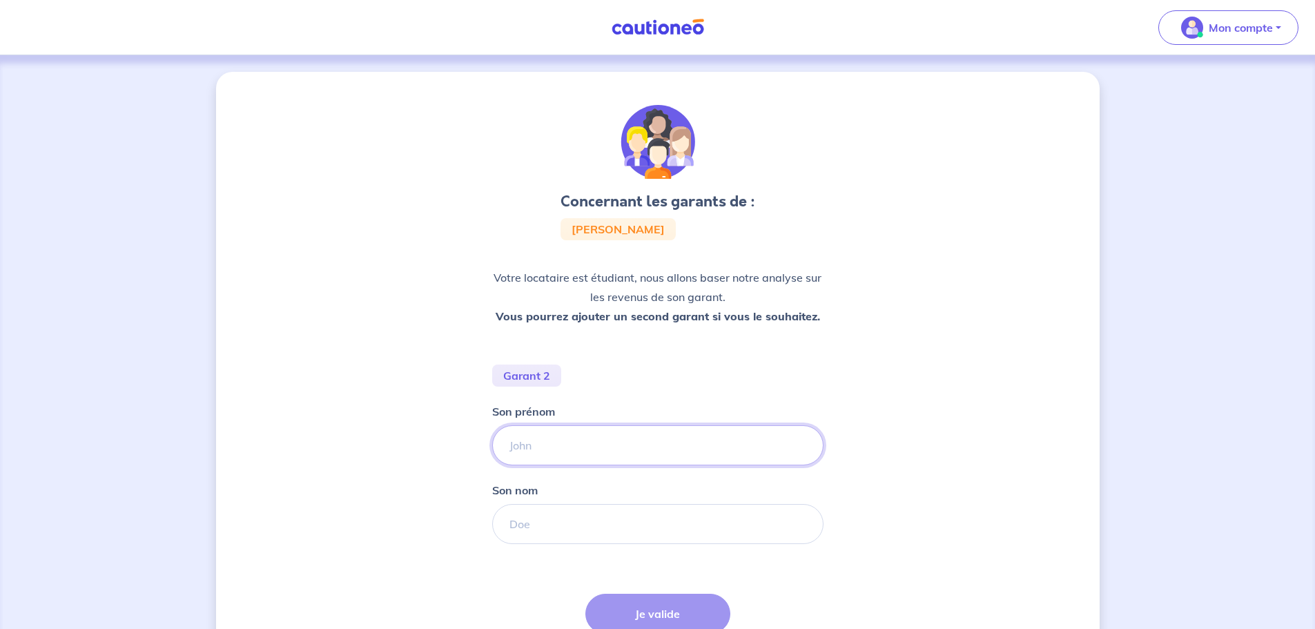
click at [533, 442] on input "Son prénom" at bounding box center [657, 445] width 331 height 40
click at [573, 446] on input "Son prénom" at bounding box center [657, 445] width 331 height 40
type input "[PERSON_NAME]"
click at [553, 520] on input "Son nom" at bounding box center [657, 524] width 331 height 40
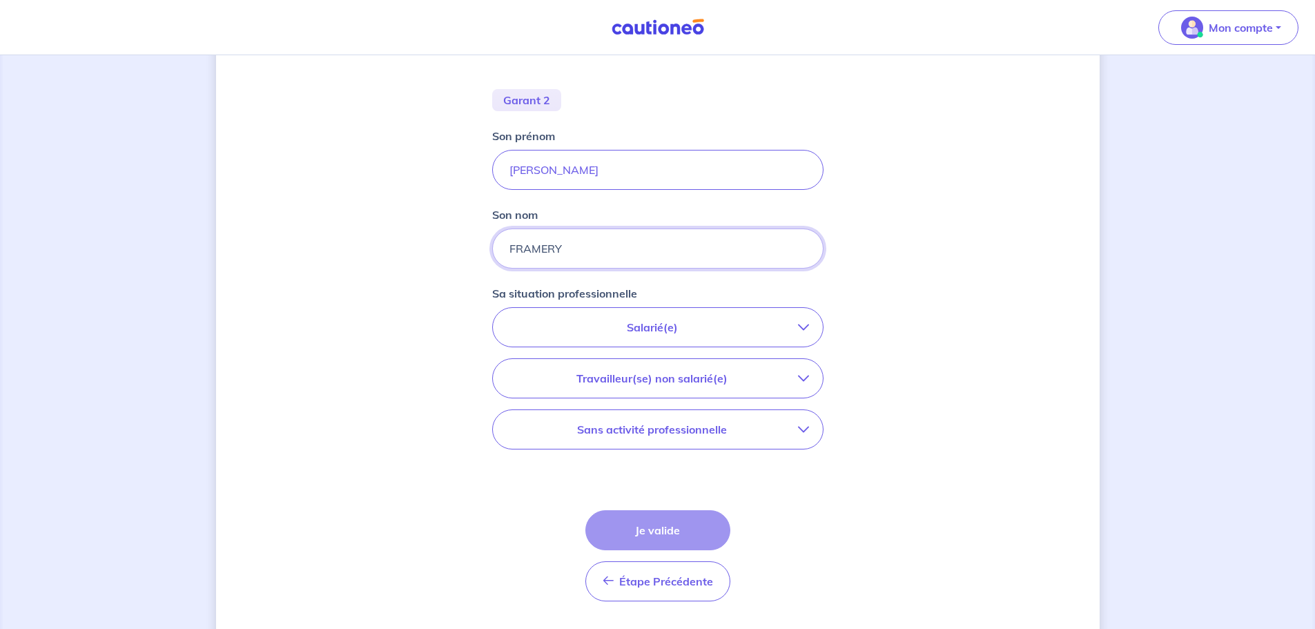
scroll to position [276, 0]
type input "FRAMERY"
click at [660, 335] on button "Salarié(e)" at bounding box center [658, 326] width 330 height 39
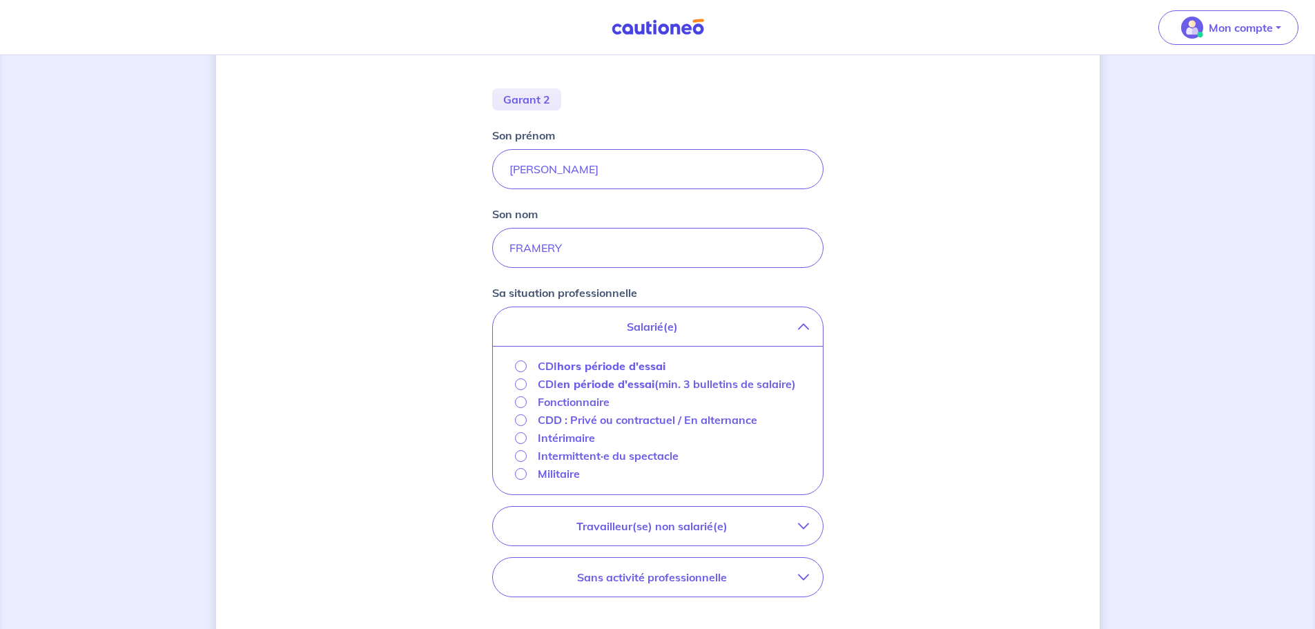
click at [527, 367] on div "CDI hors période d'essai" at bounding box center [590, 365] width 151 height 17
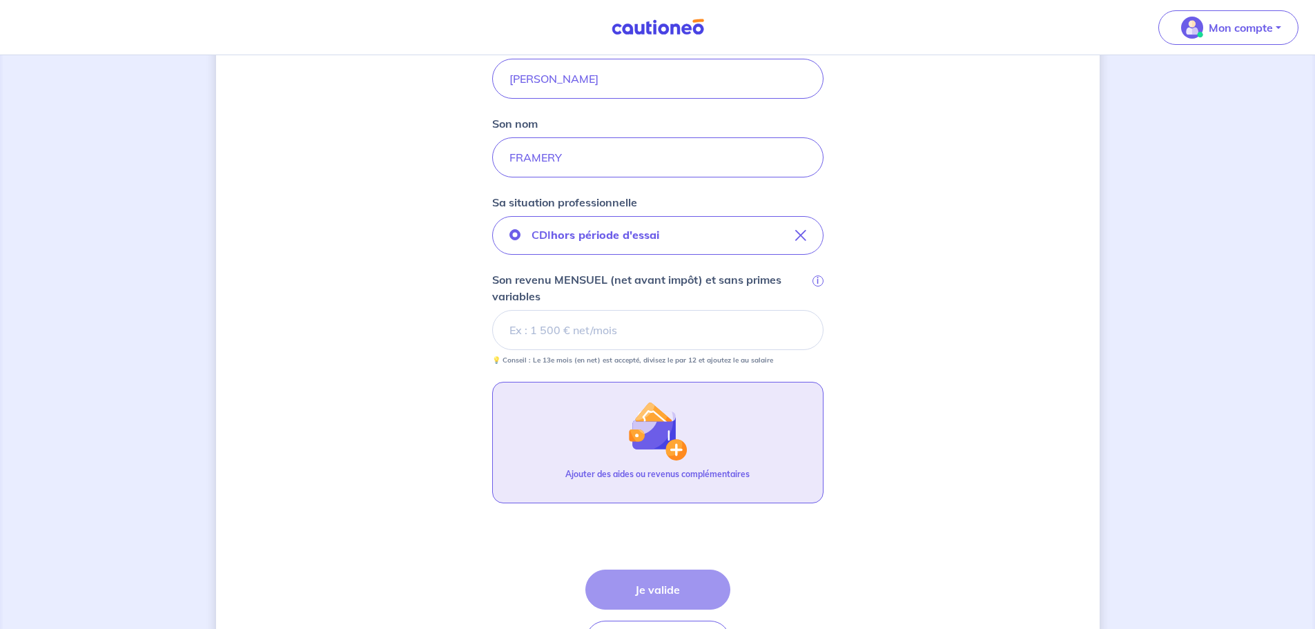
scroll to position [464, 0]
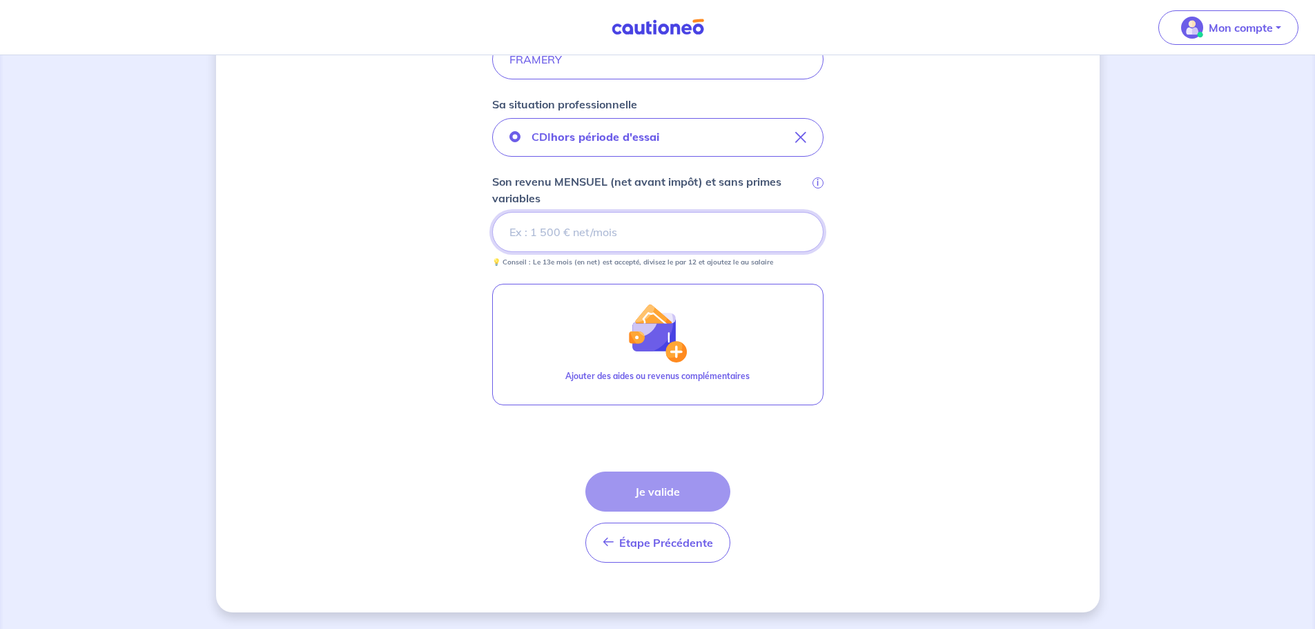
click at [562, 234] on input "Son revenu MENSUEL (net avant impôt) et sans primes variables i" at bounding box center [657, 232] width 331 height 40
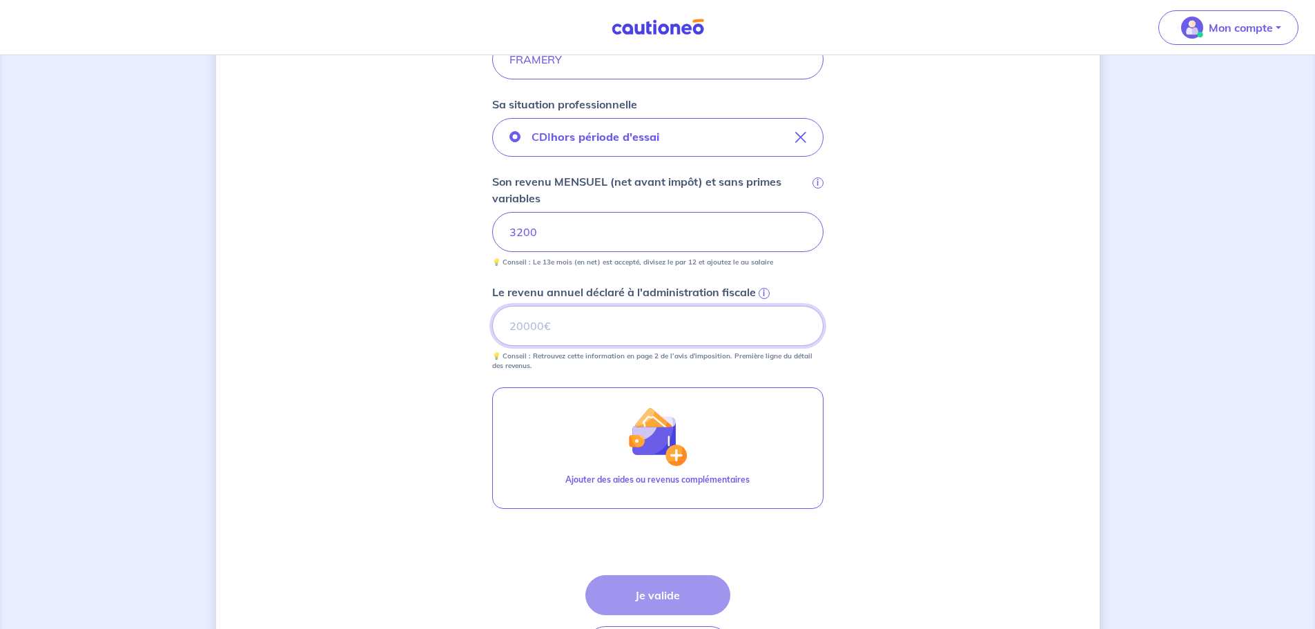
click at [530, 320] on input "Le revenu annuel déclaré à l'administration fiscale i" at bounding box center [657, 326] width 331 height 40
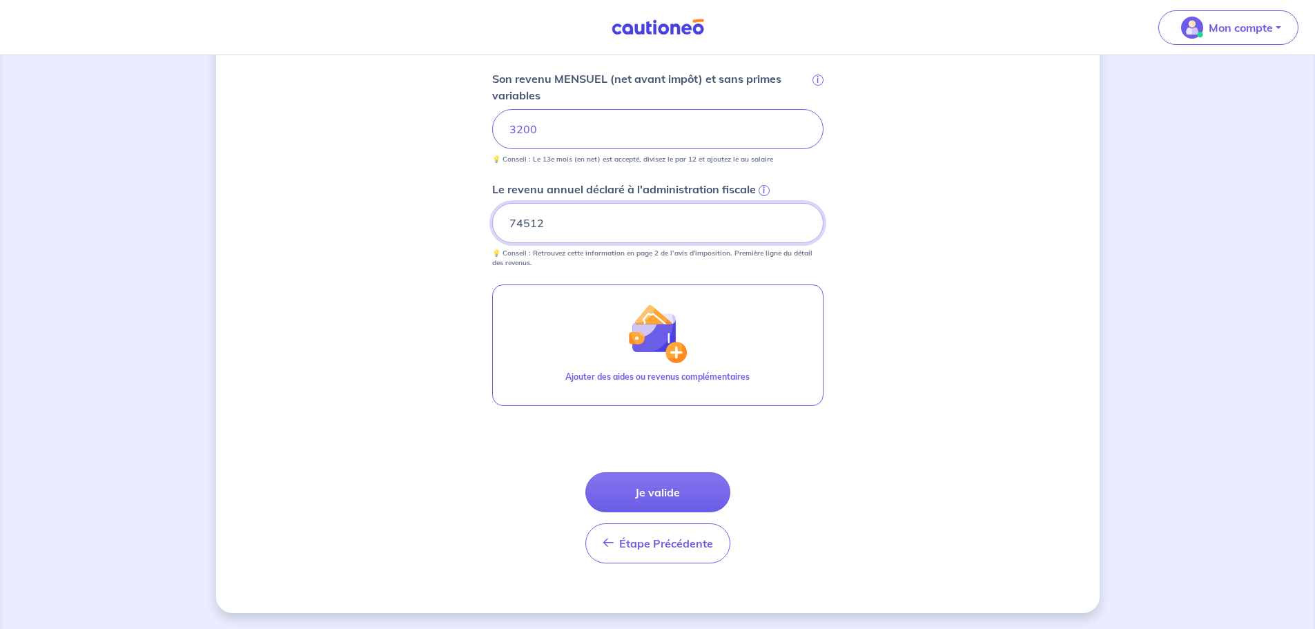
scroll to position [568, 0]
type input "74512"
click at [661, 497] on button "Je valide" at bounding box center [657, 491] width 145 height 40
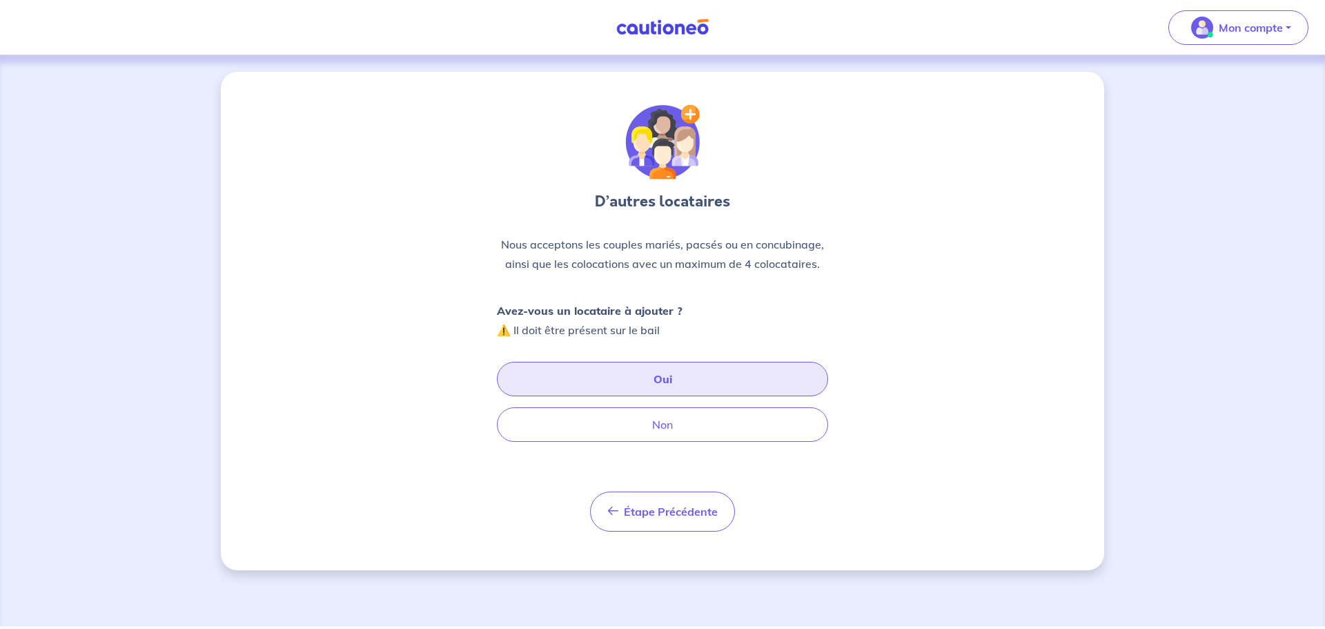
click at [683, 375] on button "Oui" at bounding box center [662, 379] width 331 height 35
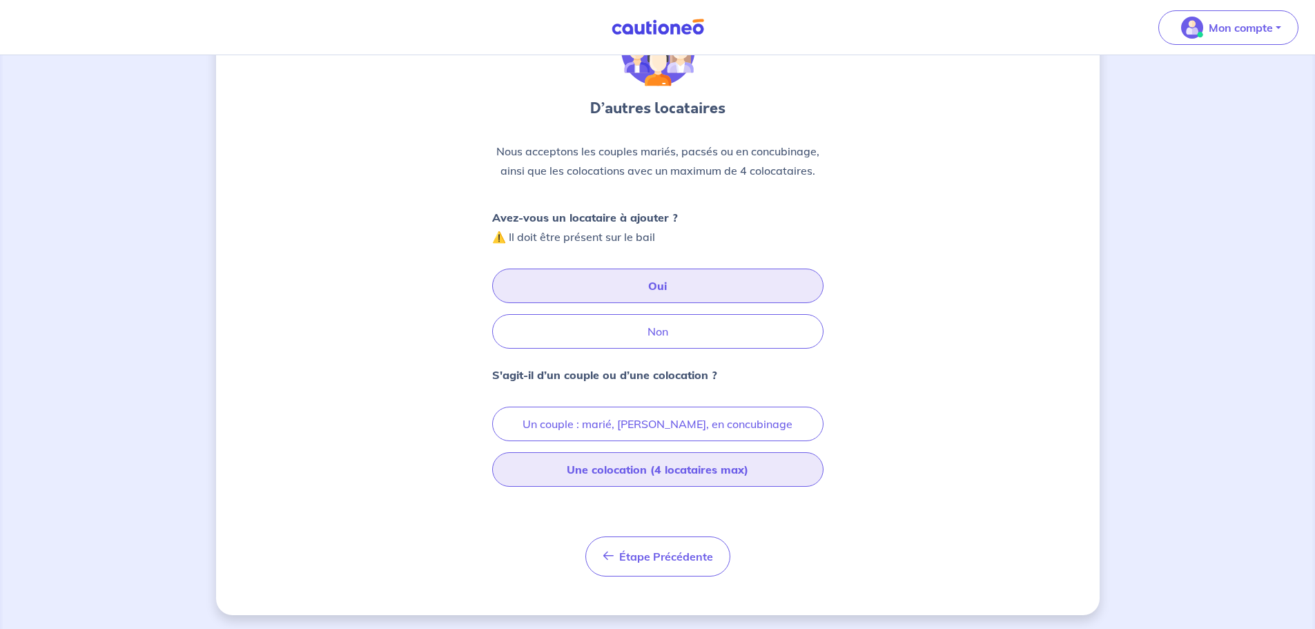
scroll to position [96, 0]
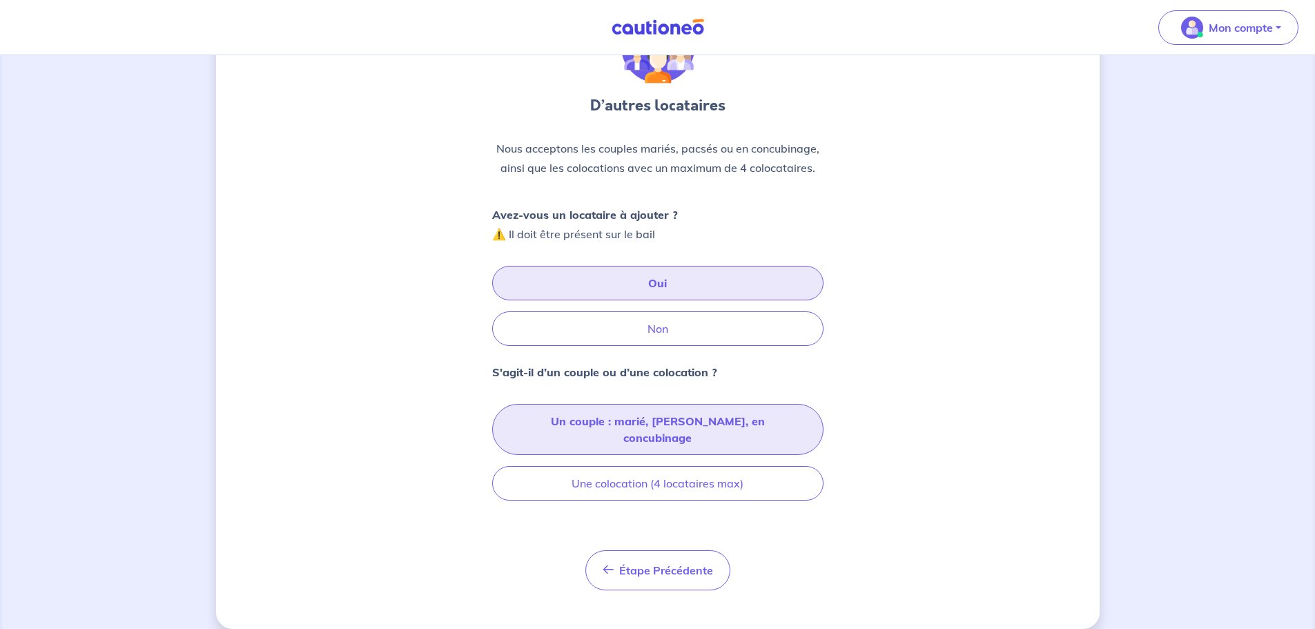
click at [658, 420] on button "Un couple : marié, [PERSON_NAME], en concubinage" at bounding box center [657, 429] width 331 height 51
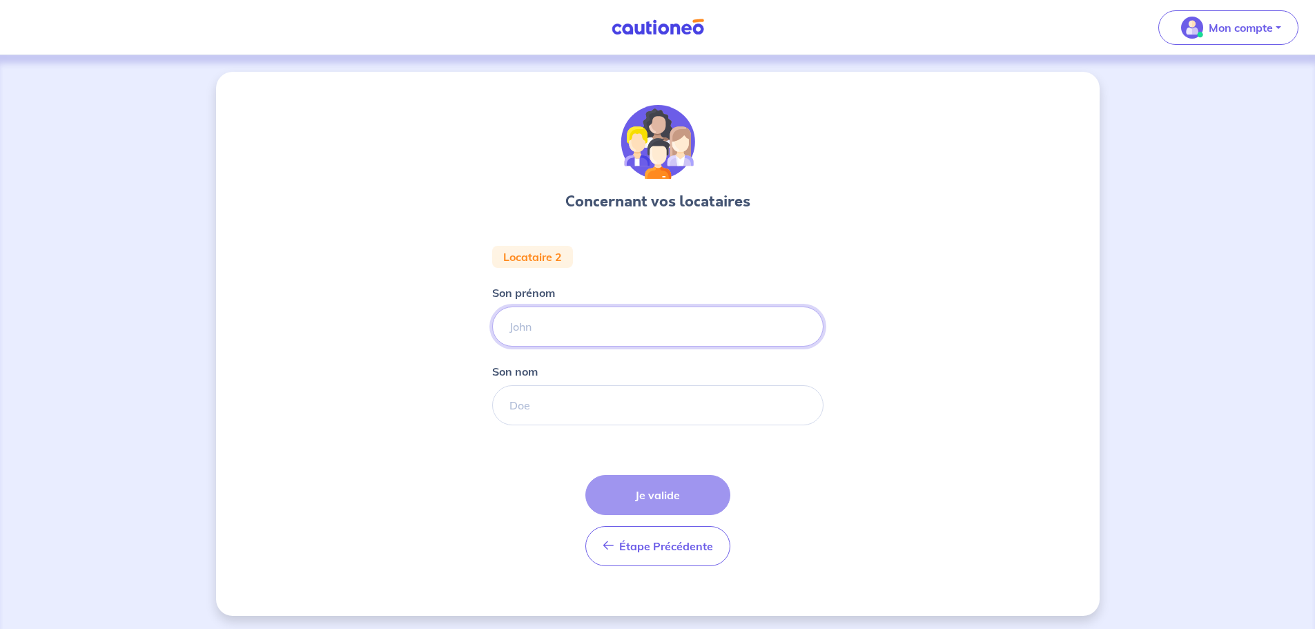
click at [541, 317] on input "Son prénom" at bounding box center [657, 326] width 331 height 40
type input "Eliott"
click at [539, 400] on input "Son nom" at bounding box center [657, 405] width 331 height 40
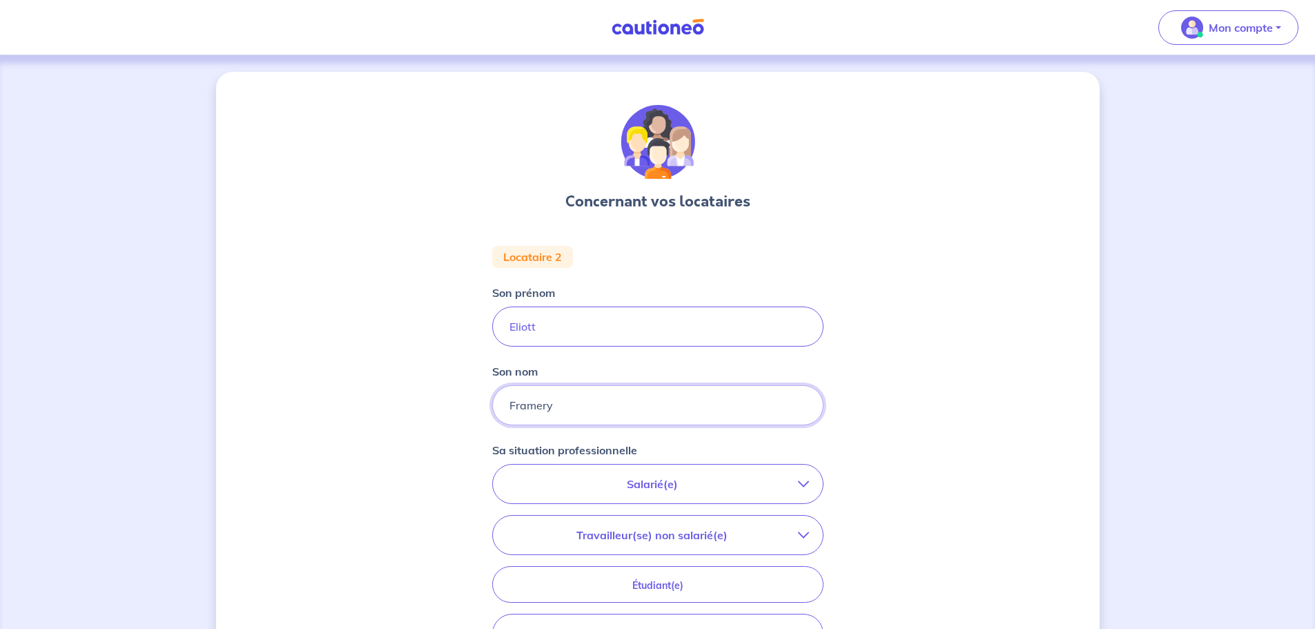
type input "Framery"
click at [685, 477] on p "Salarié(e)" at bounding box center [652, 483] width 291 height 17
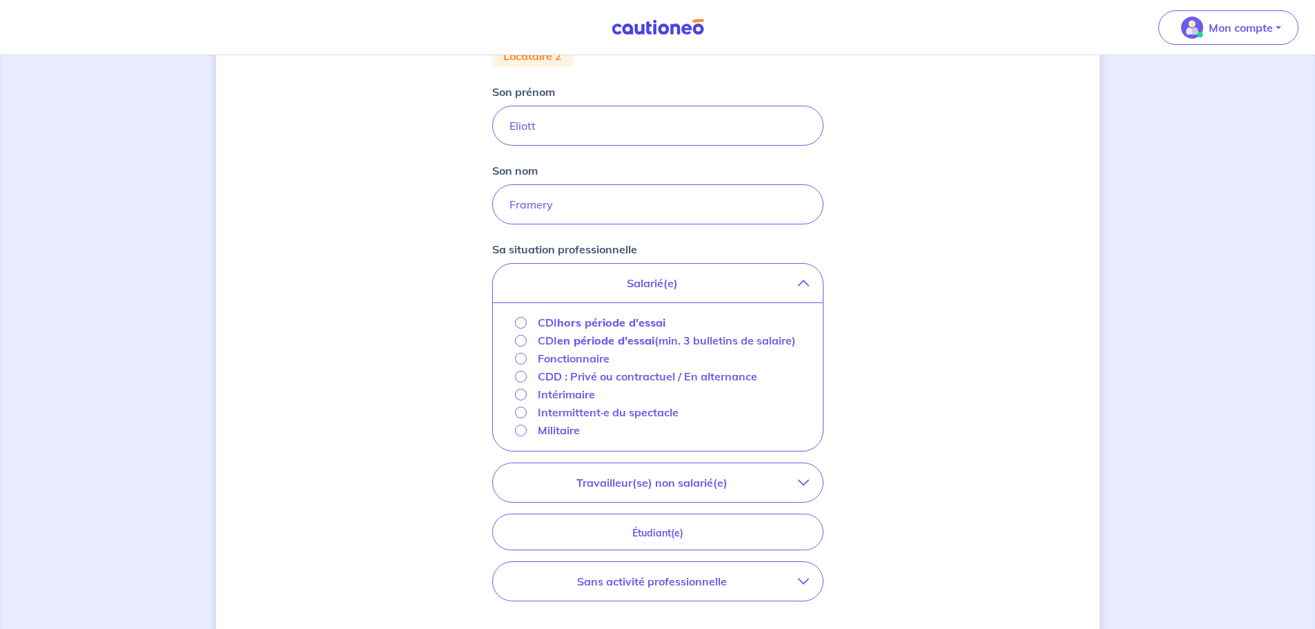
scroll to position [207, 0]
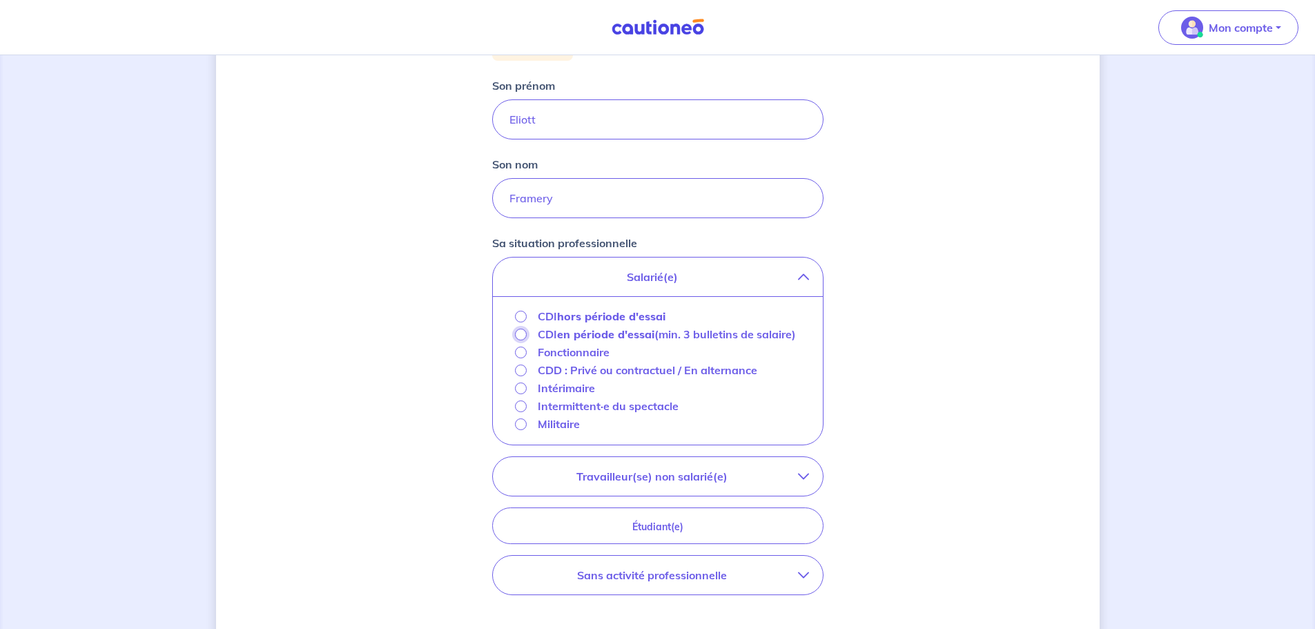
click at [520, 335] on input "CDI en période d'essai (min. 3 bulletins de salaire)" at bounding box center [521, 334] width 12 height 12
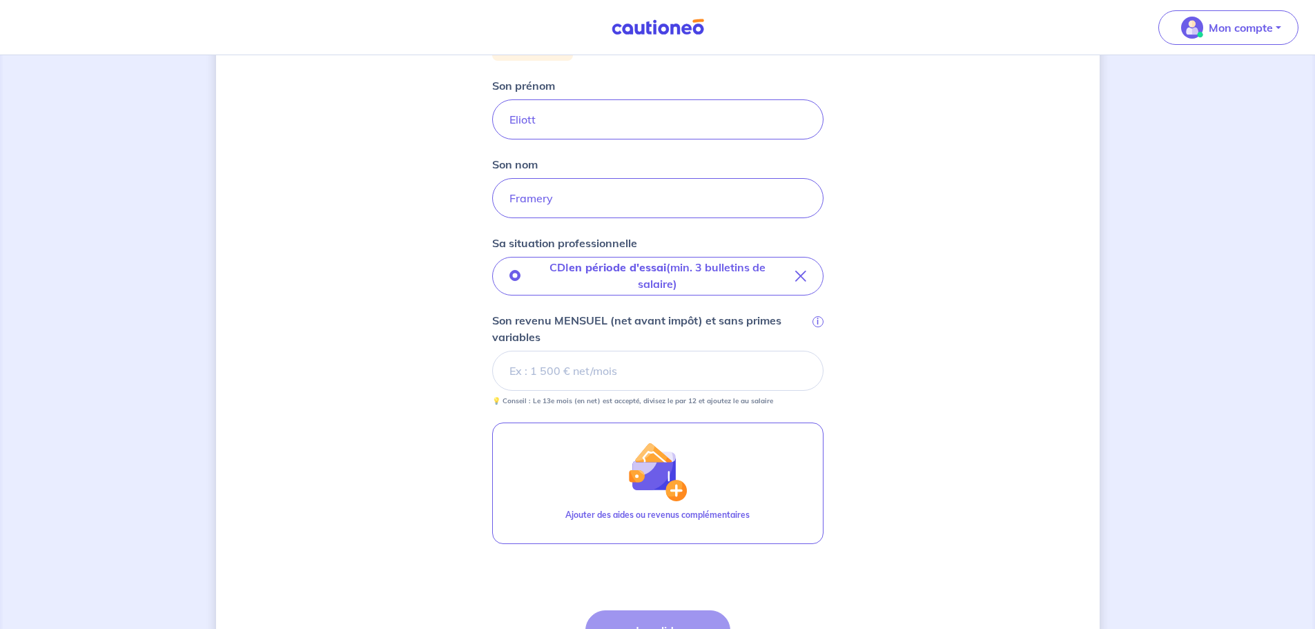
click at [550, 371] on input "Son revenu MENSUEL (net avant impôt) et sans primes variables i" at bounding box center [657, 371] width 331 height 40
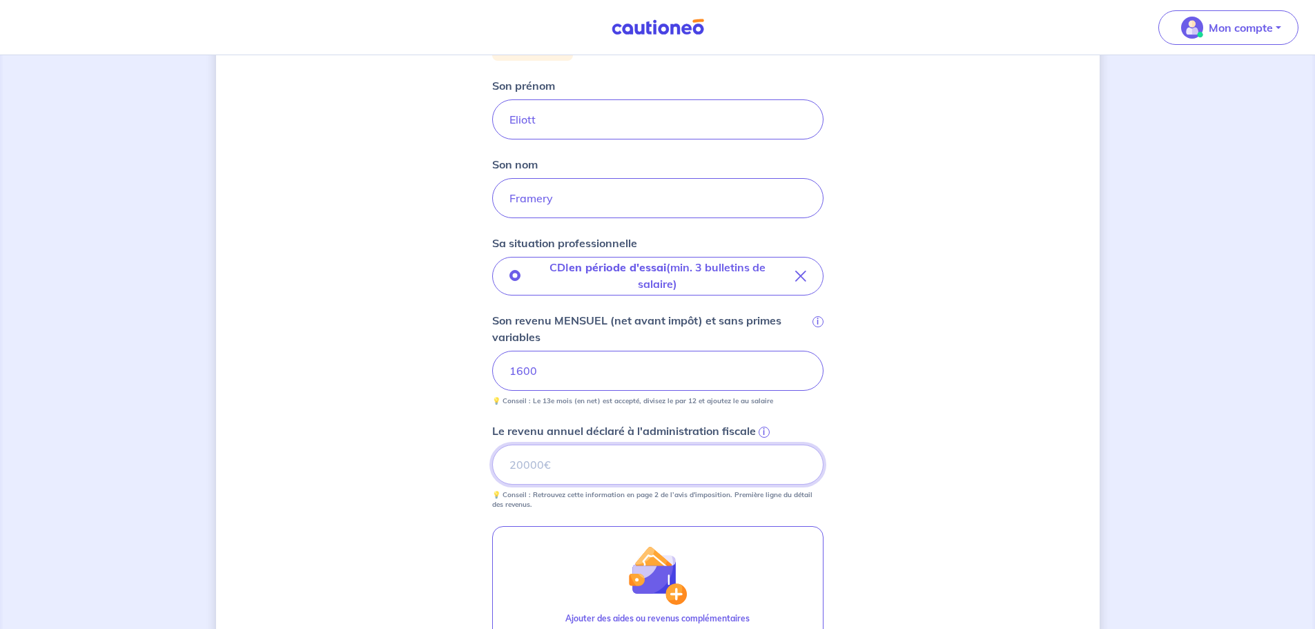
click at [550, 467] on input "Le revenu annuel déclaré à l'administration fiscale i" at bounding box center [657, 464] width 331 height 40
type input "20000"
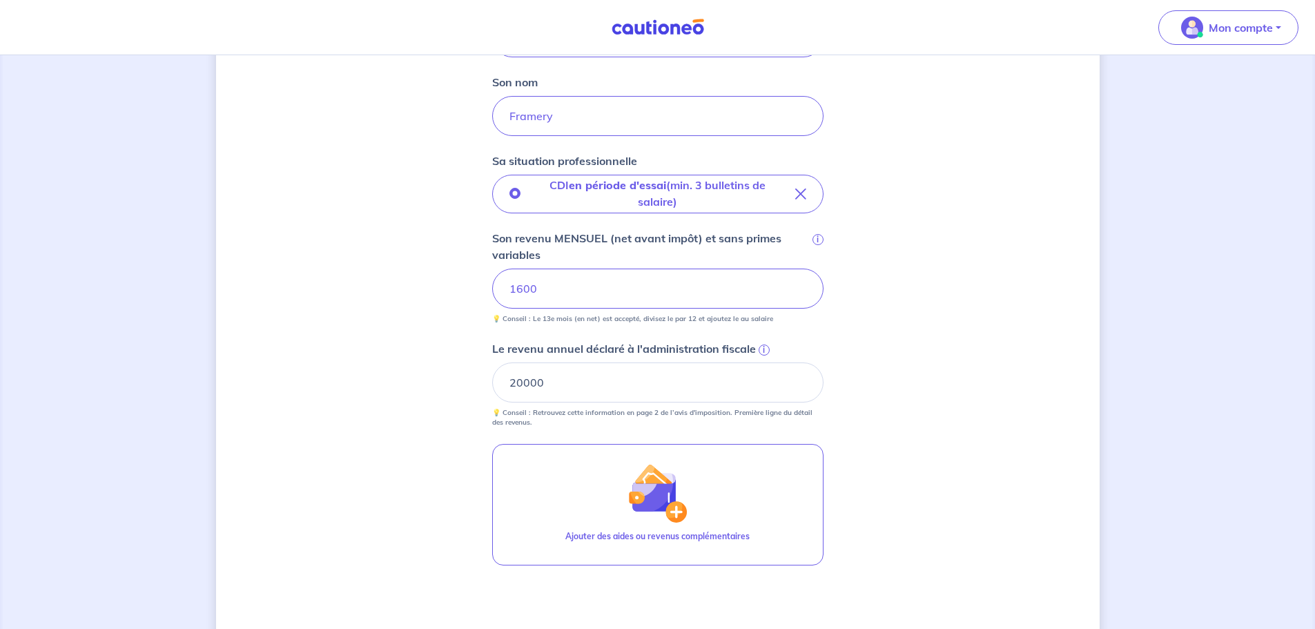
scroll to position [449, 0]
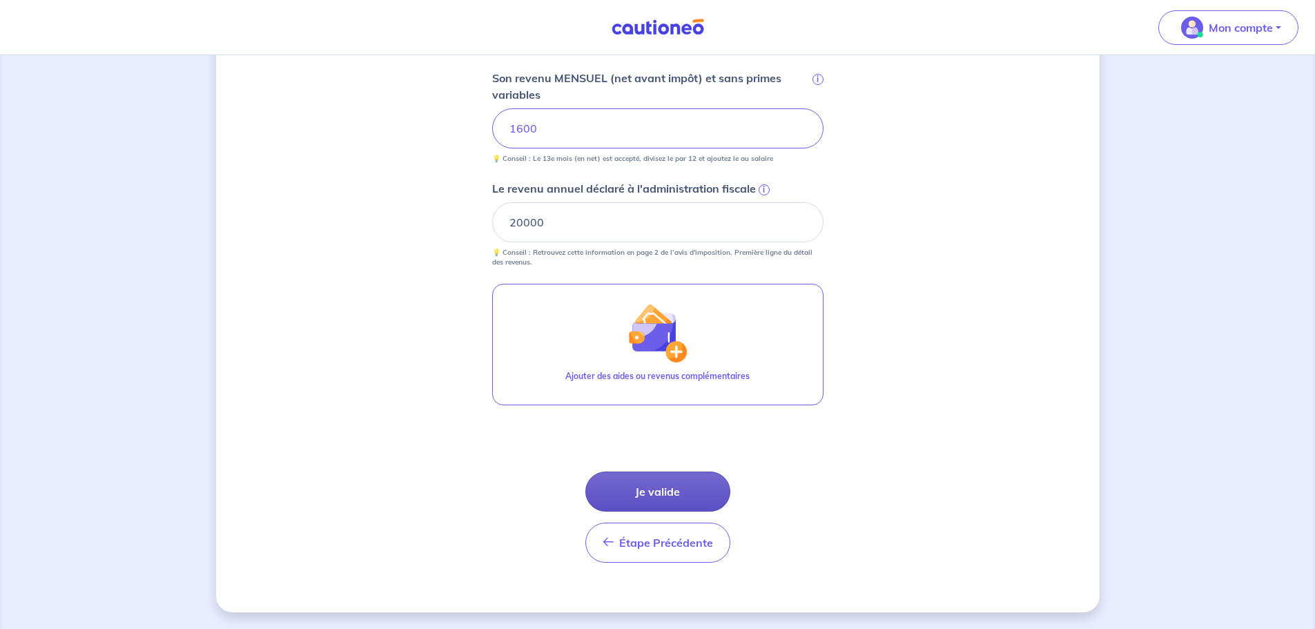
click at [669, 494] on button "Je valide" at bounding box center [657, 491] width 145 height 40
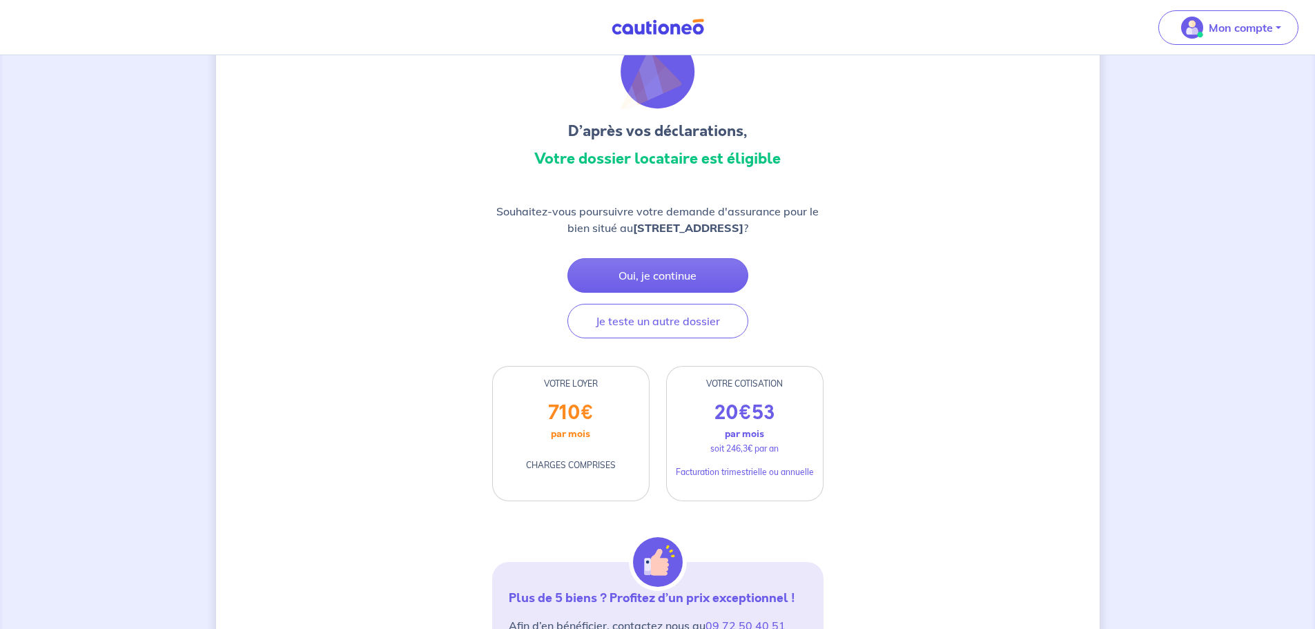
scroll to position [69, 0]
click at [674, 282] on button "Oui, je continue" at bounding box center [657, 276] width 181 height 35
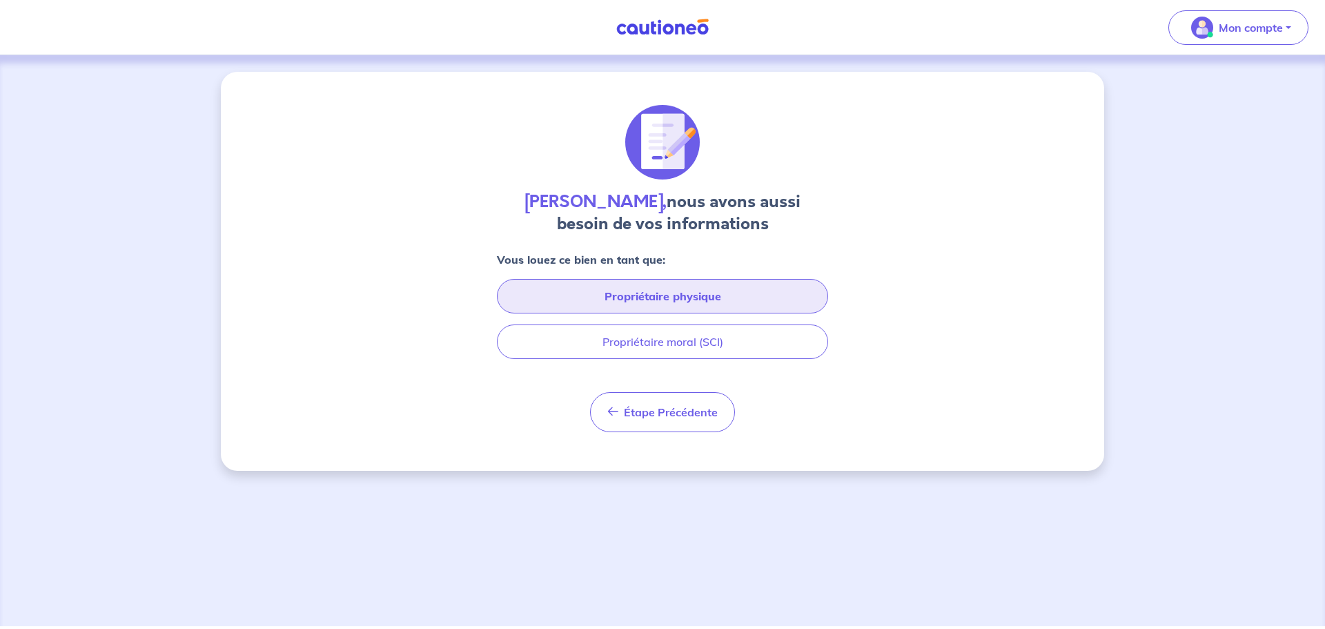
click at [696, 294] on button "Propriétaire physique" at bounding box center [662, 296] width 331 height 35
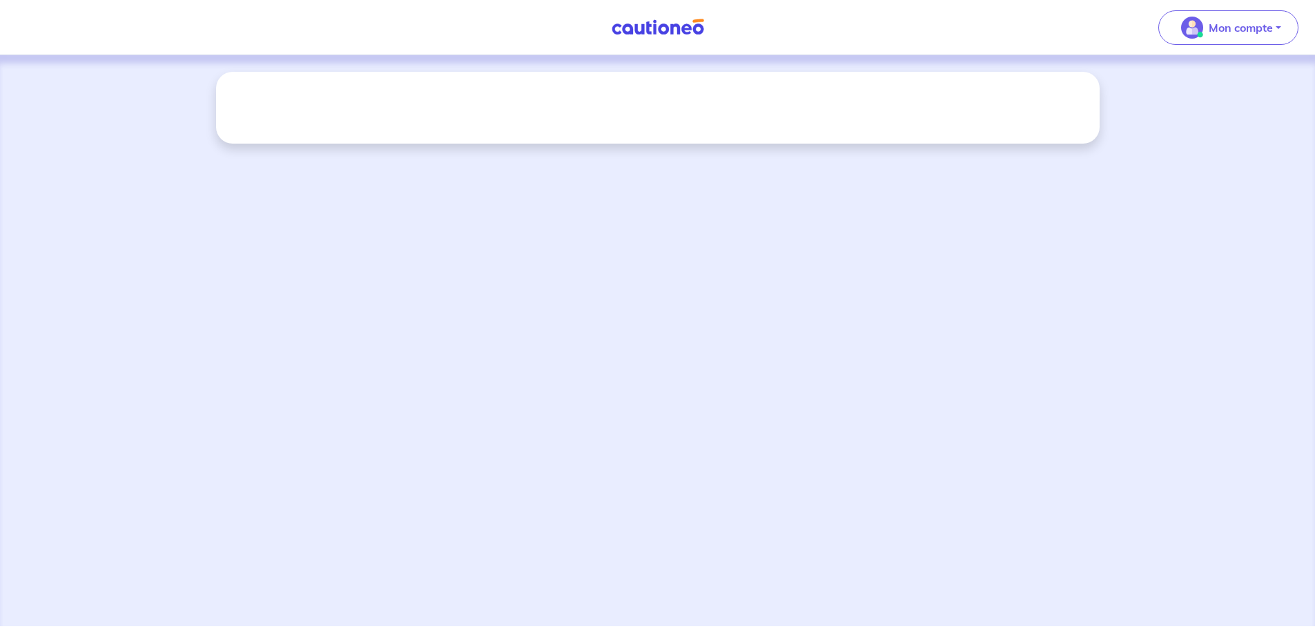
select select "FR"
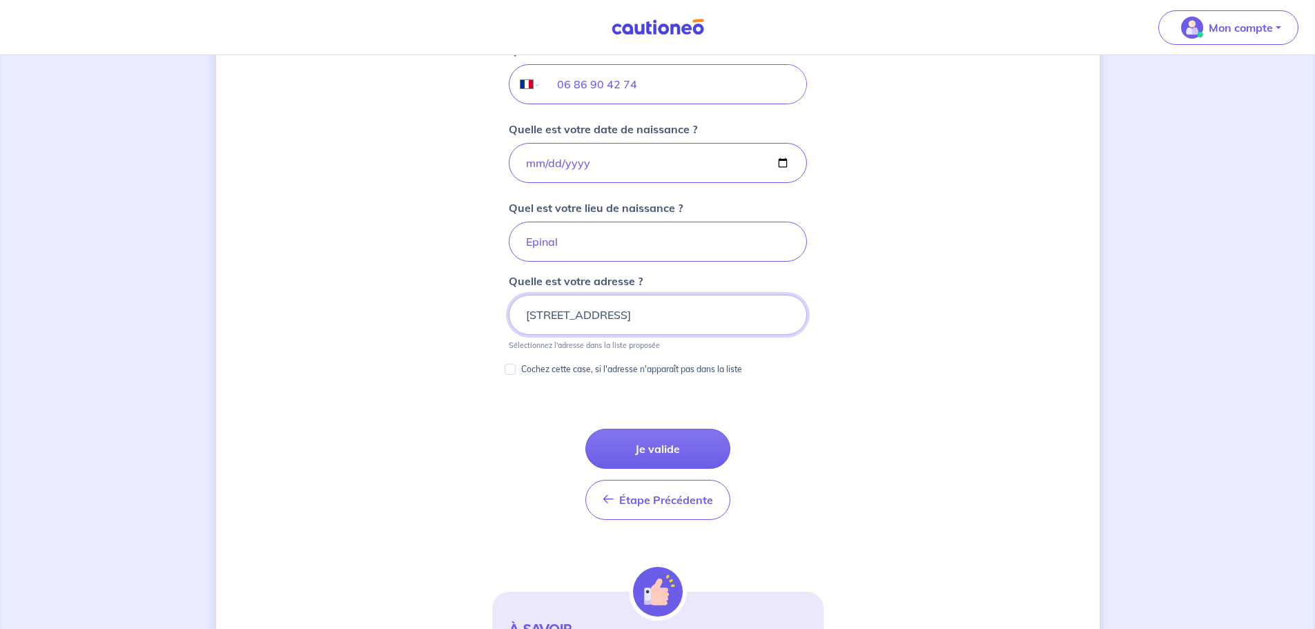
scroll to position [574, 0]
click at [647, 439] on button "Je valide" at bounding box center [657, 448] width 145 height 40
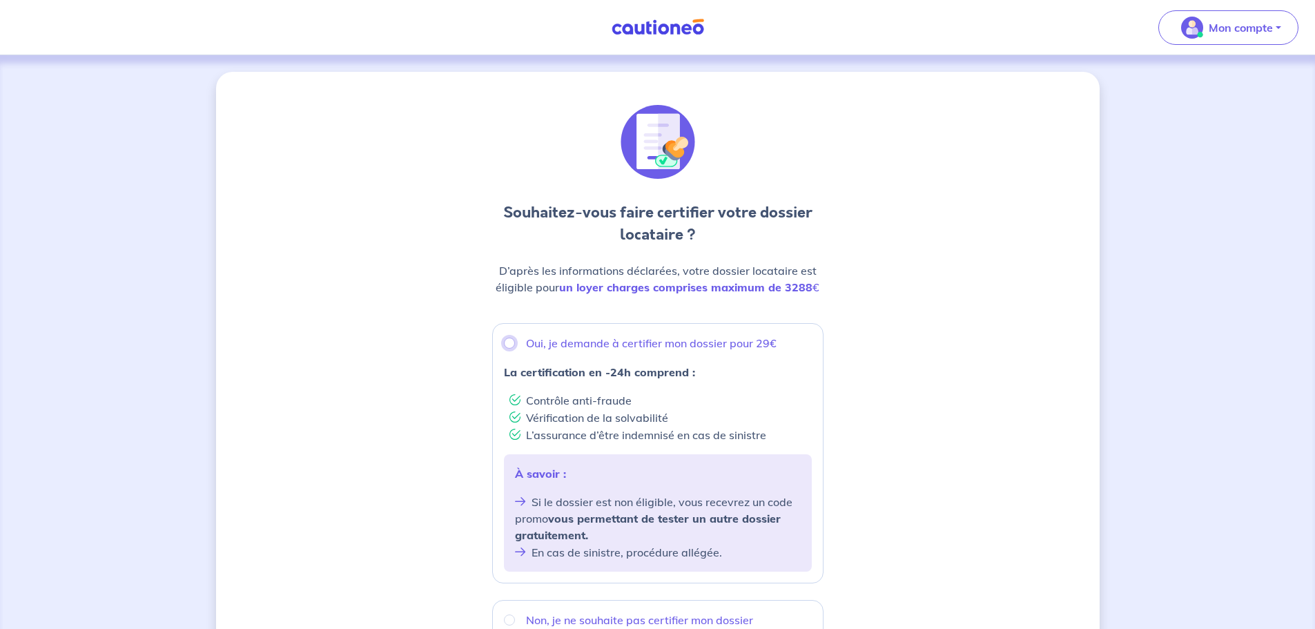
click at [511, 344] on input "Oui, je demande à certifier mon dossier pour 29€" at bounding box center [509, 342] width 11 height 11
radio input "true"
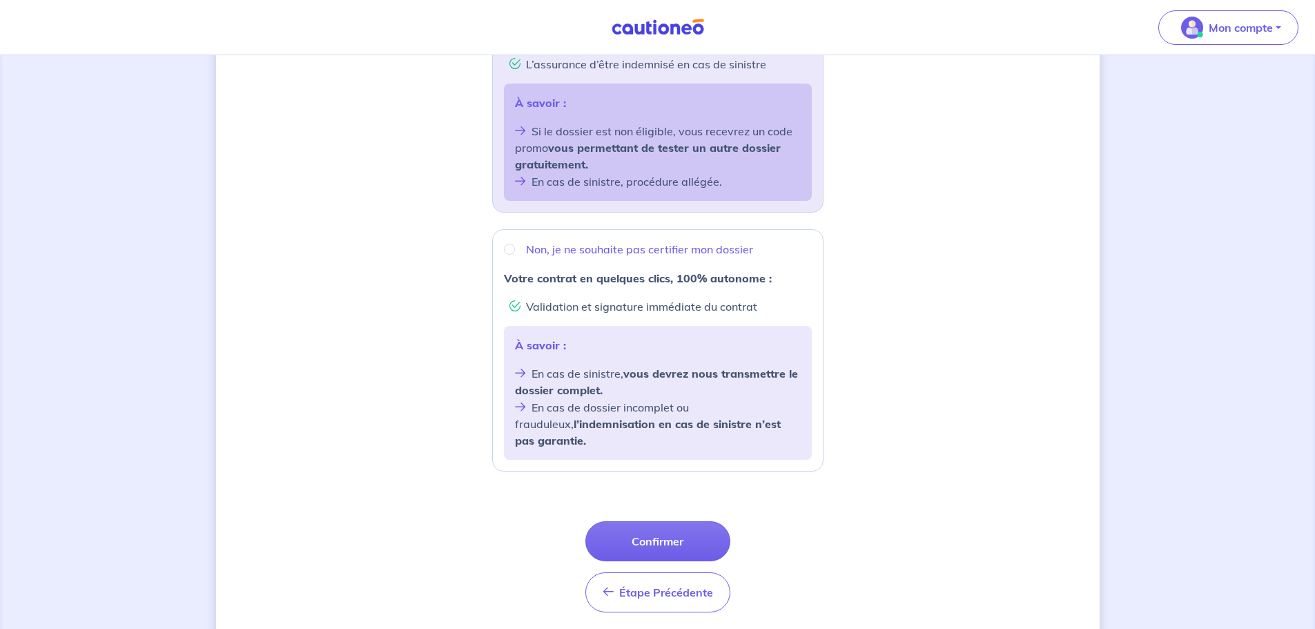
scroll to position [404, 0]
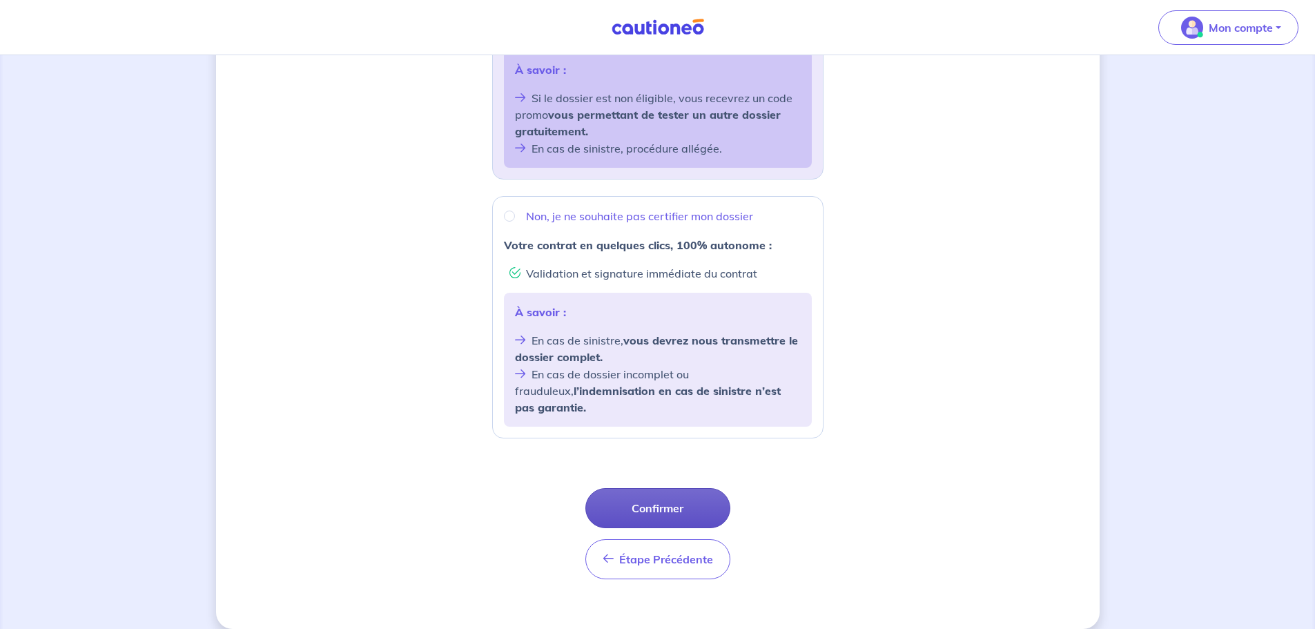
click at [672, 490] on button "Confirmer" at bounding box center [657, 508] width 145 height 40
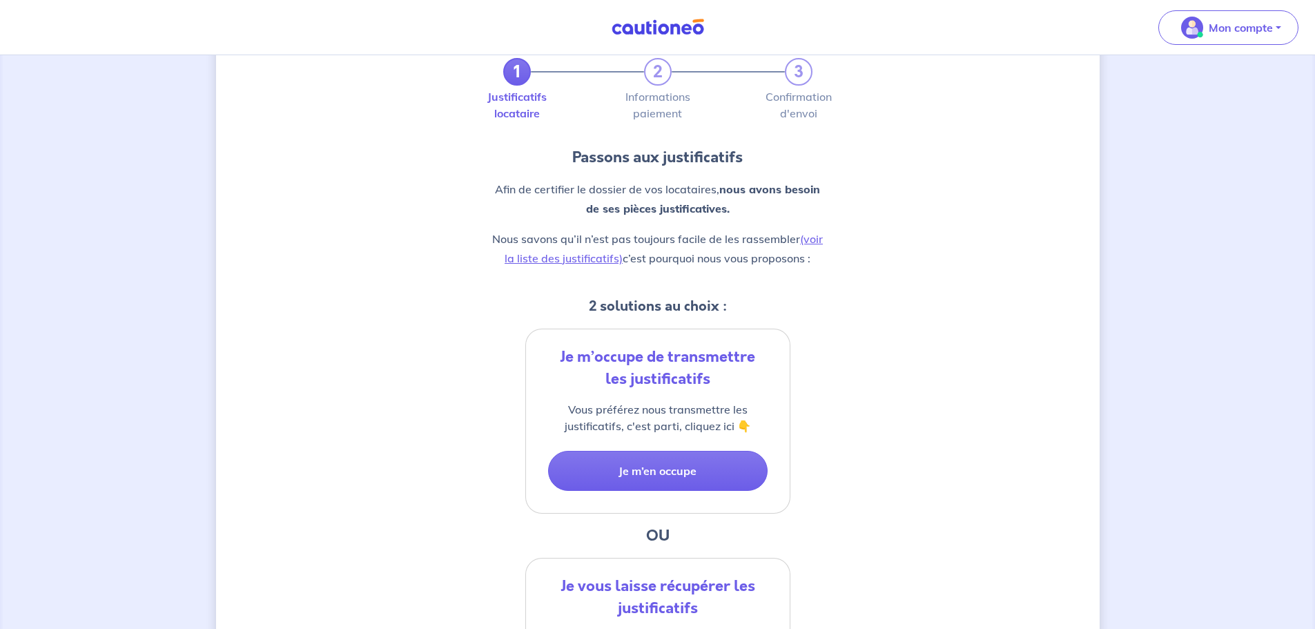
scroll to position [138, 0]
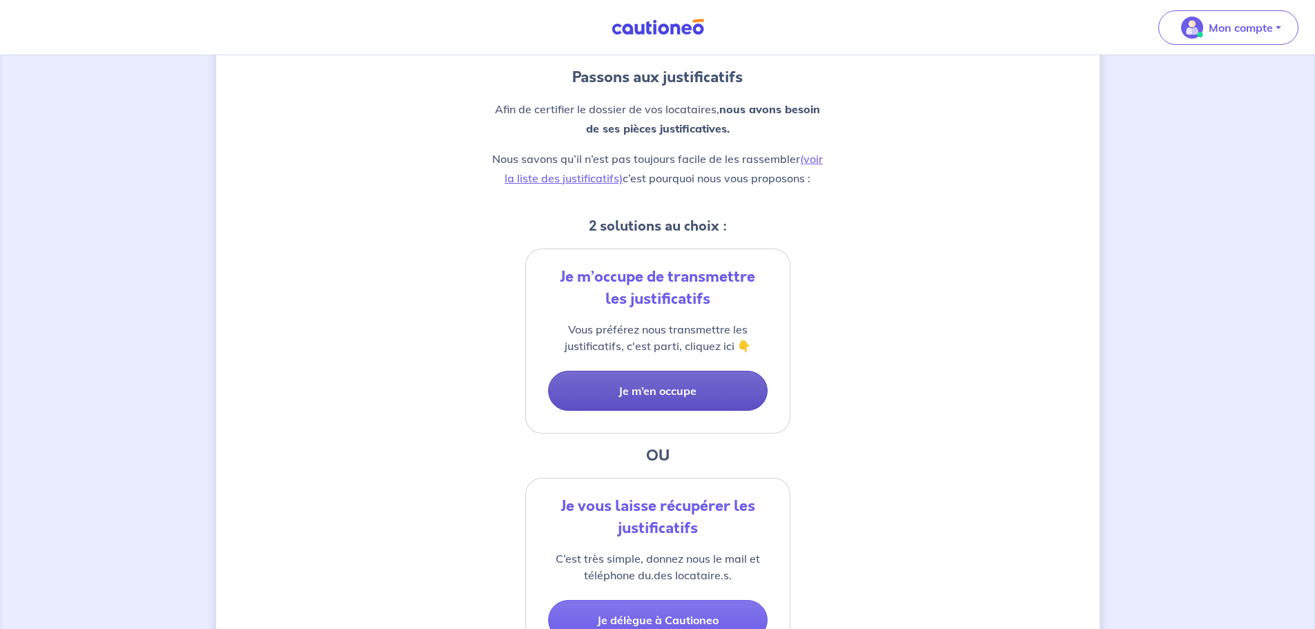
click at [673, 389] on button "Je m’en occupe" at bounding box center [657, 391] width 219 height 40
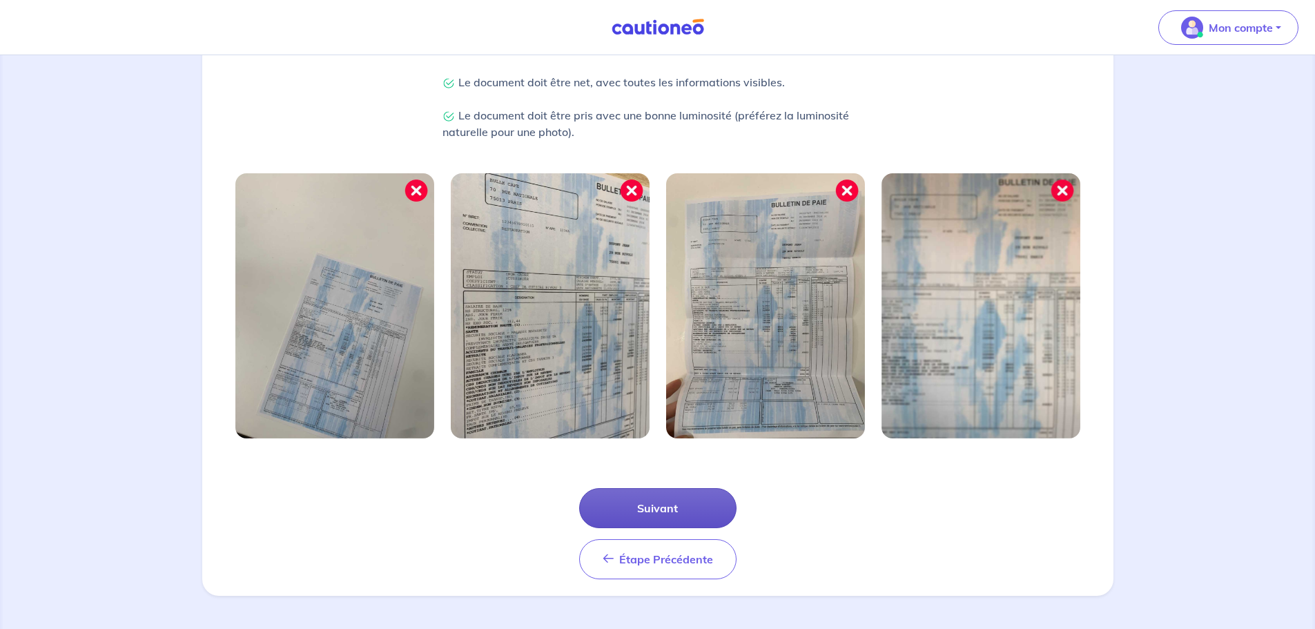
click at [645, 514] on button "Suivant" at bounding box center [657, 508] width 157 height 40
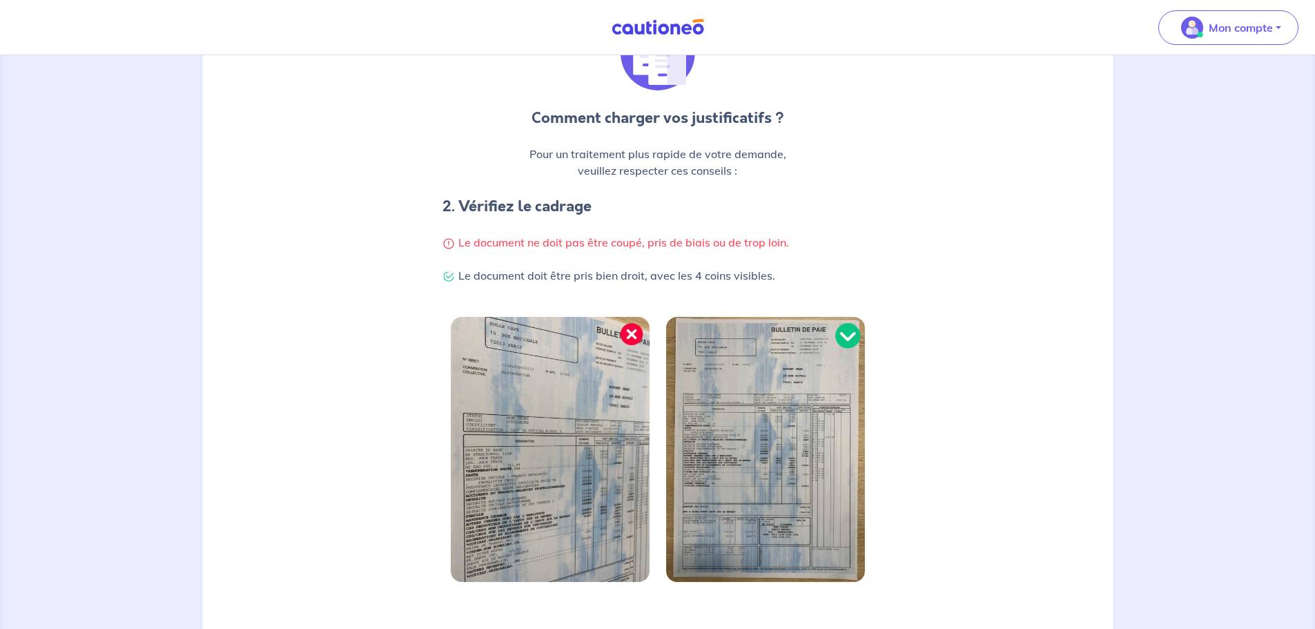
scroll to position [293, 0]
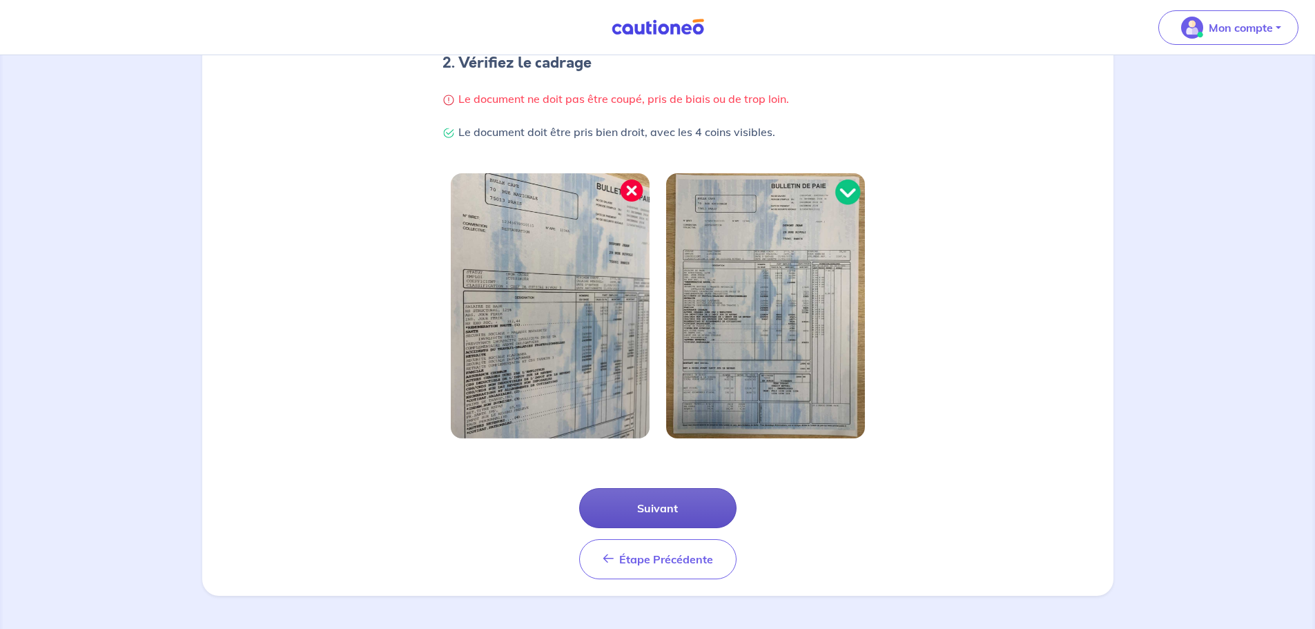
click at [669, 522] on button "Suivant" at bounding box center [657, 508] width 157 height 40
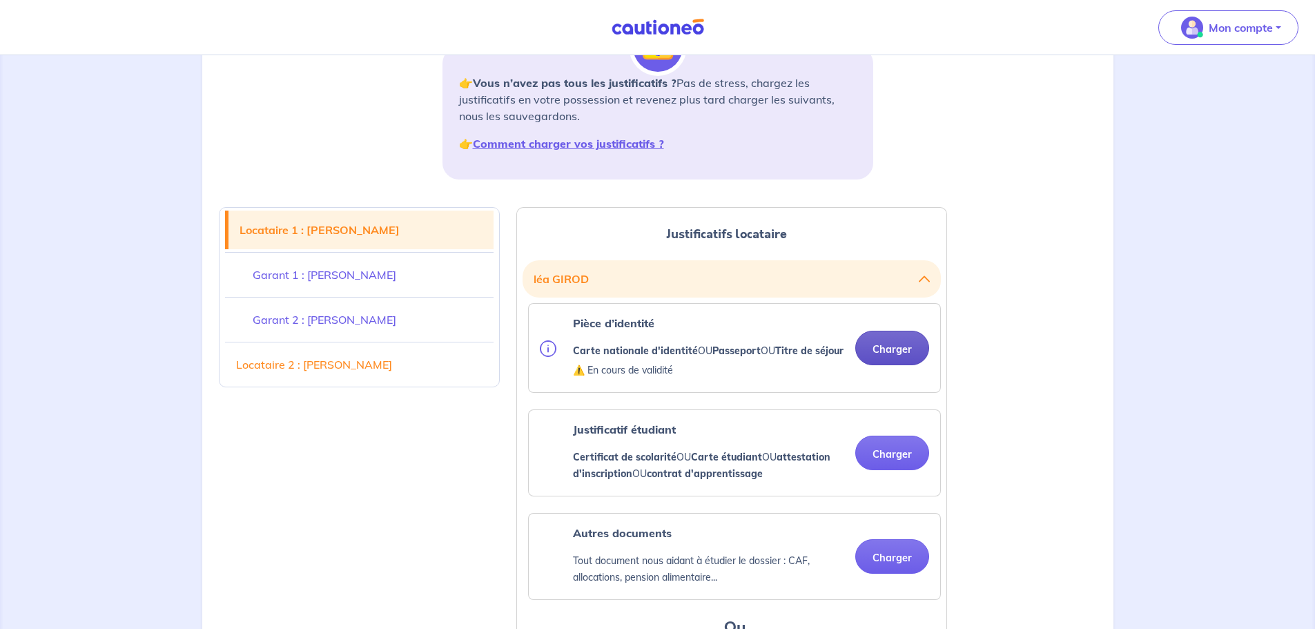
scroll to position [276, 0]
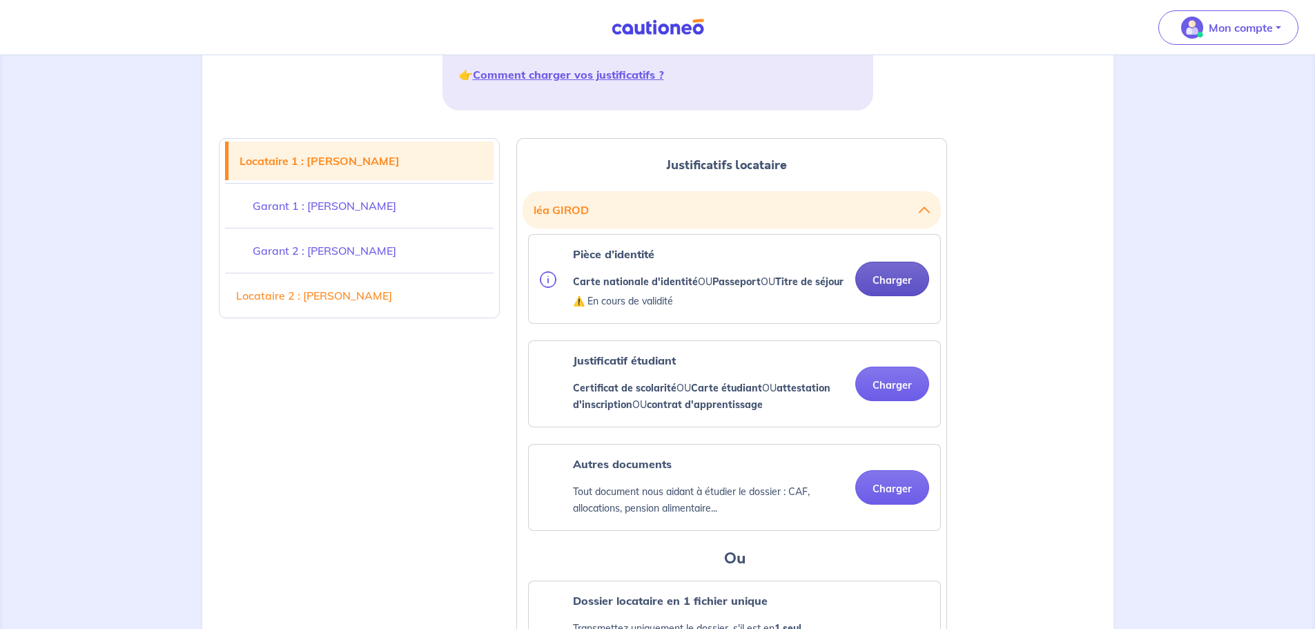
click at [891, 288] on button "Charger" at bounding box center [892, 279] width 74 height 35
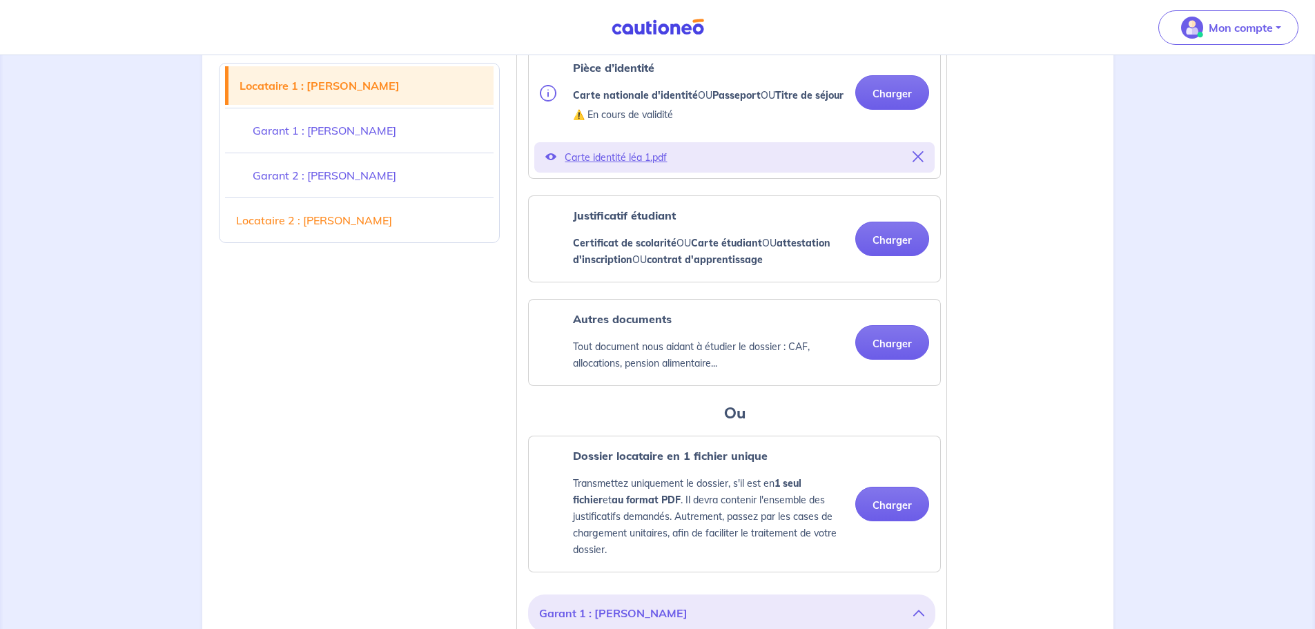
scroll to position [483, 0]
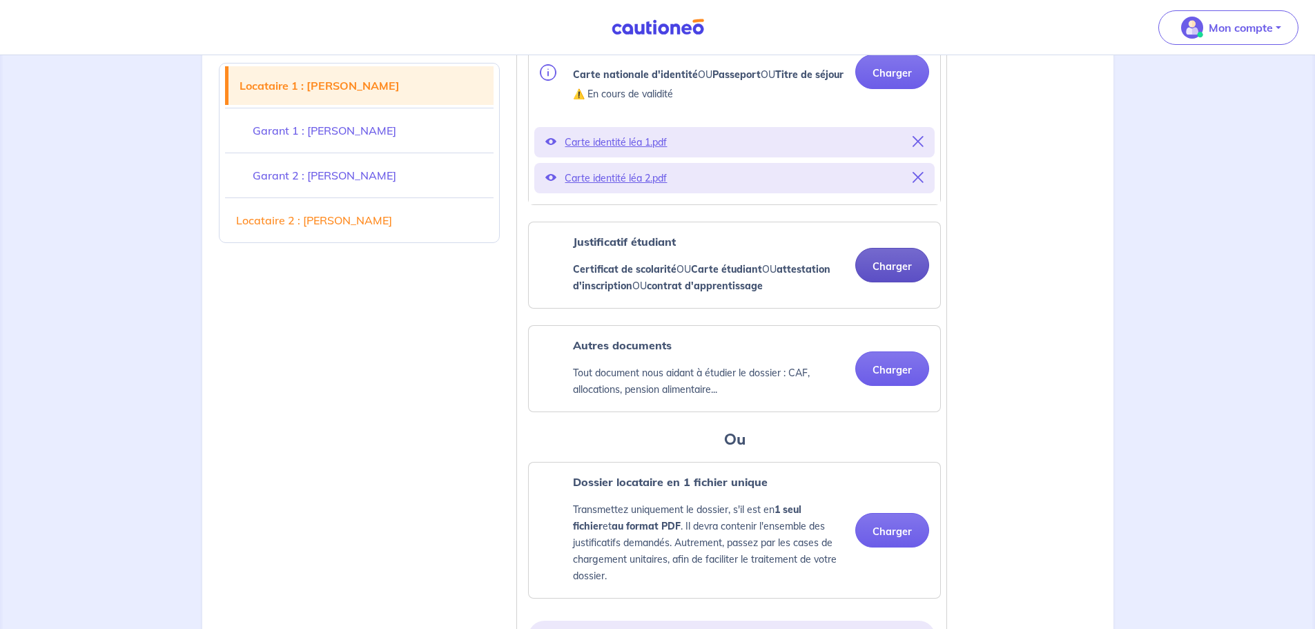
click at [899, 282] on button "Charger" at bounding box center [892, 265] width 74 height 35
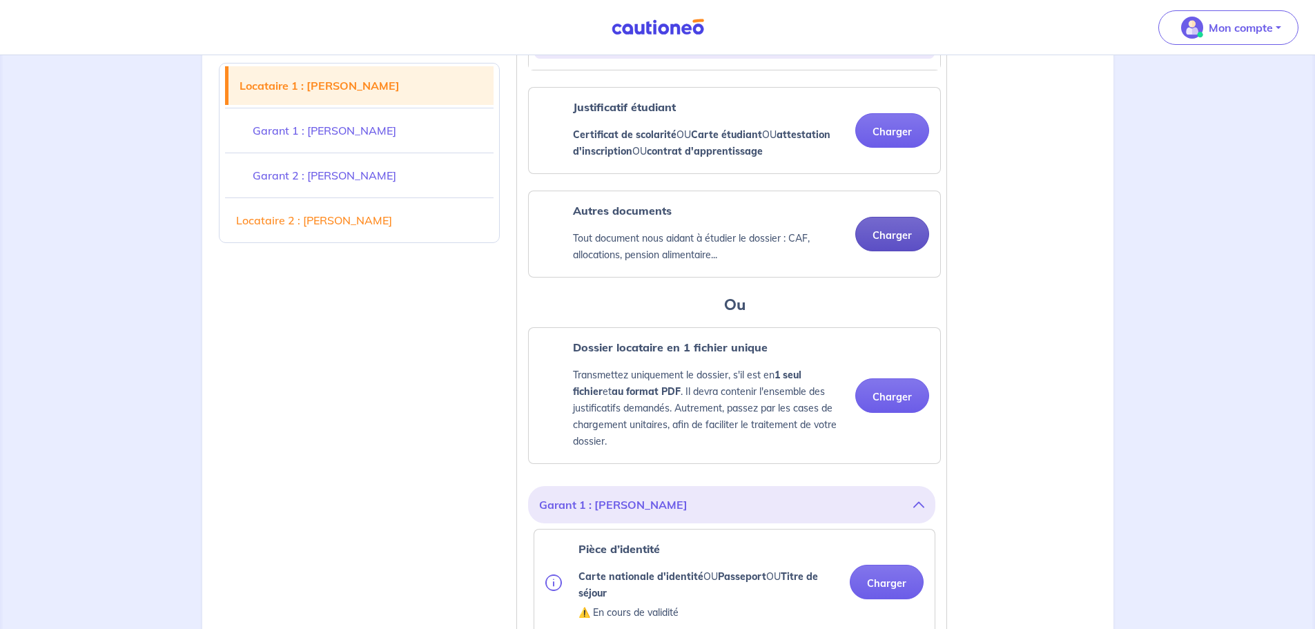
scroll to position [552, 0]
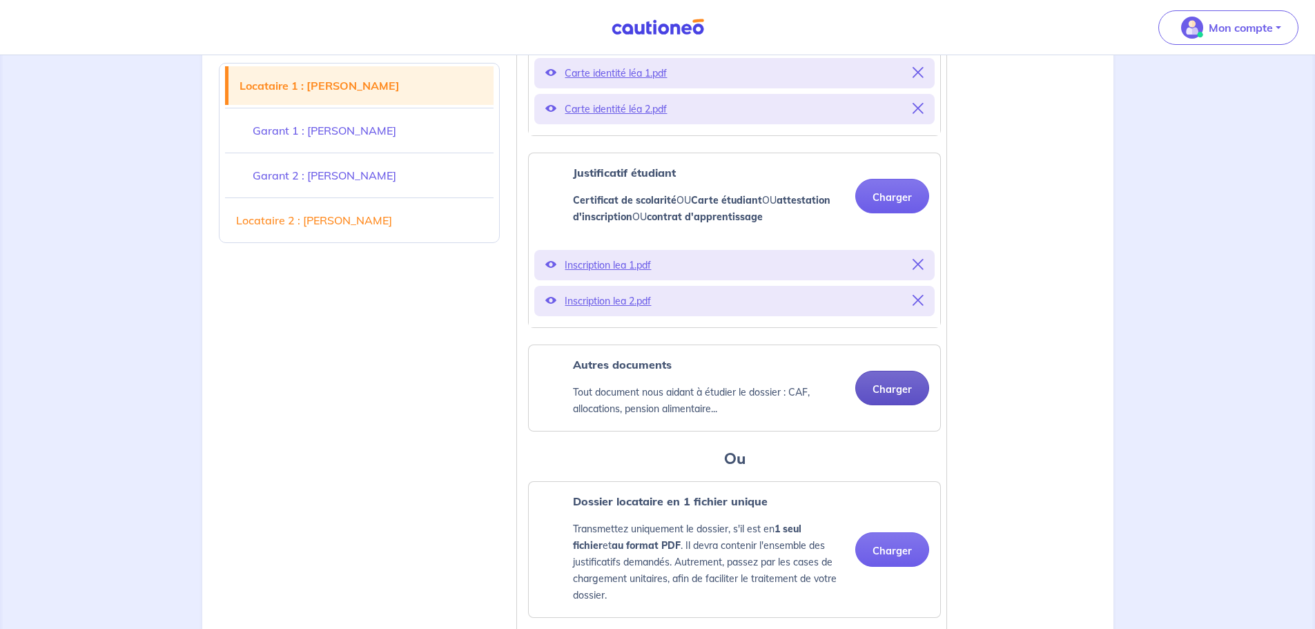
click at [886, 398] on button "Charger" at bounding box center [892, 388] width 74 height 35
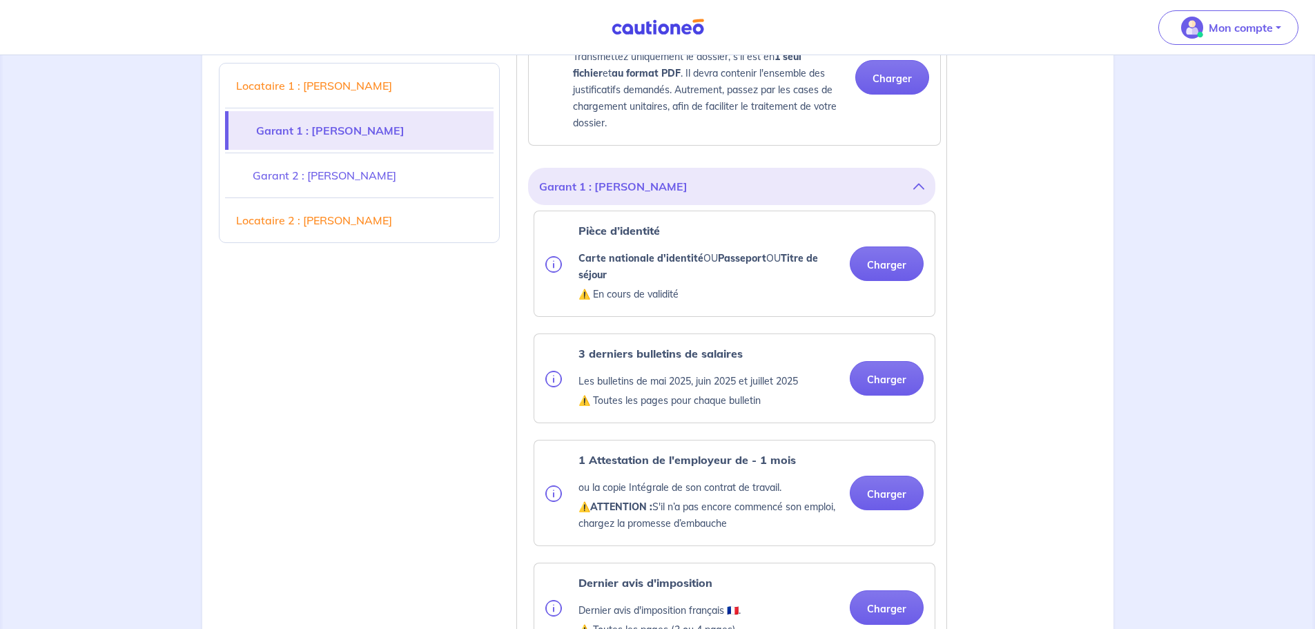
scroll to position [1035, 0]
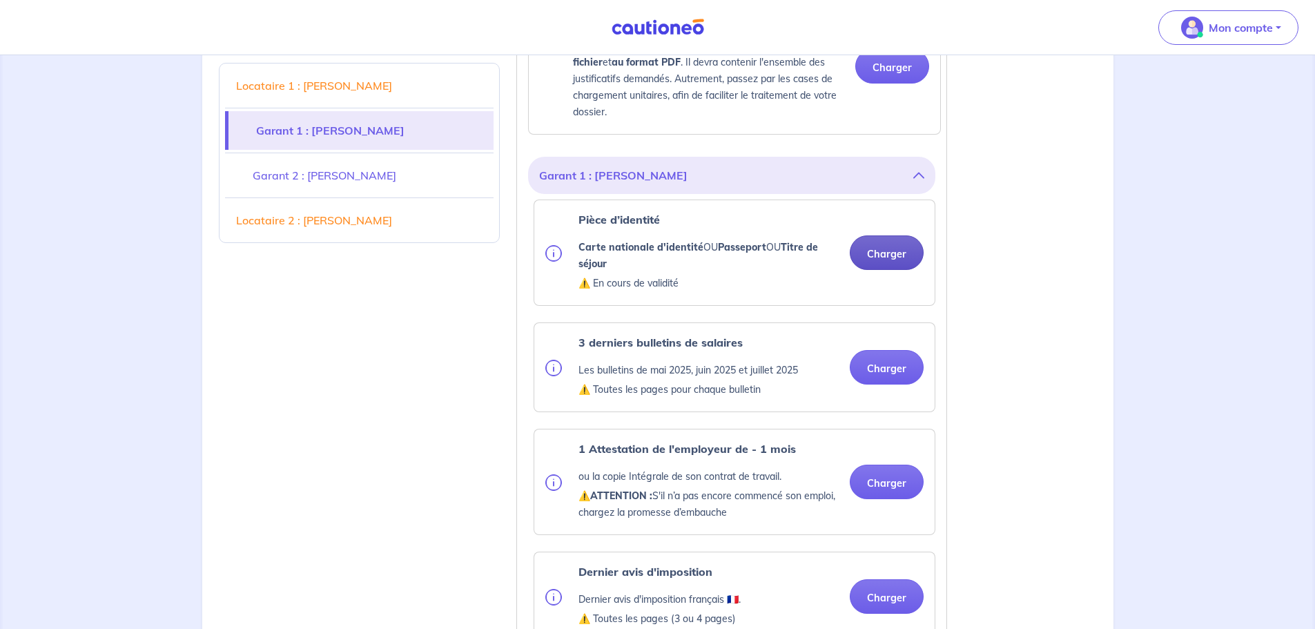
click at [883, 270] on button "Charger" at bounding box center [887, 252] width 74 height 35
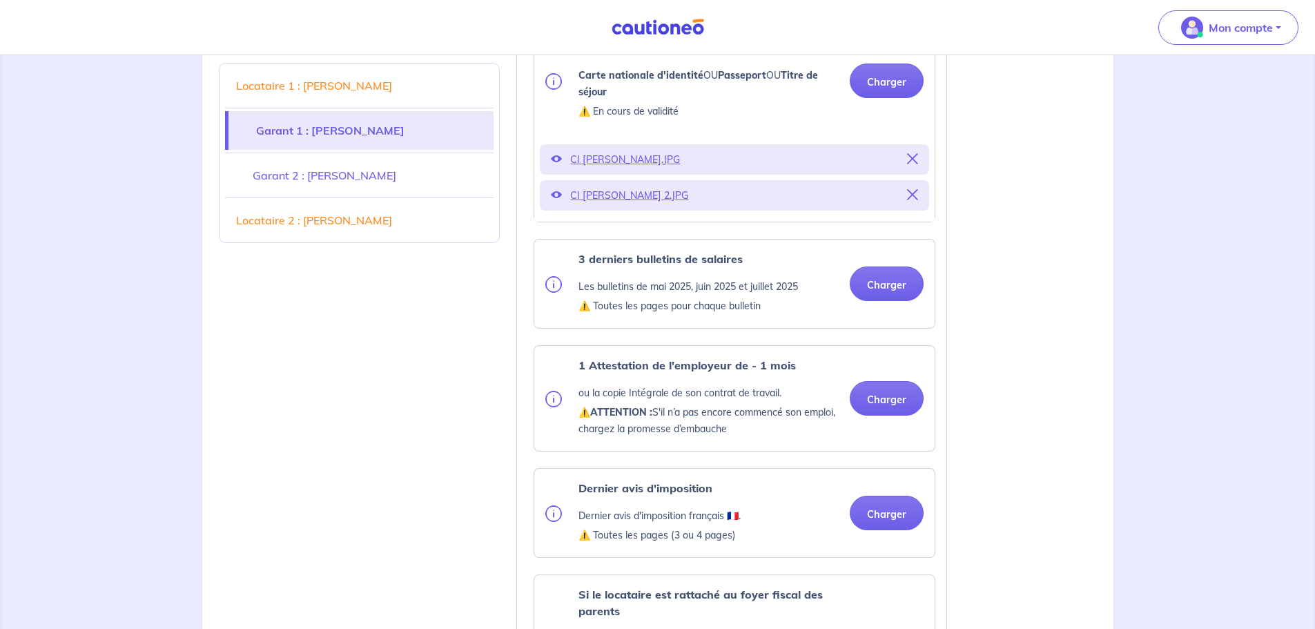
scroll to position [1242, 0]
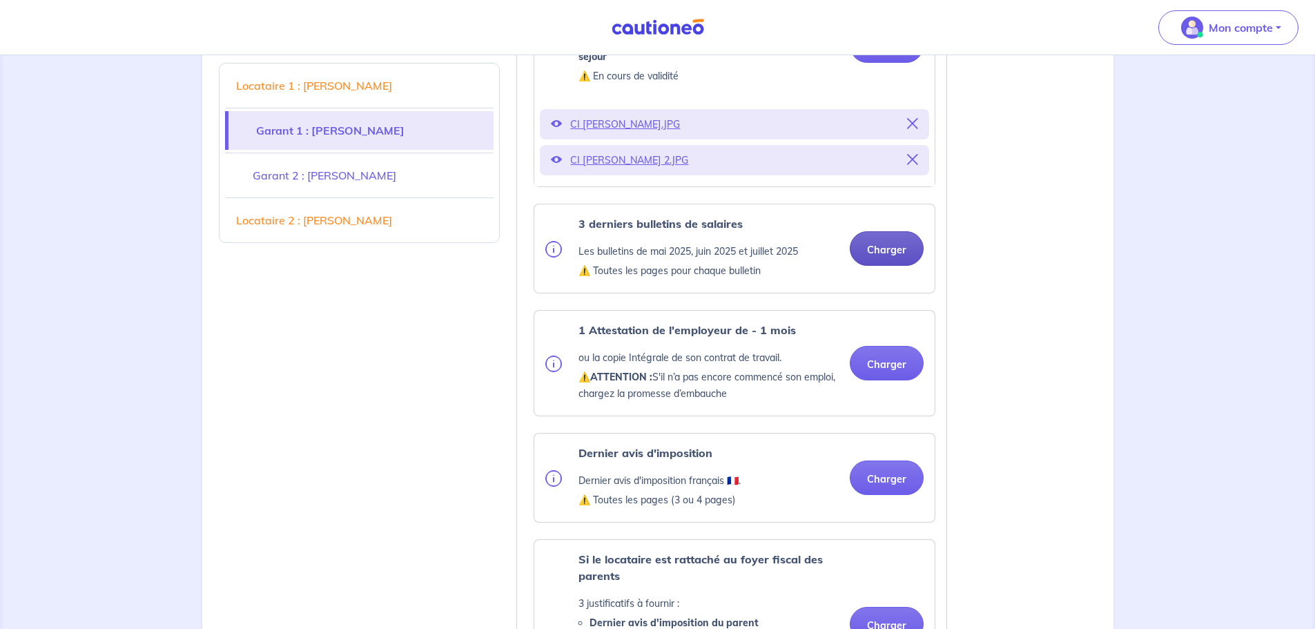
click at [877, 265] on button "Charger" at bounding box center [887, 248] width 74 height 35
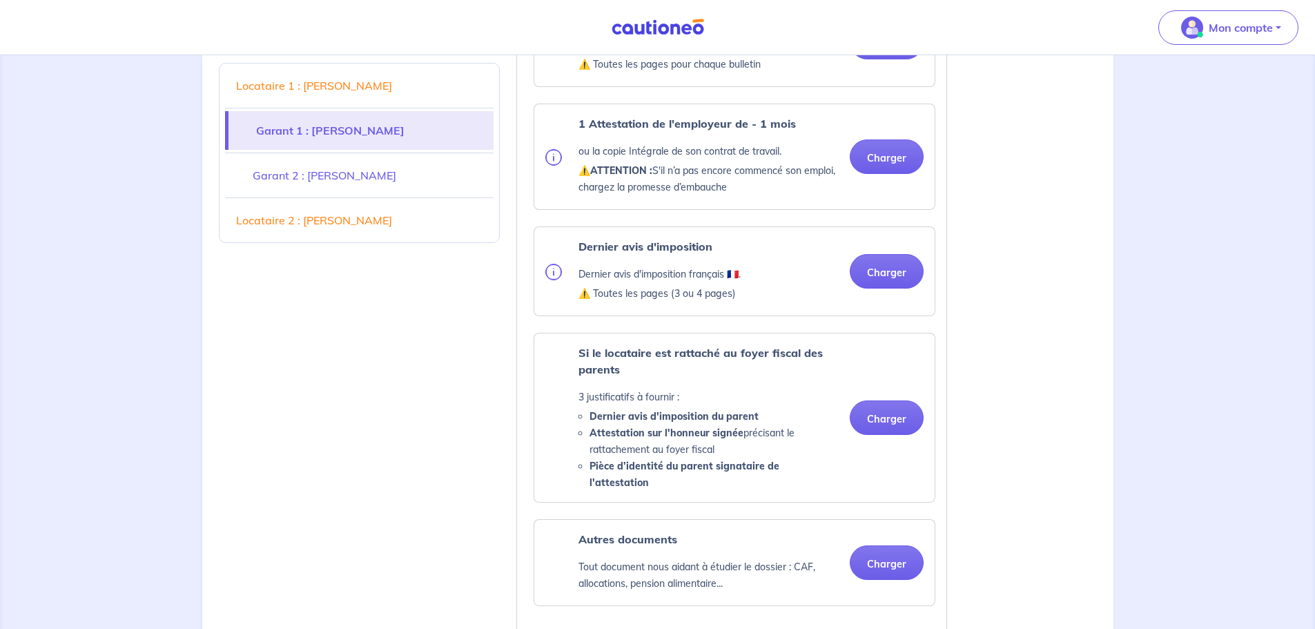
scroll to position [1449, 0]
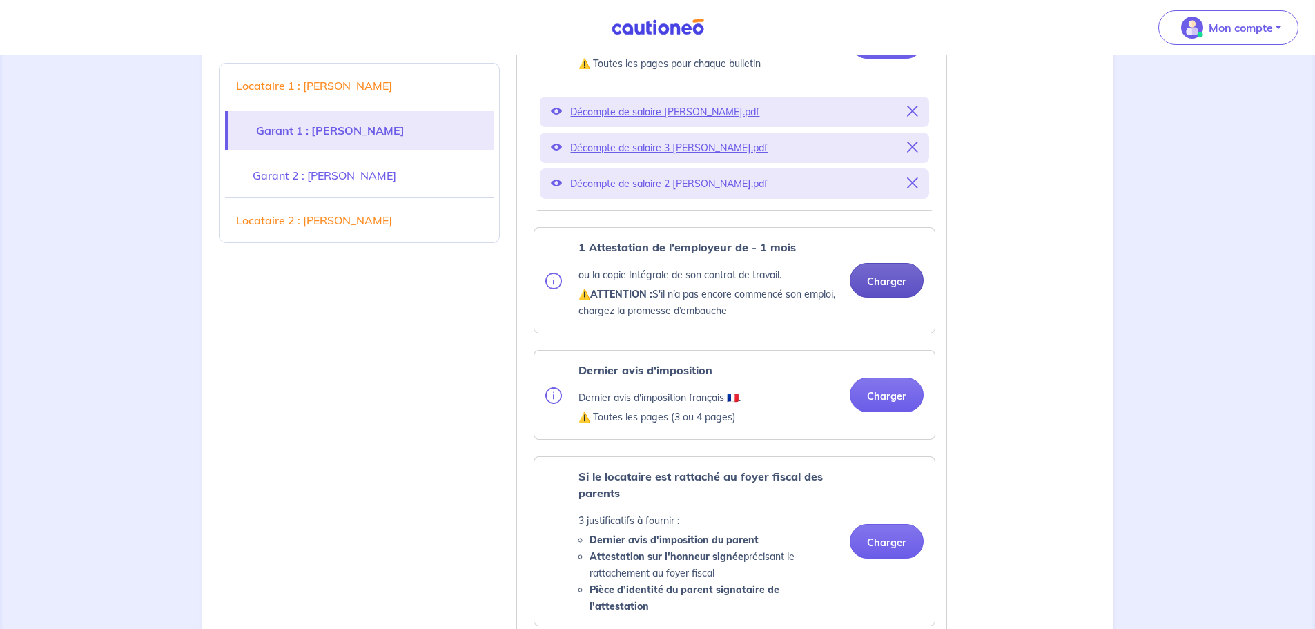
click at [887, 163] on div "Décompte de salaire 3 [PERSON_NAME].pdf" at bounding box center [734, 148] width 389 height 30
click at [893, 297] on button "Charger" at bounding box center [887, 280] width 74 height 35
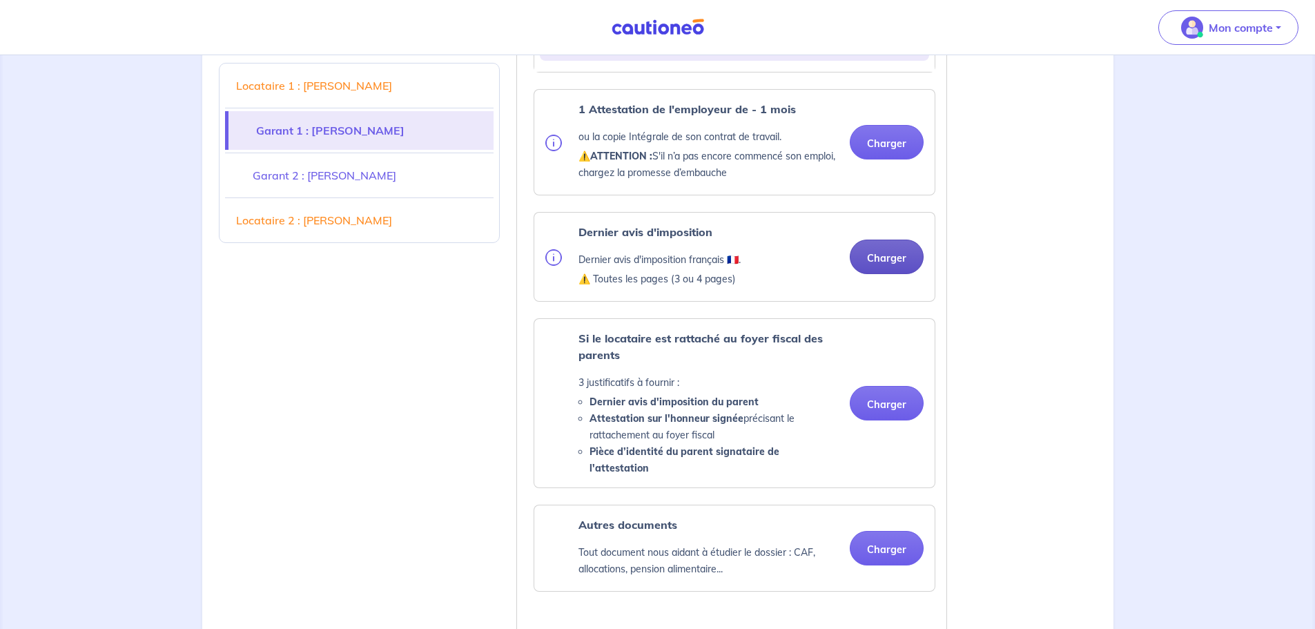
click at [894, 274] on button "Charger" at bounding box center [887, 256] width 74 height 35
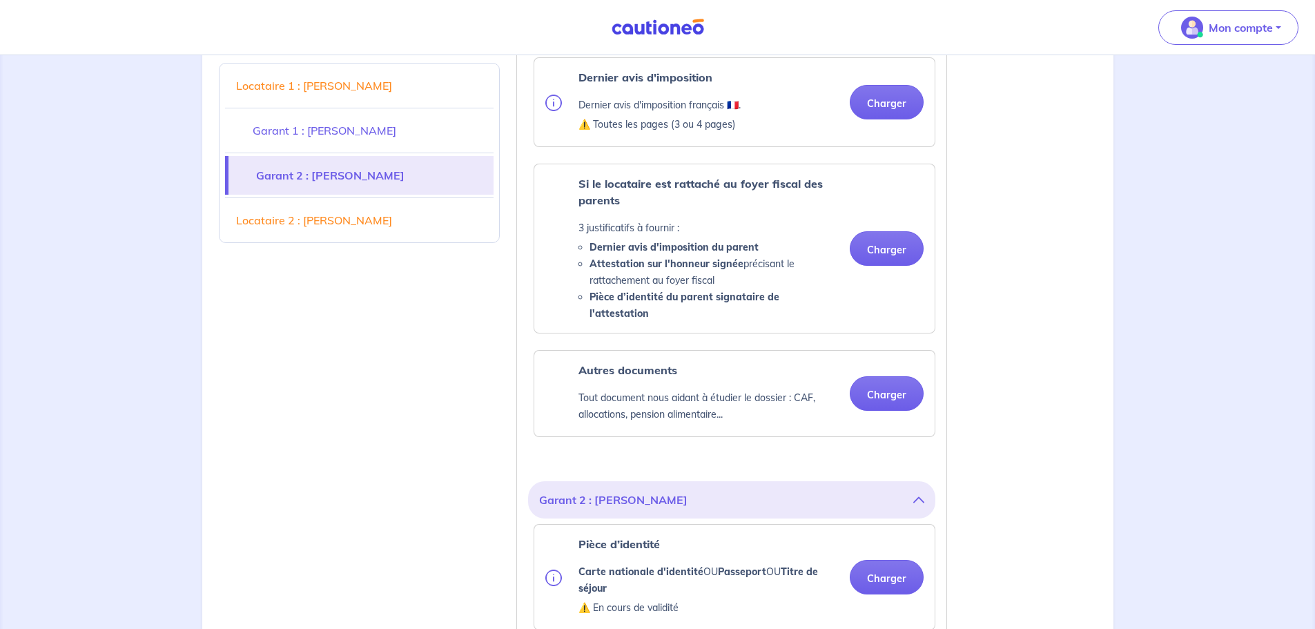
scroll to position [1863, 0]
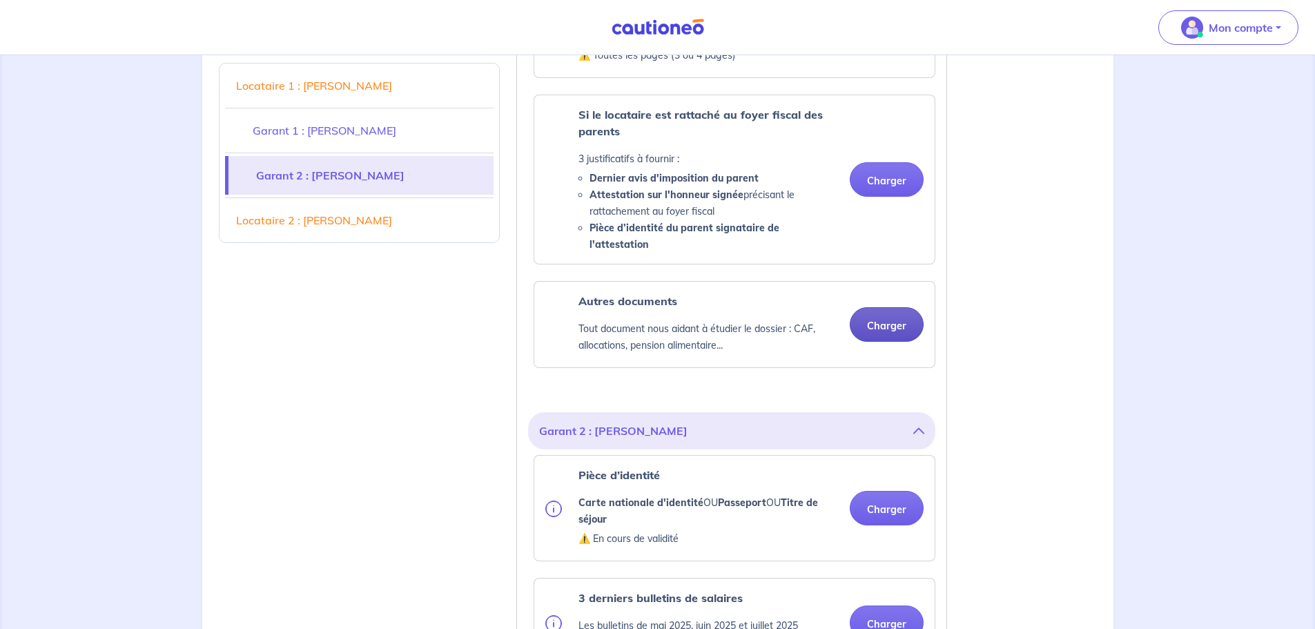
click at [873, 327] on button "Charger" at bounding box center [887, 324] width 74 height 35
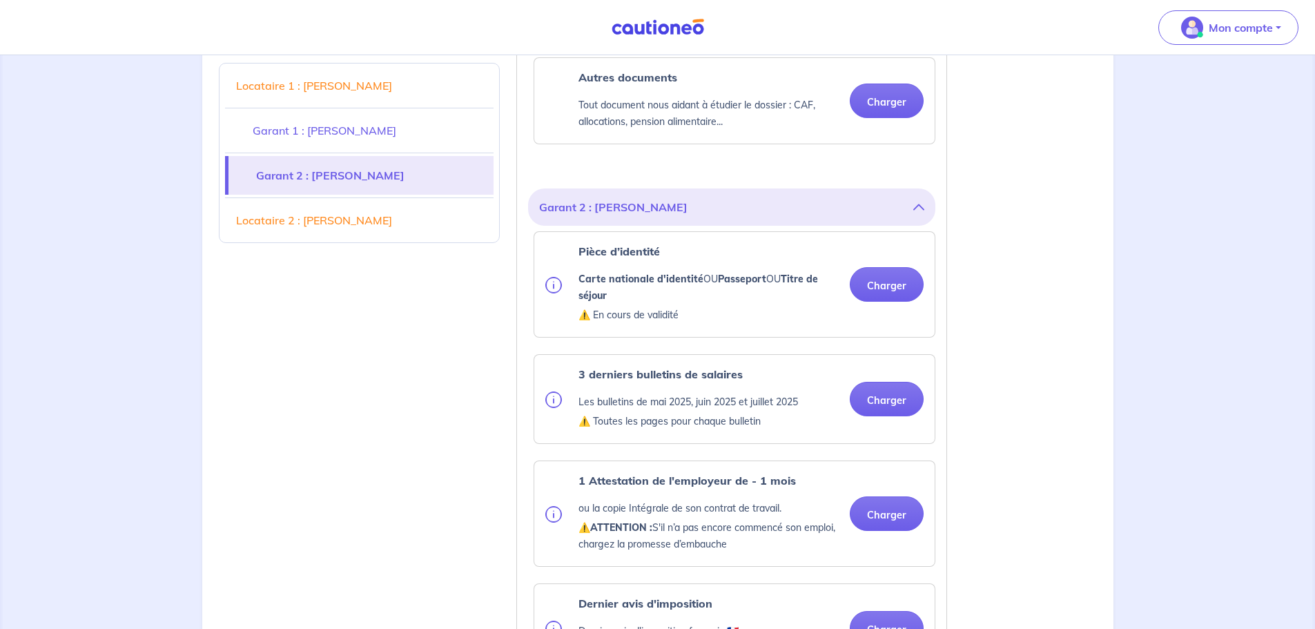
scroll to position [2208, 0]
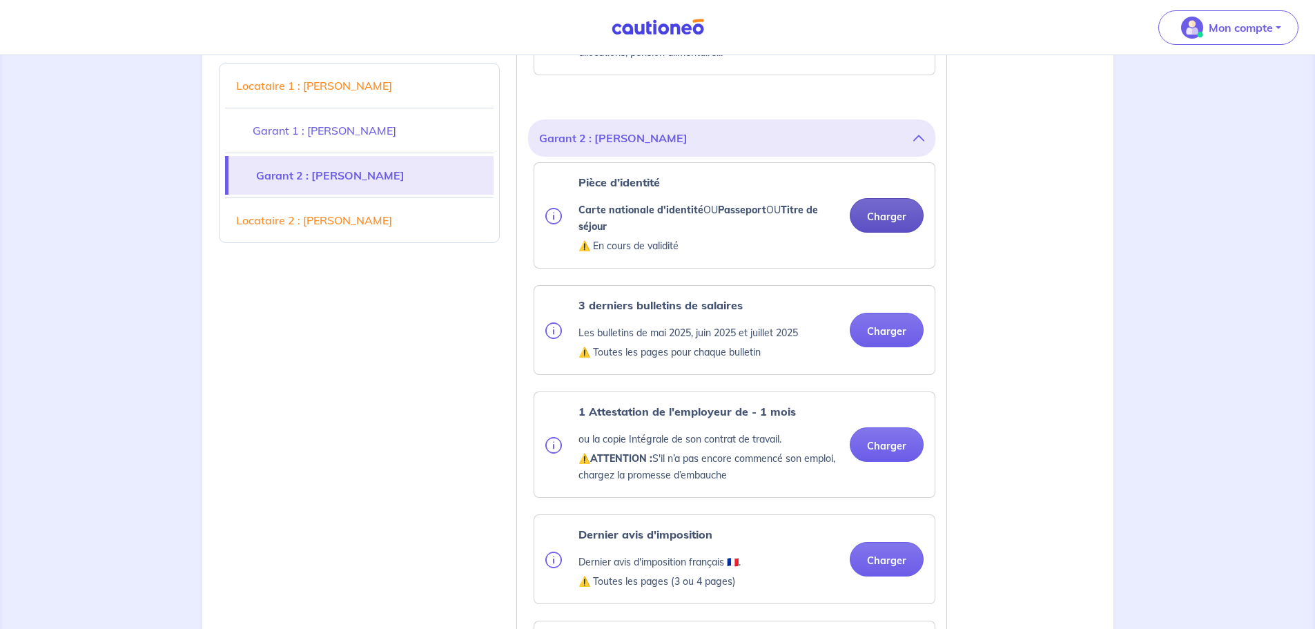
click at [890, 213] on button "Charger" at bounding box center [887, 215] width 74 height 35
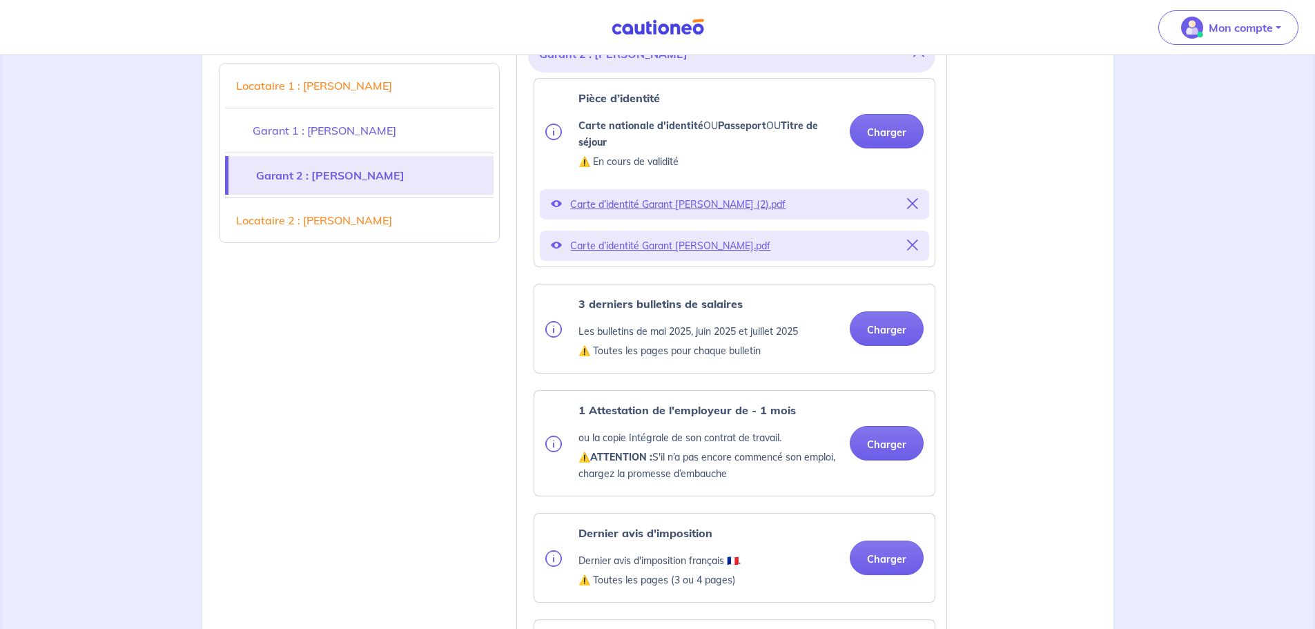
scroll to position [2346, 0]
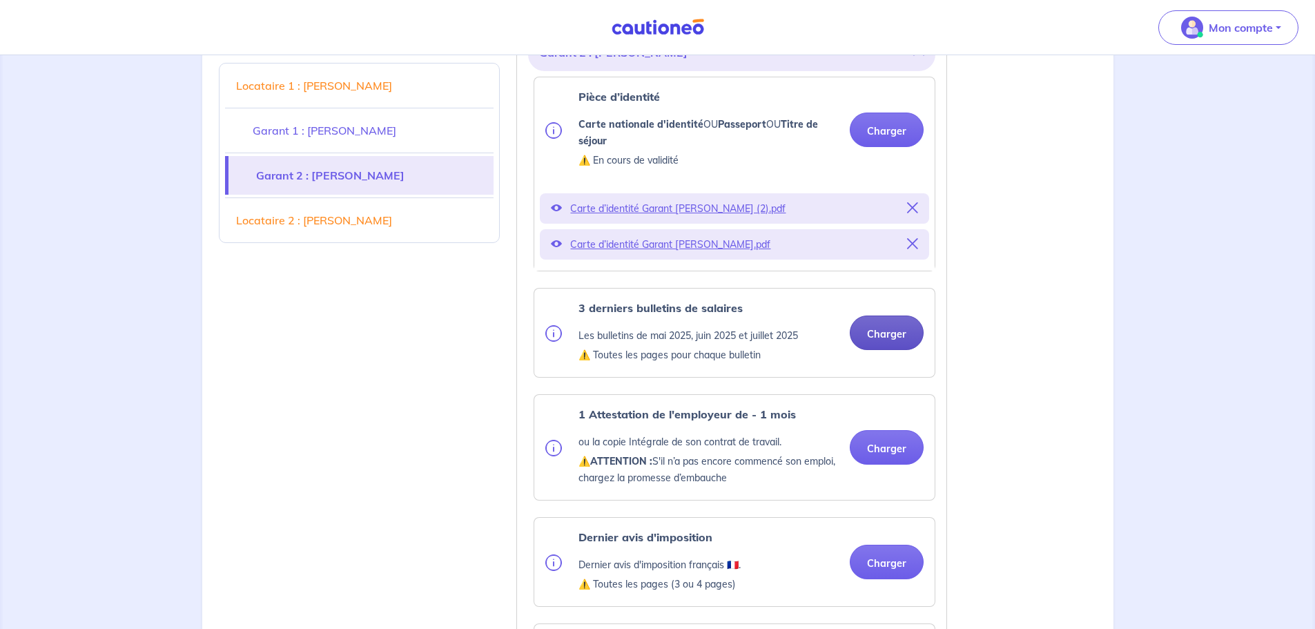
click at [882, 331] on button "Charger" at bounding box center [887, 332] width 74 height 35
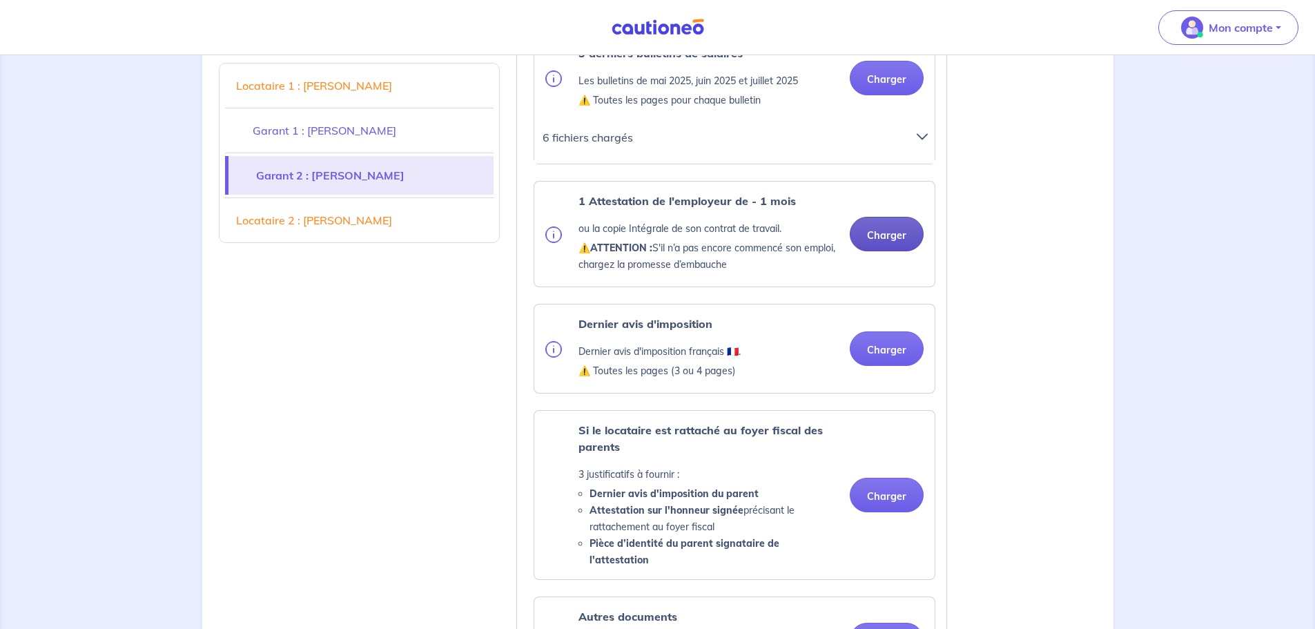
scroll to position [2622, 0]
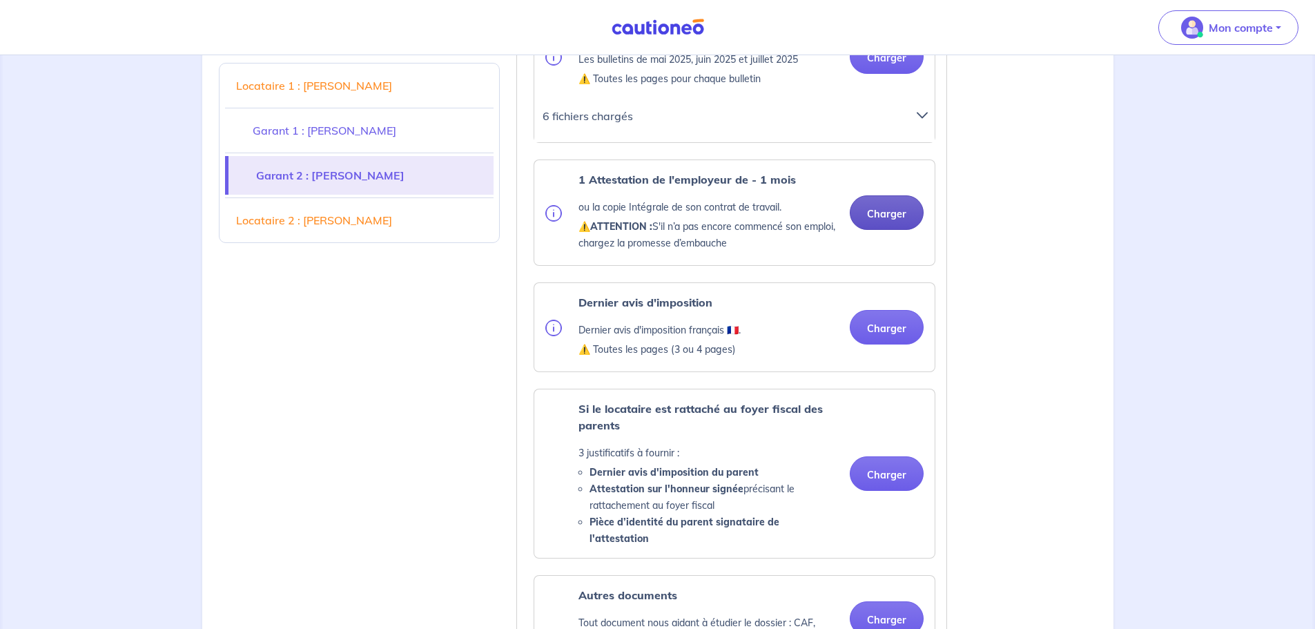
click at [885, 214] on button "Charger" at bounding box center [887, 212] width 74 height 35
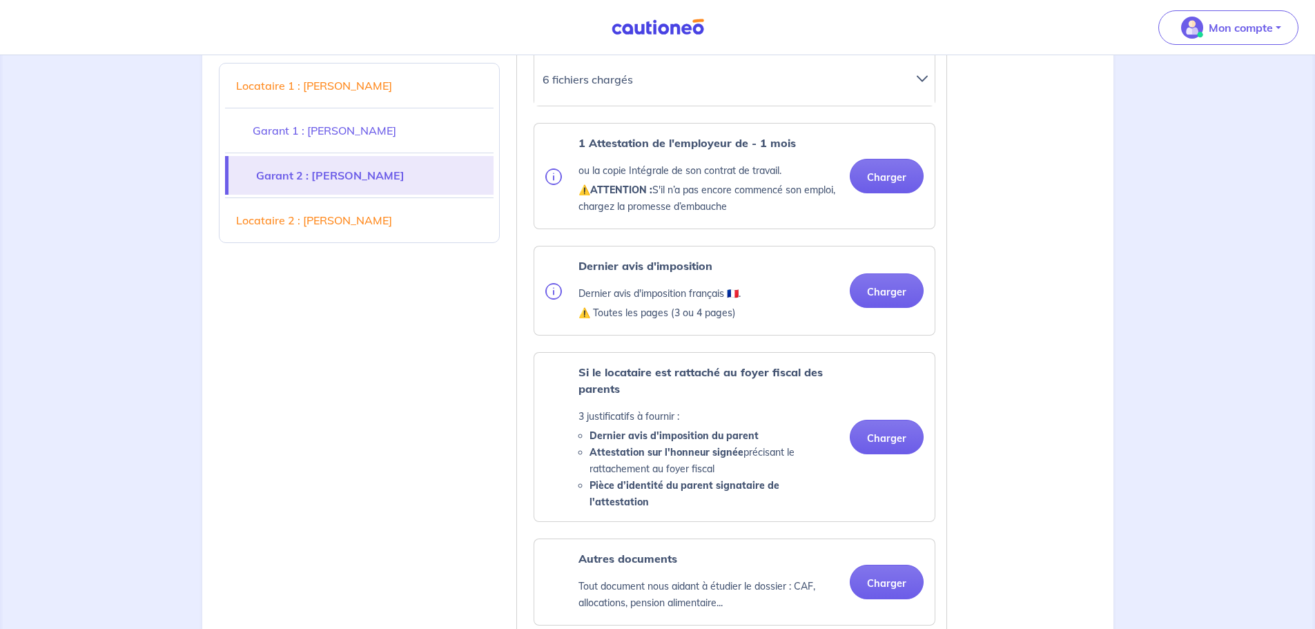
scroll to position [2691, 0]
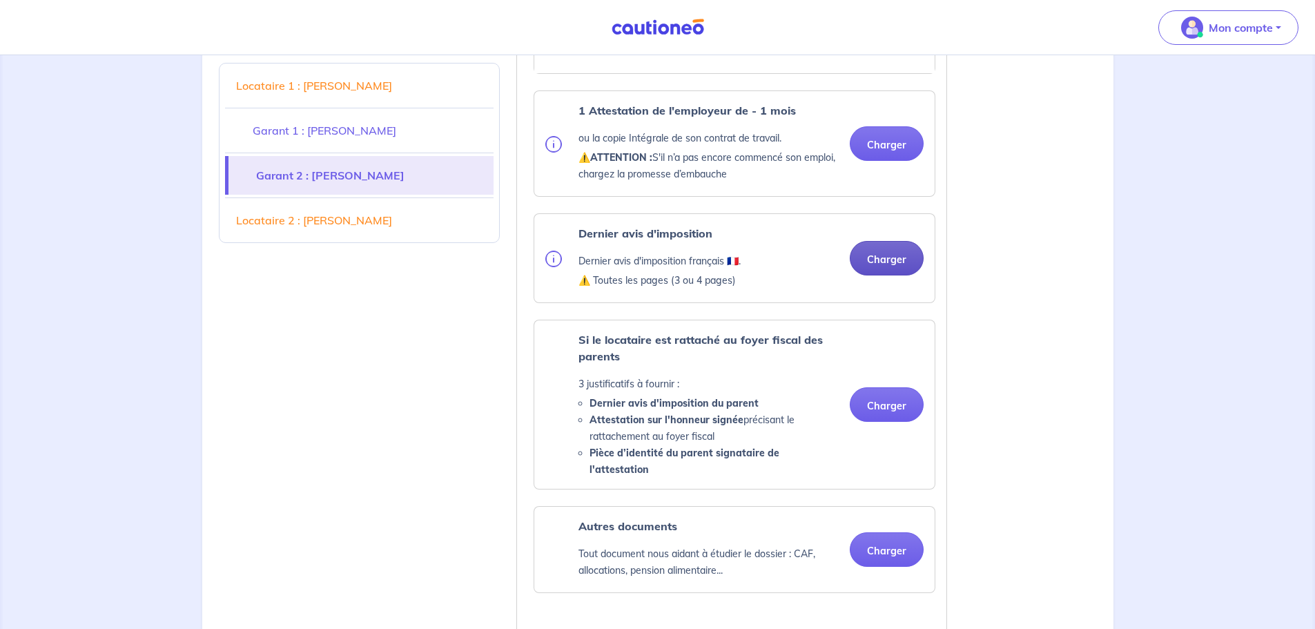
click at [891, 262] on button "Charger" at bounding box center [887, 258] width 74 height 35
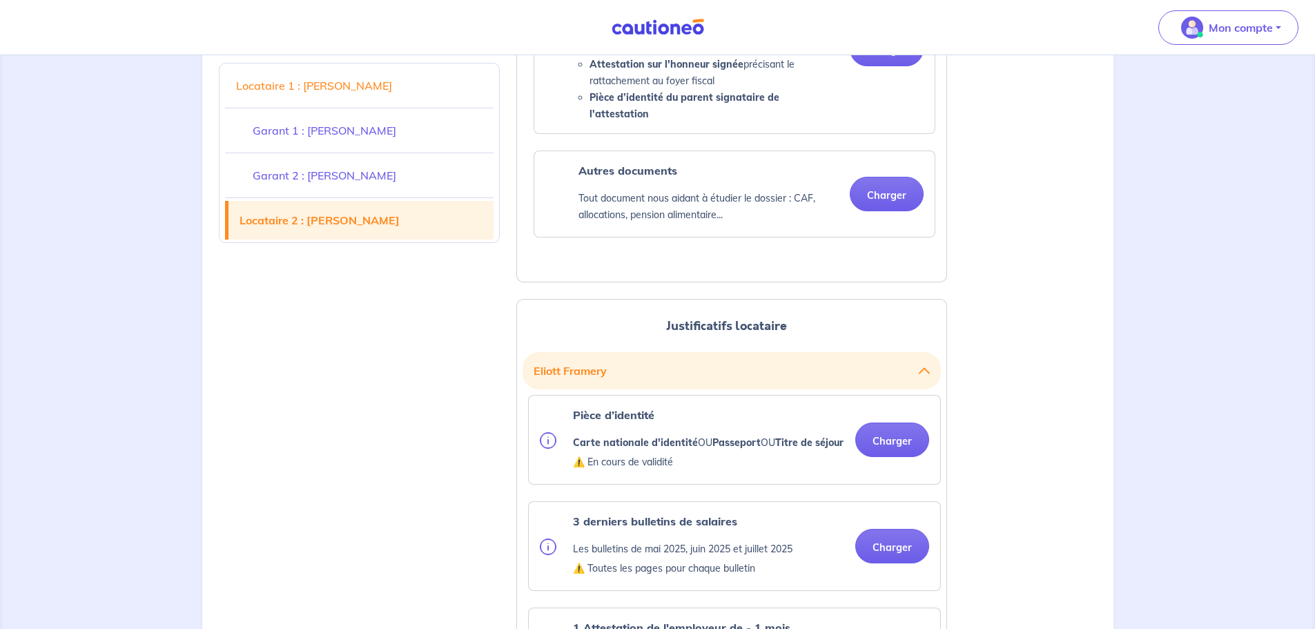
scroll to position [3313, 0]
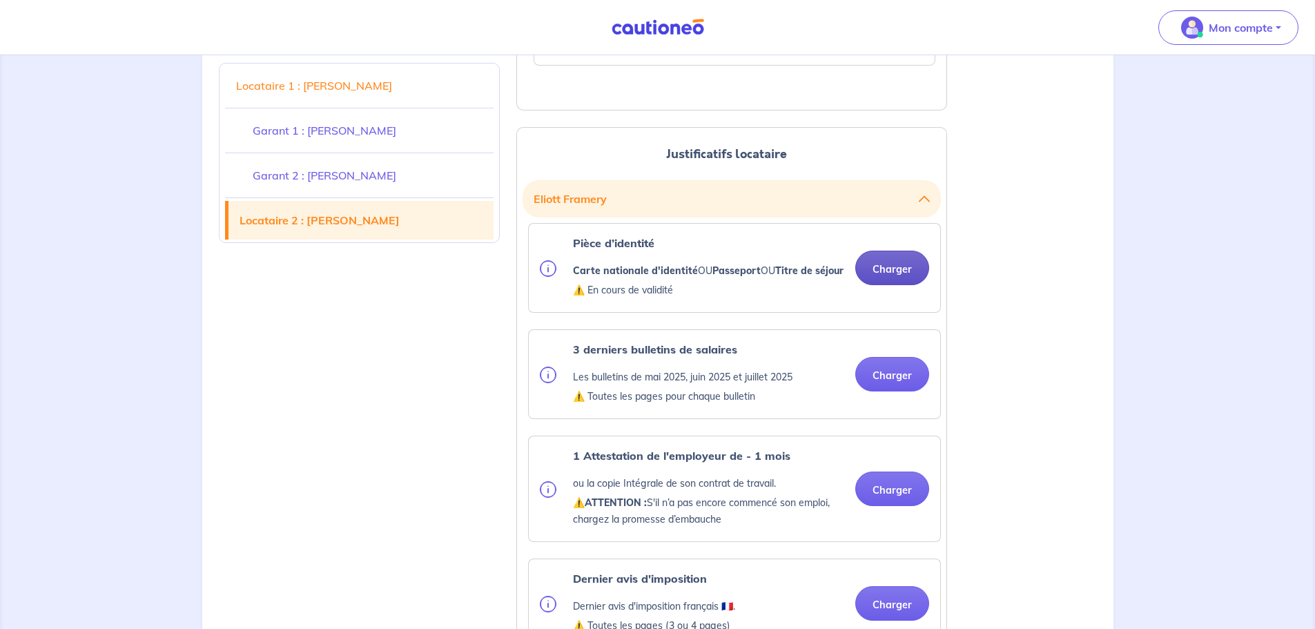
click at [890, 263] on button "Charger" at bounding box center [892, 268] width 74 height 35
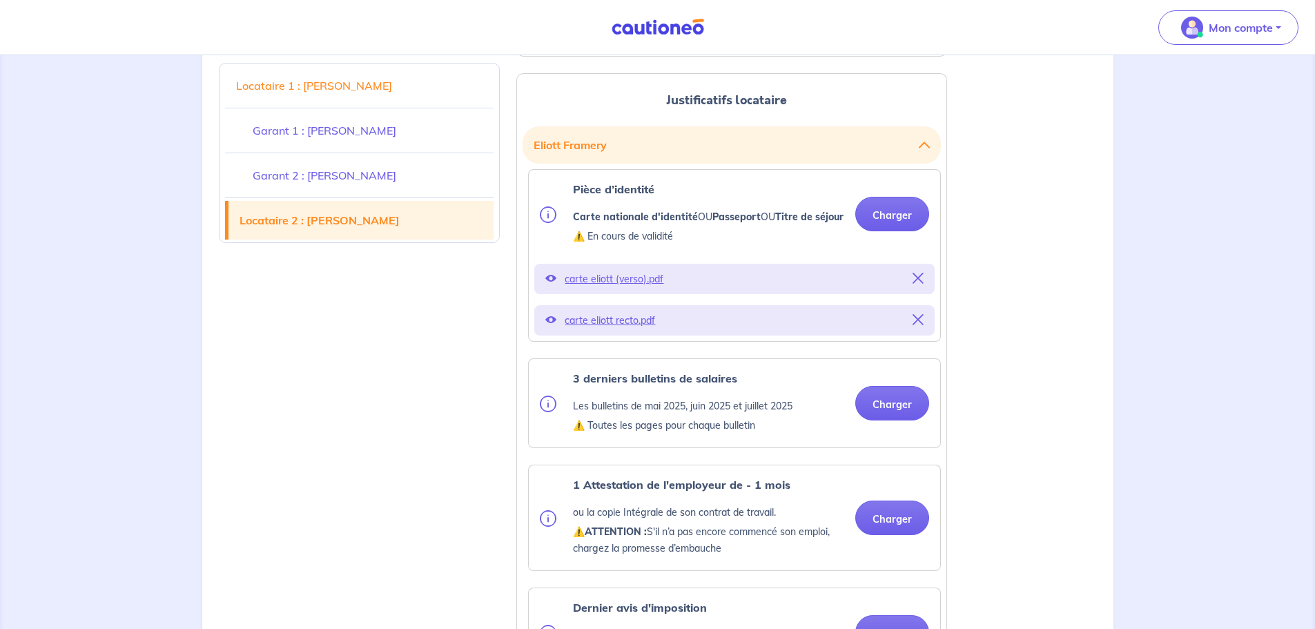
scroll to position [3451, 0]
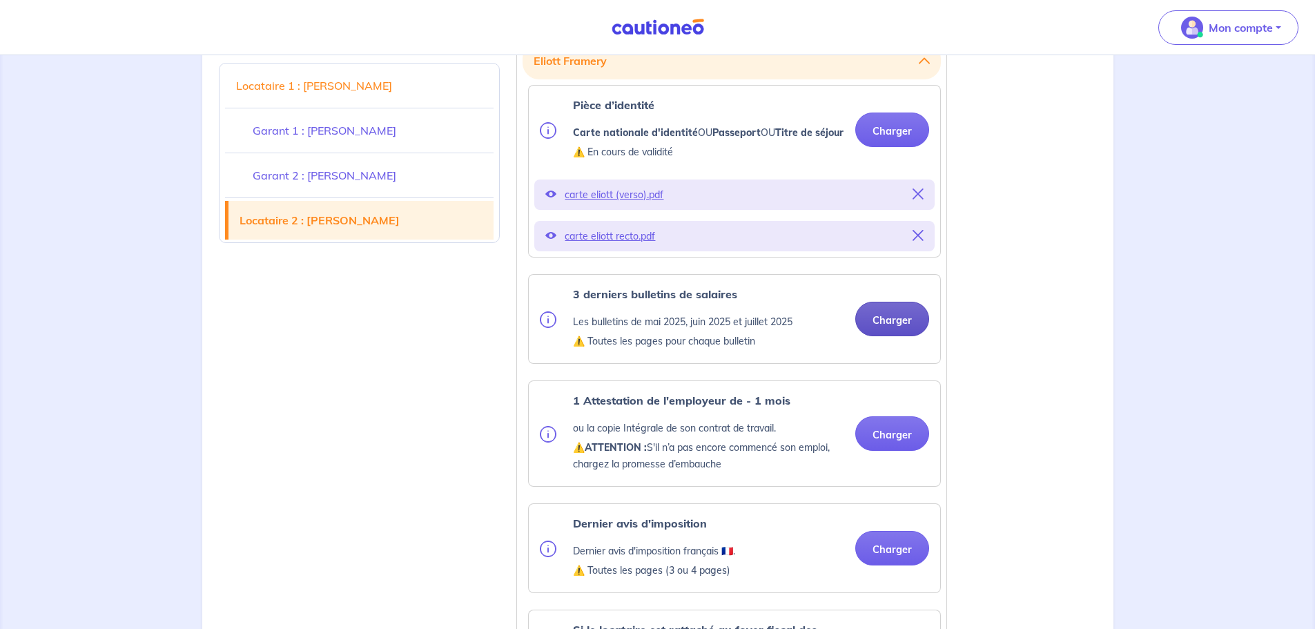
click at [897, 321] on button "Charger" at bounding box center [892, 319] width 74 height 35
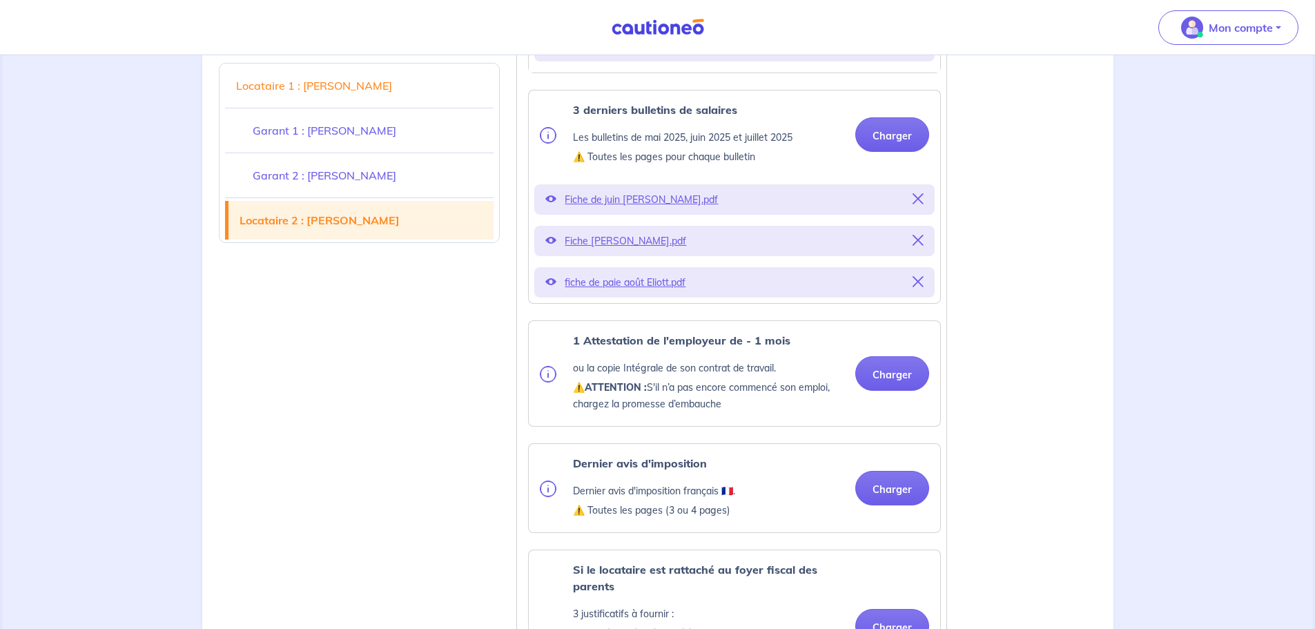
scroll to position [3658, 0]
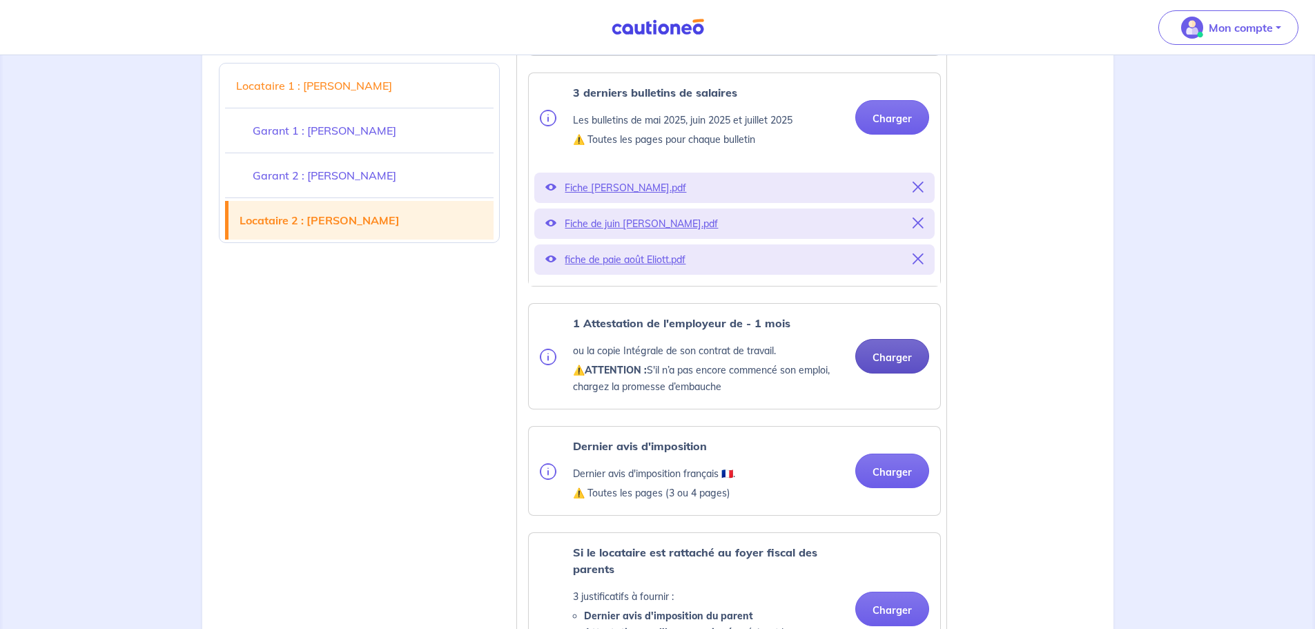
click at [894, 359] on button "Charger" at bounding box center [892, 356] width 74 height 35
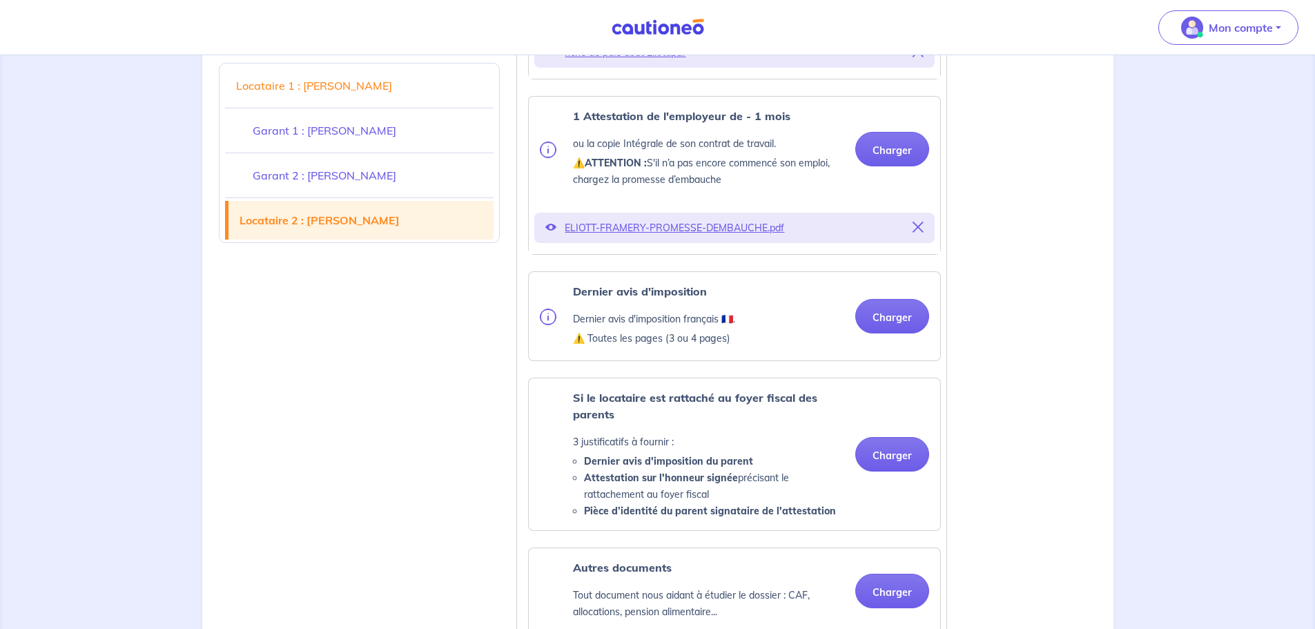
scroll to position [3934, 0]
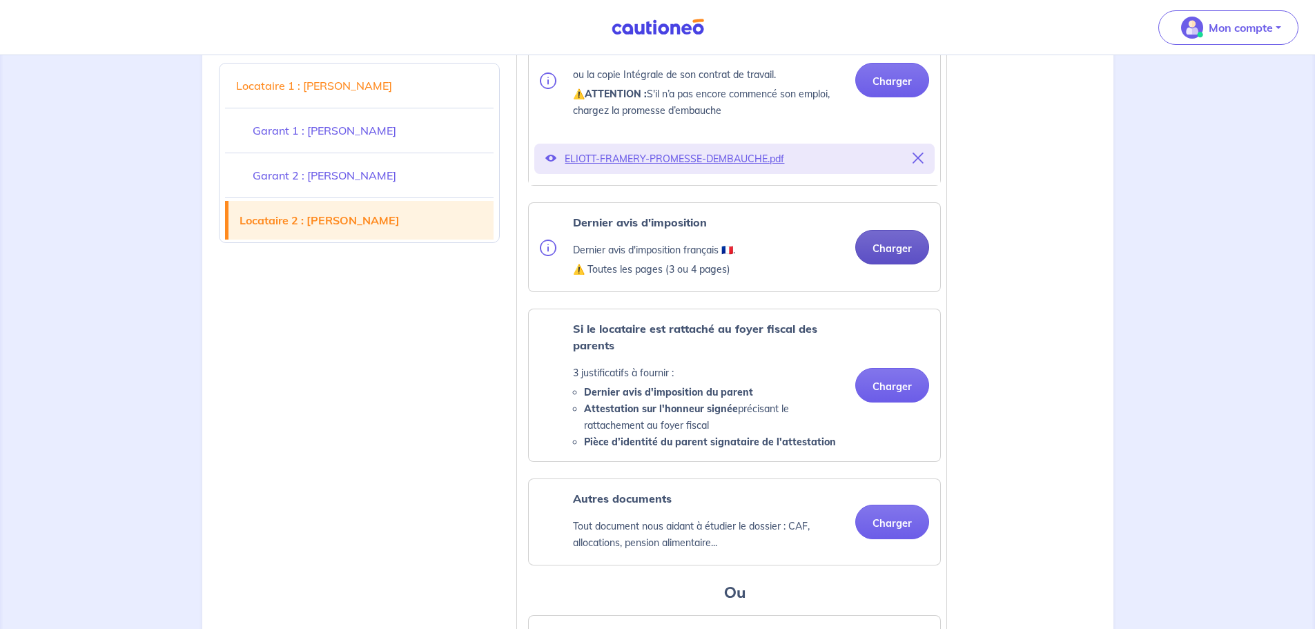
click at [885, 248] on button "Charger" at bounding box center [892, 247] width 74 height 35
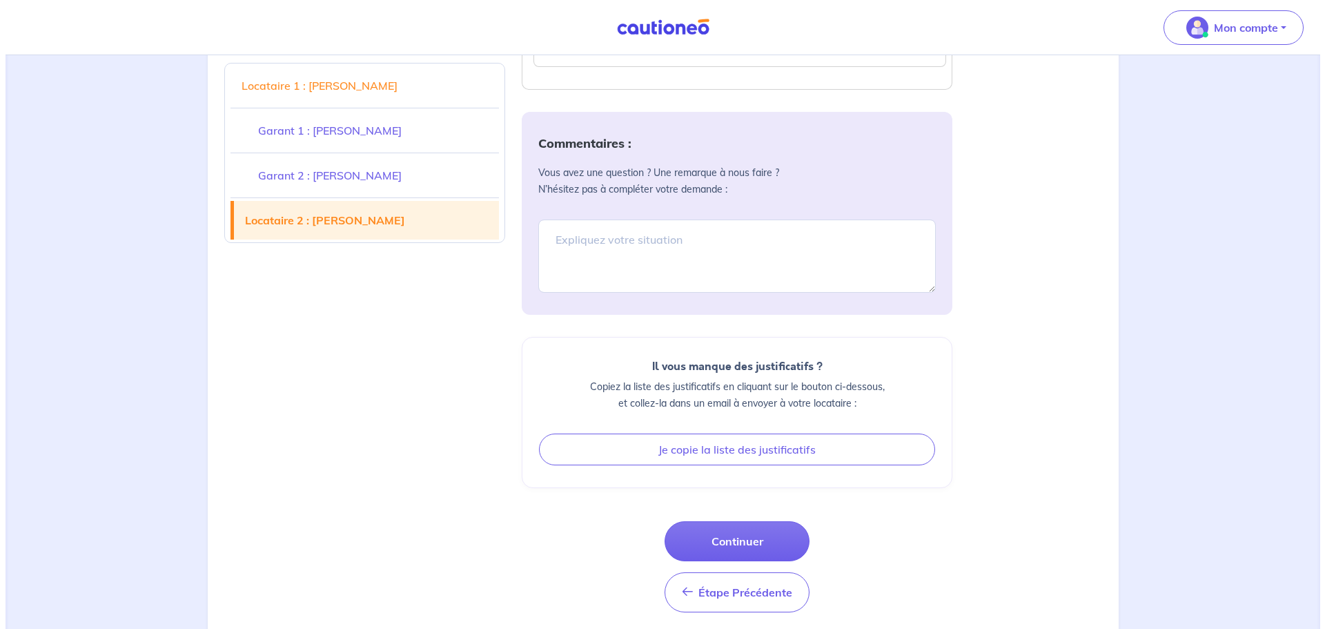
scroll to position [4676, 0]
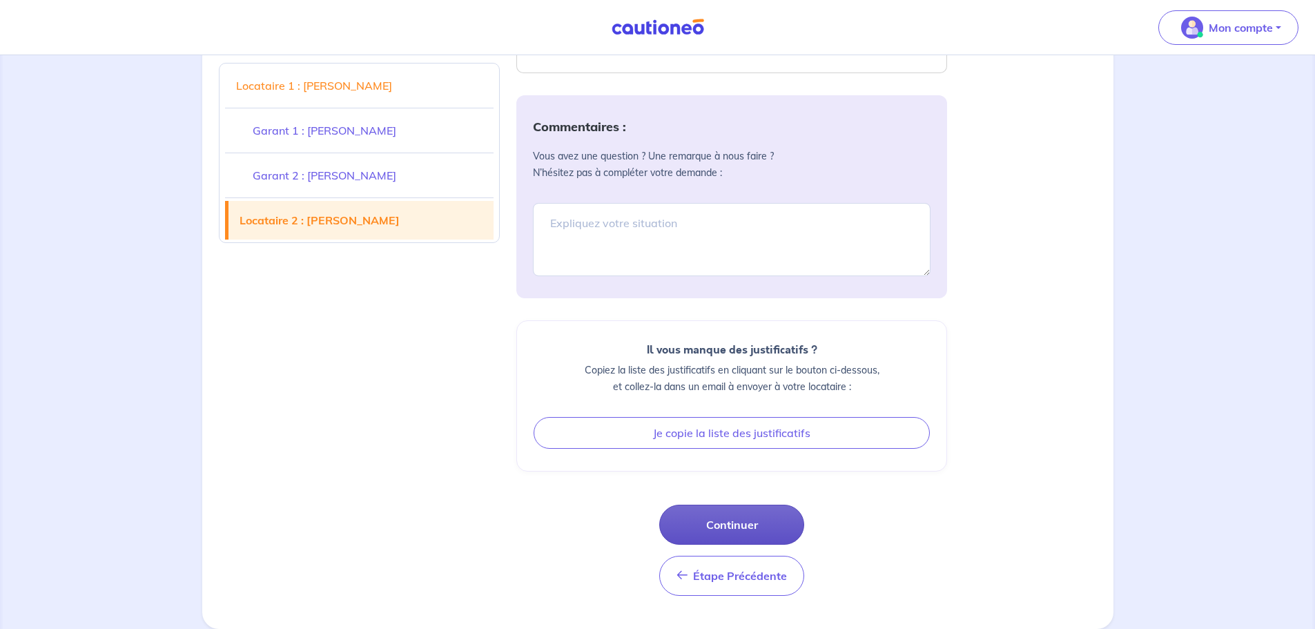
click at [745, 525] on button "Continuer" at bounding box center [731, 524] width 145 height 40
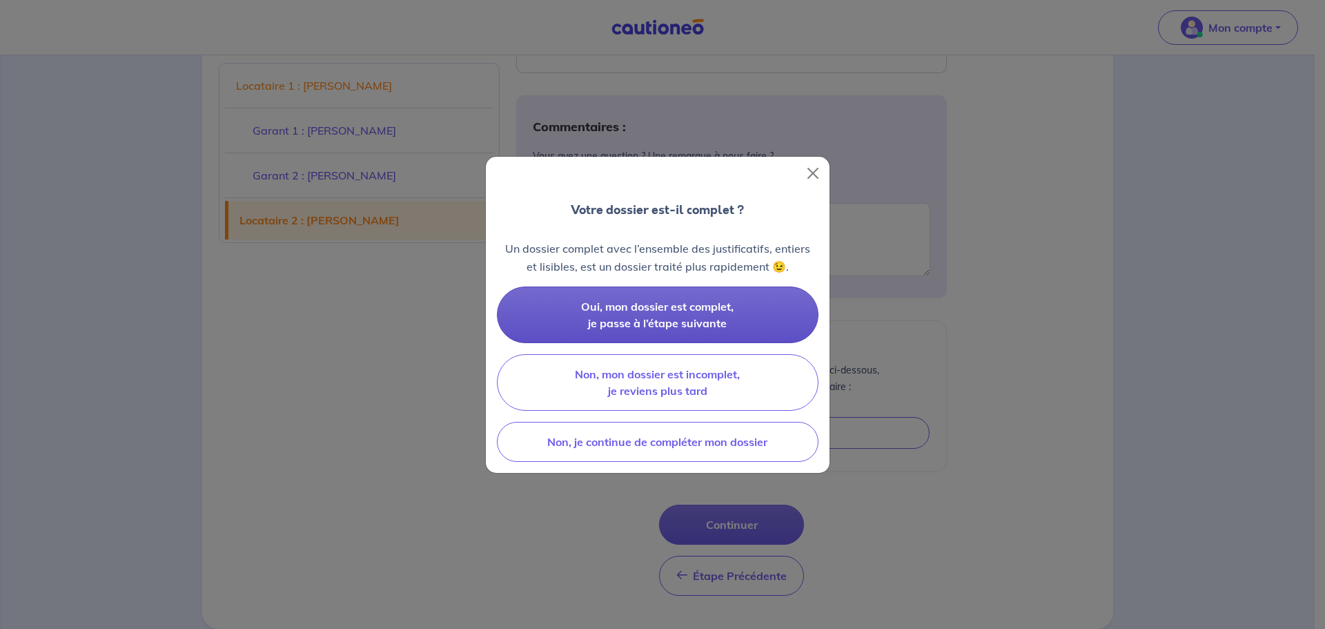
click at [680, 309] on span "Oui, mon dossier est complet, je passe à l’étape suivante" at bounding box center [657, 315] width 153 height 30
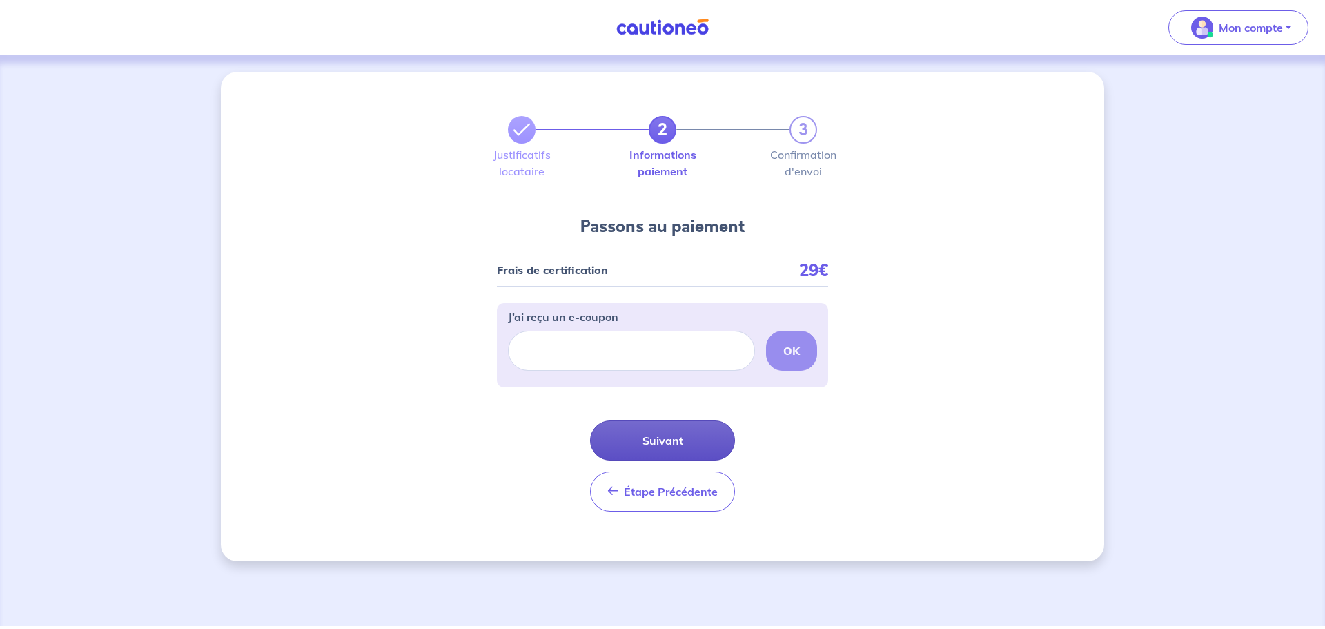
click at [655, 444] on button "Suivant" at bounding box center [662, 440] width 145 height 40
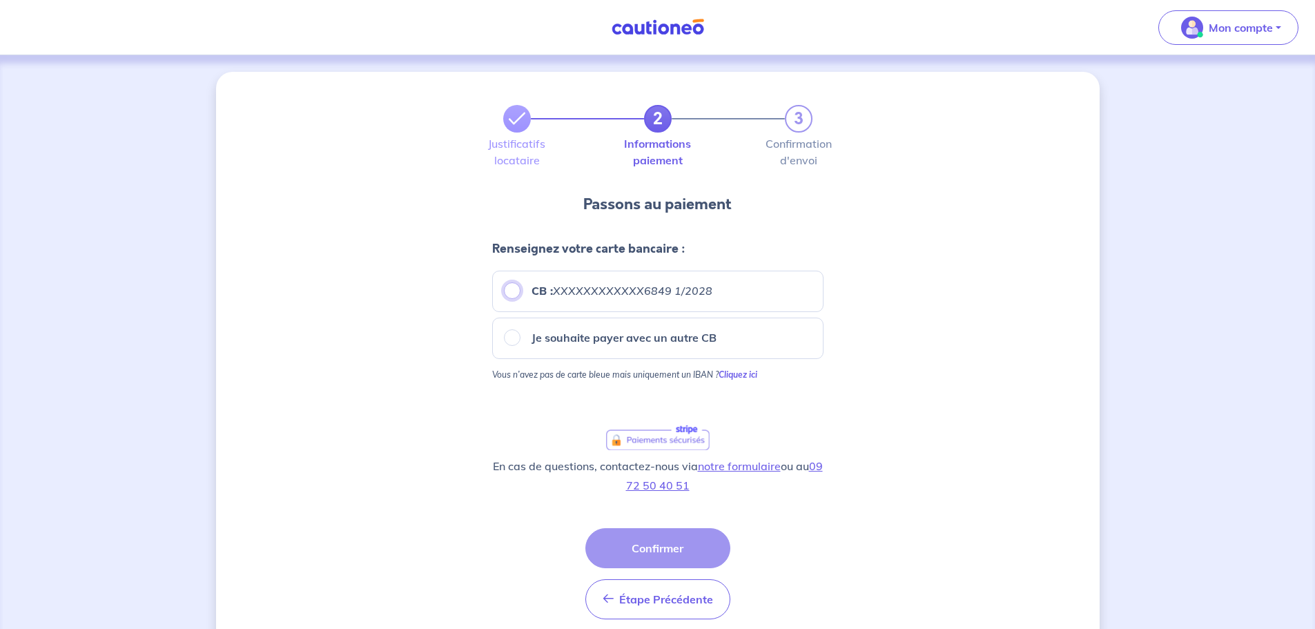
click at [516, 289] on input "CB : XXXXXXXXXXXX6849 1/2028" at bounding box center [512, 290] width 17 height 17
radio input "true"
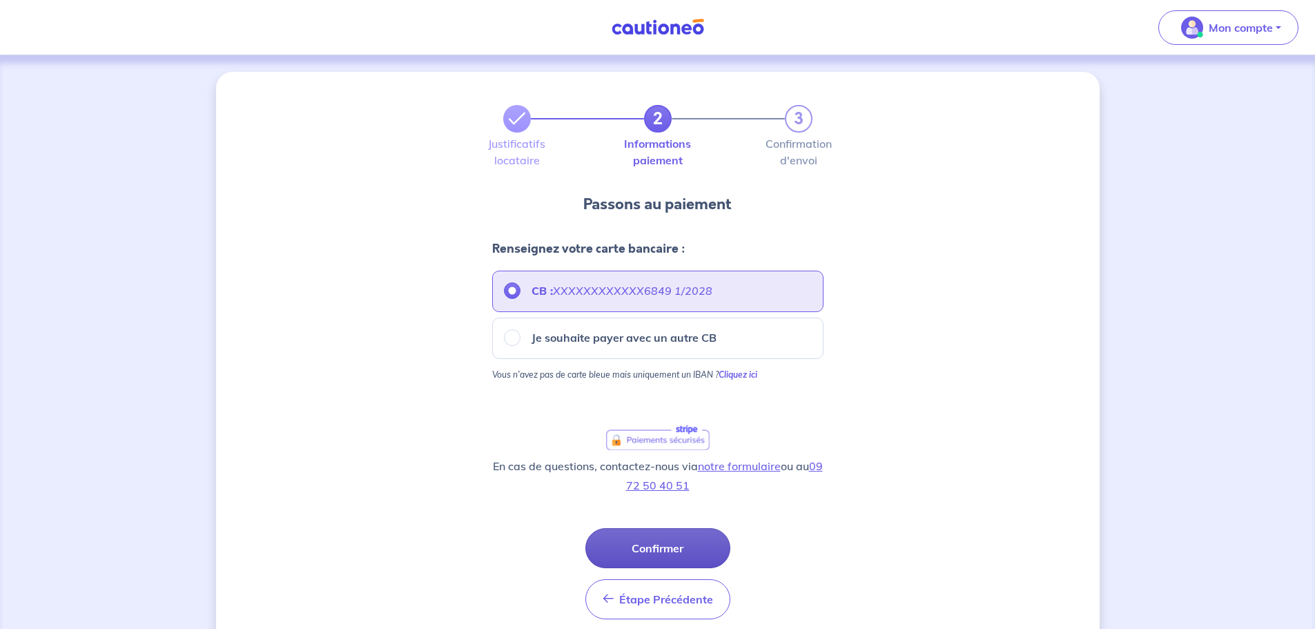
click at [673, 542] on button "Confirmer" at bounding box center [657, 548] width 145 height 40
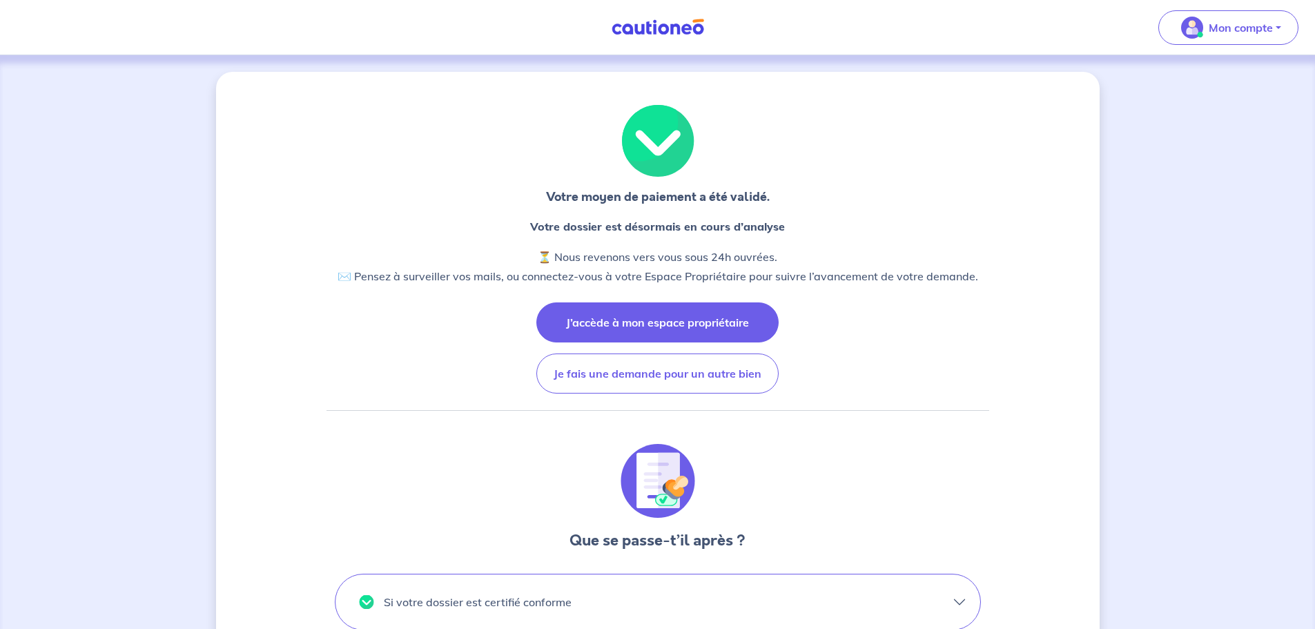
click at [685, 324] on button "J’accède à mon espace propriétaire" at bounding box center [657, 322] width 242 height 40
